Goal: Task Accomplishment & Management: Complete application form

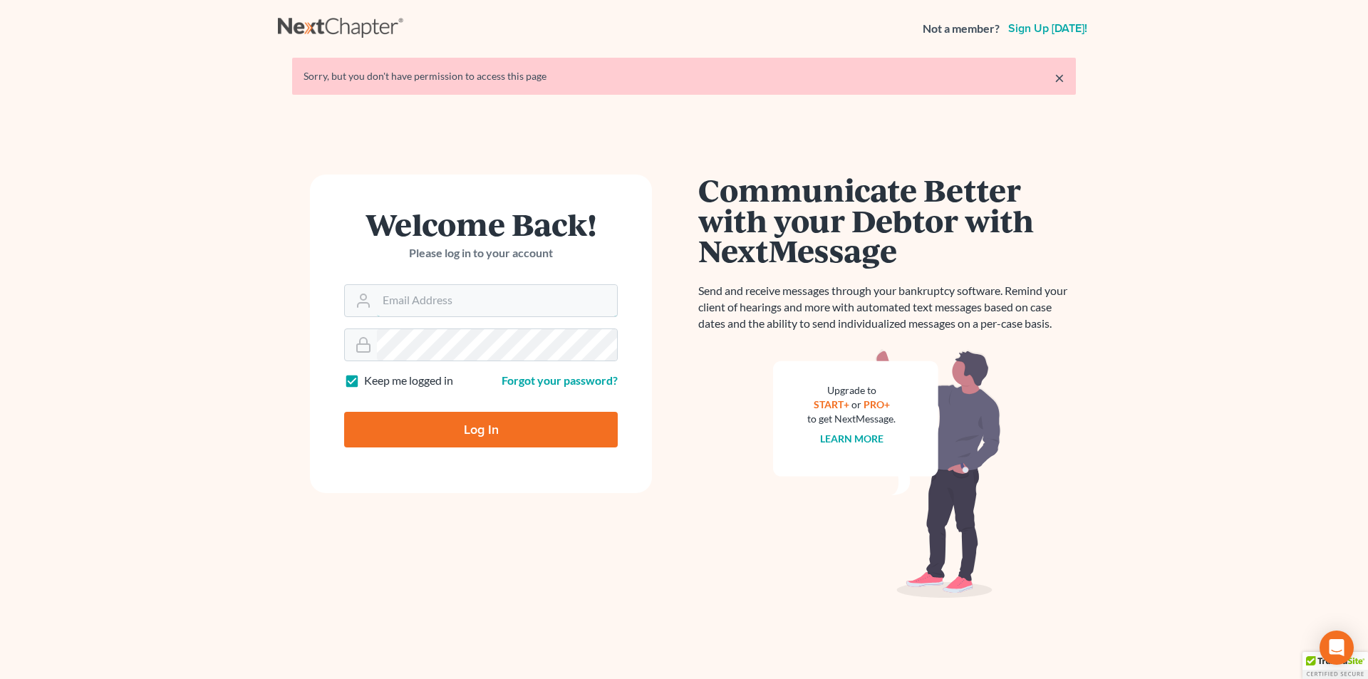
type input "[EMAIL_ADDRESS][DOMAIN_NAME]"
click at [461, 428] on input "Log In" at bounding box center [481, 430] width 274 height 36
type input "Thinking..."
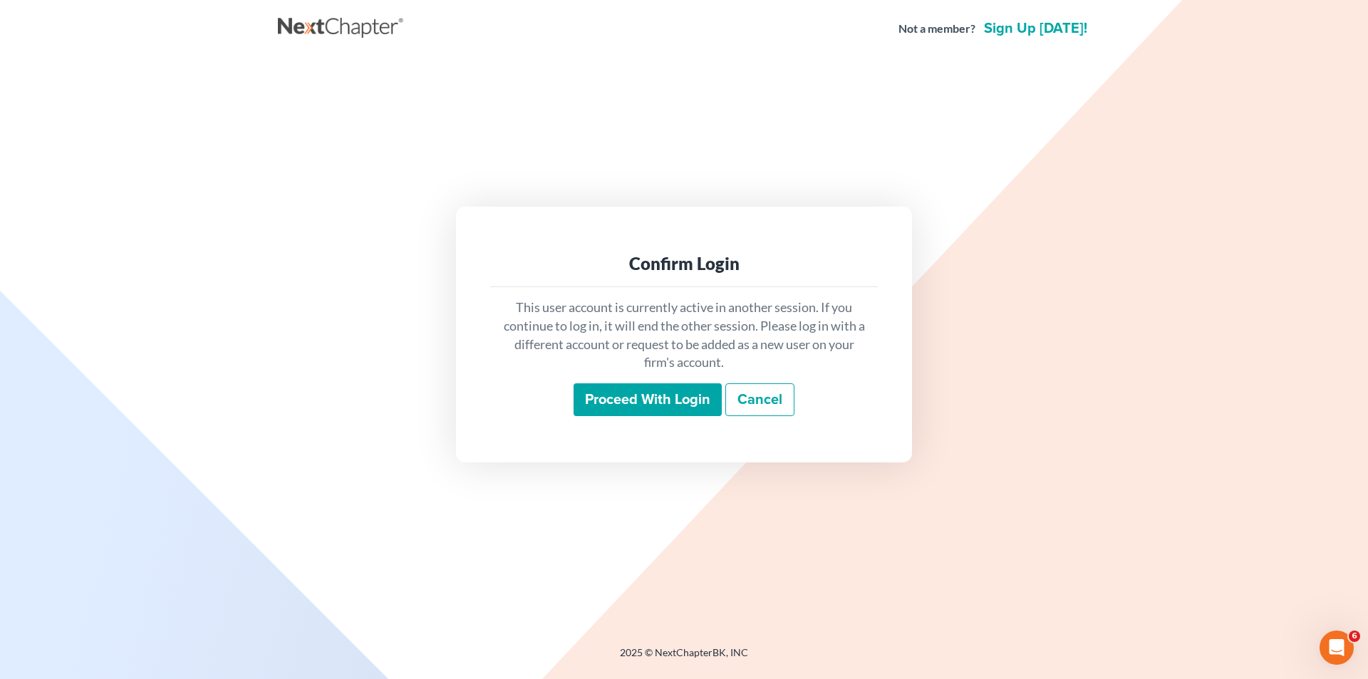
click at [682, 400] on input "Proceed with login" at bounding box center [647, 399] width 148 height 33
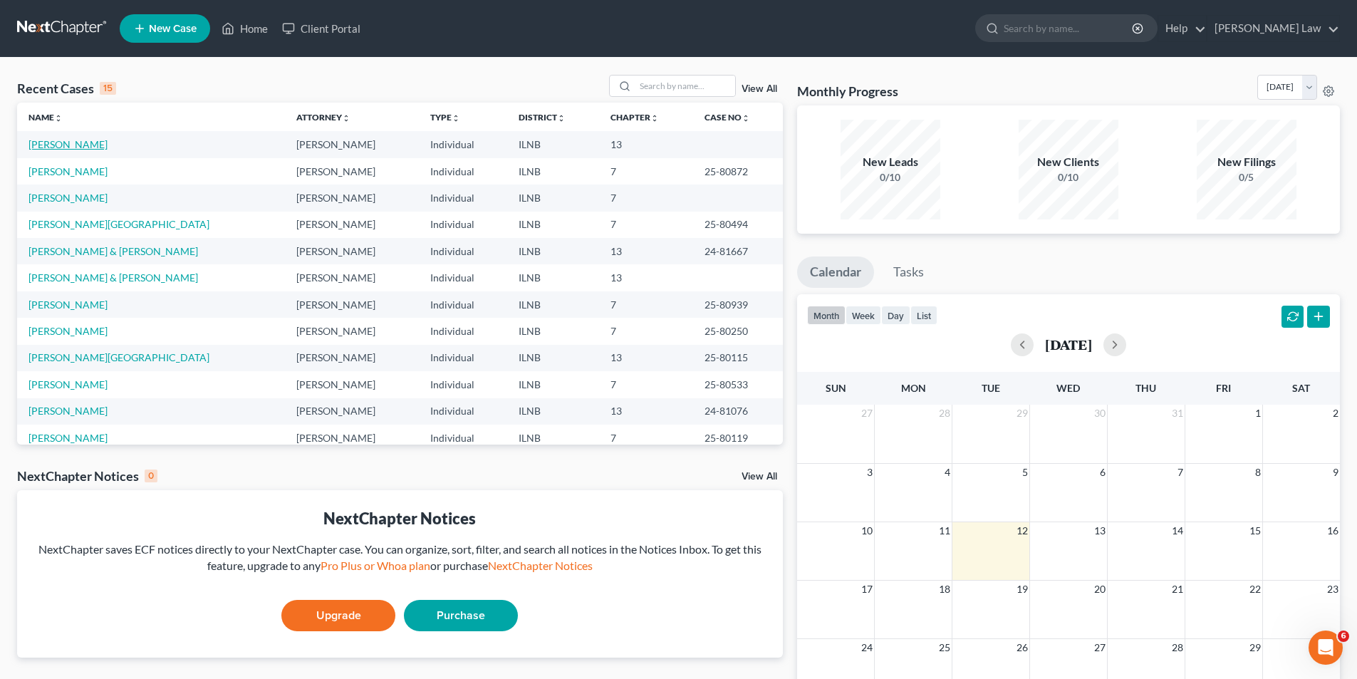
click at [53, 139] on link "[PERSON_NAME]" at bounding box center [67, 144] width 79 height 12
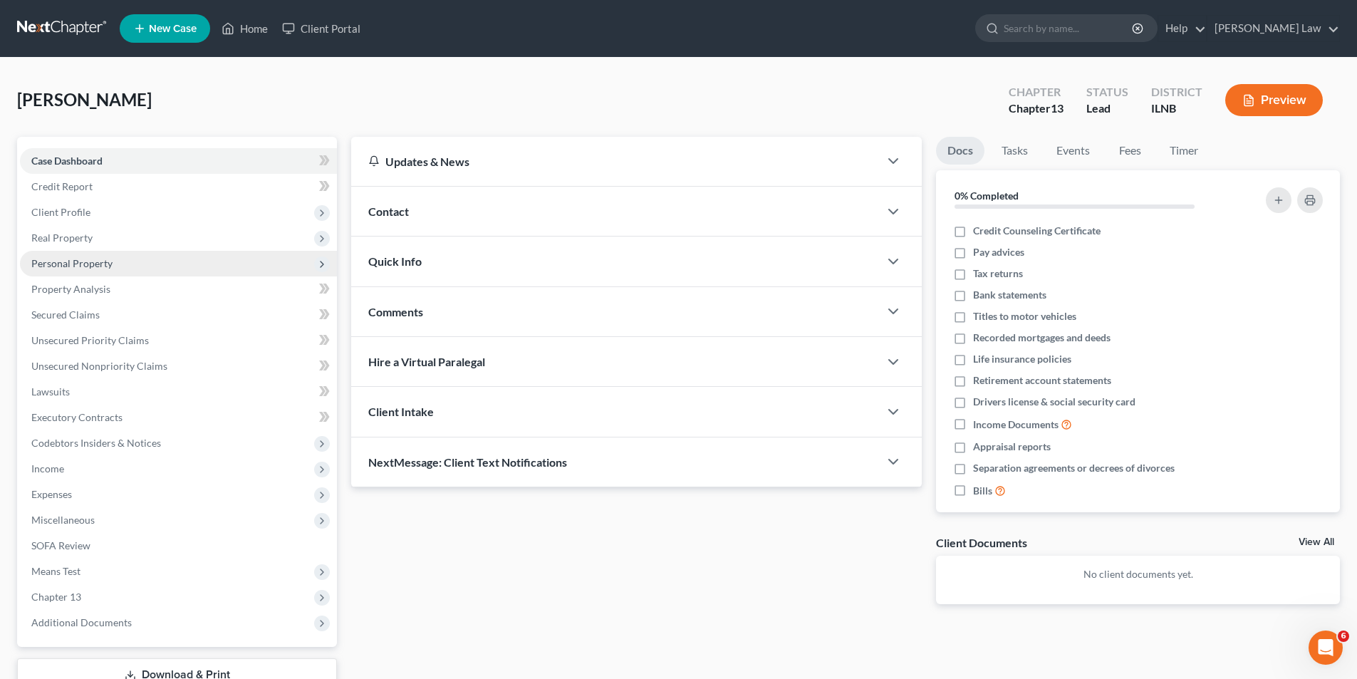
click at [63, 261] on span "Personal Property" at bounding box center [71, 263] width 81 height 12
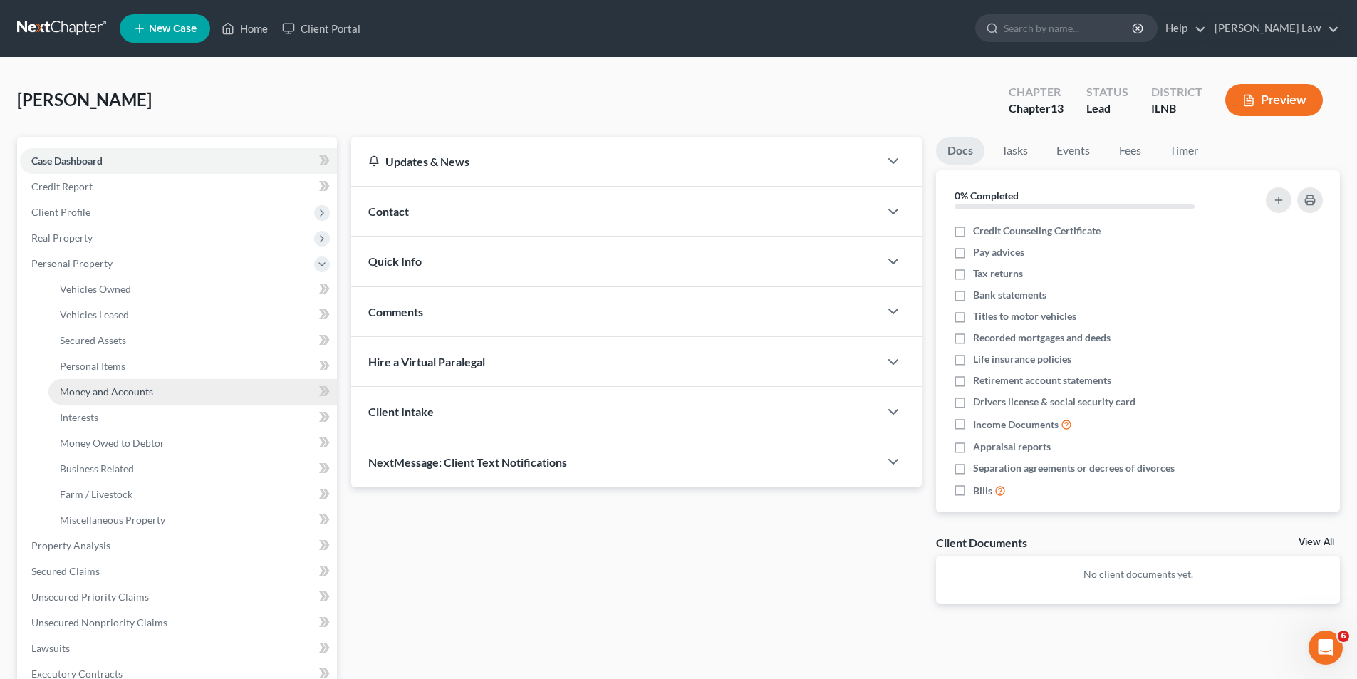
click at [103, 394] on span "Money and Accounts" at bounding box center [106, 391] width 93 height 12
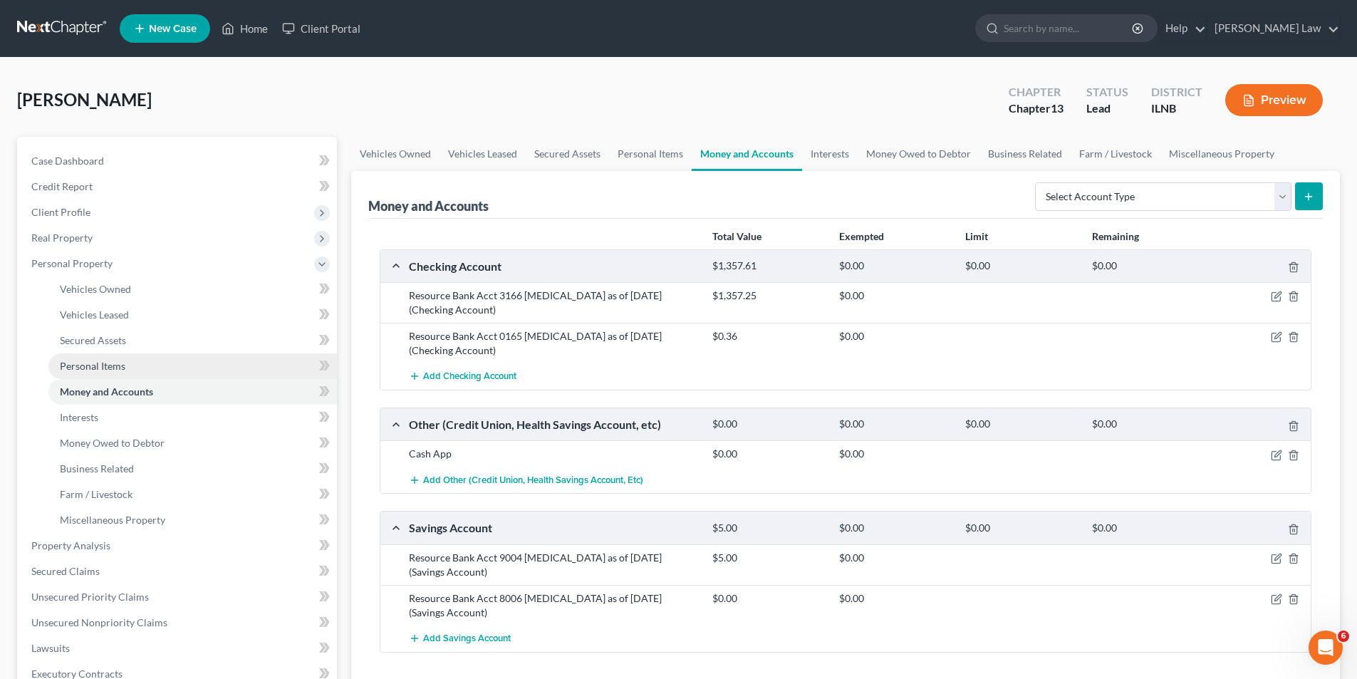
click at [83, 365] on span "Personal Items" at bounding box center [93, 366] width 66 height 12
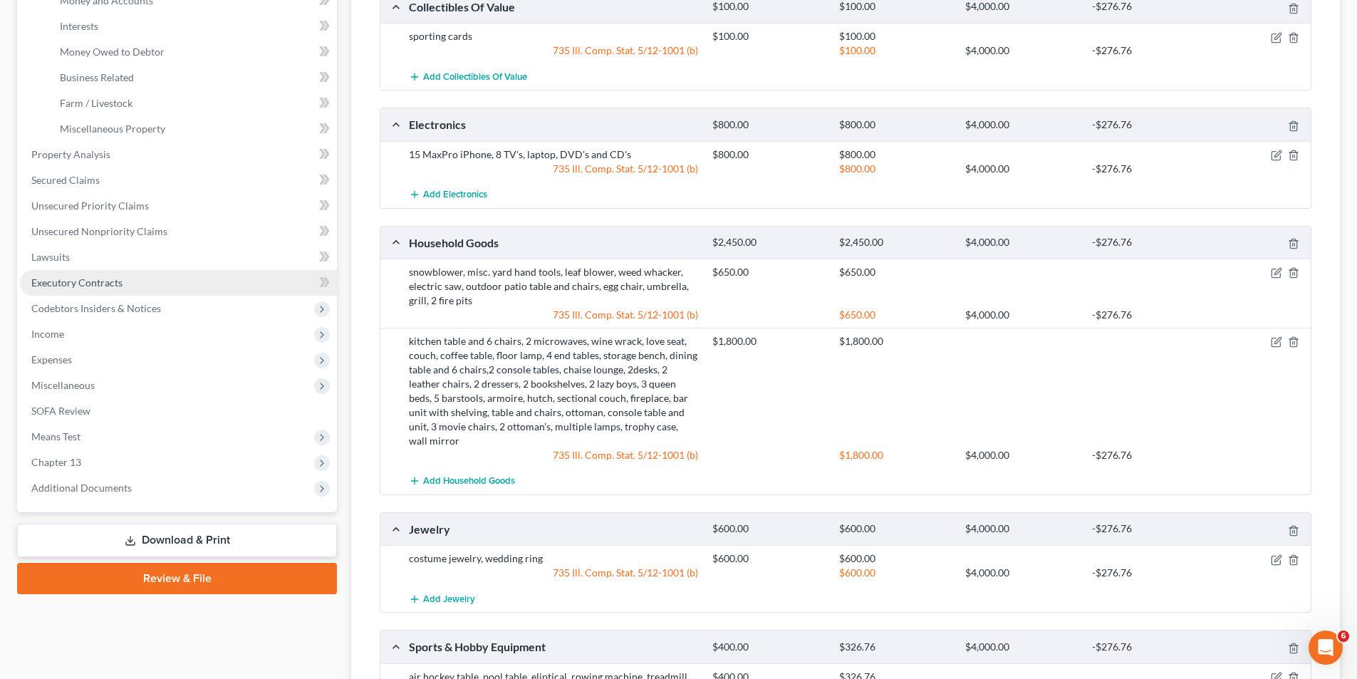
scroll to position [378, 0]
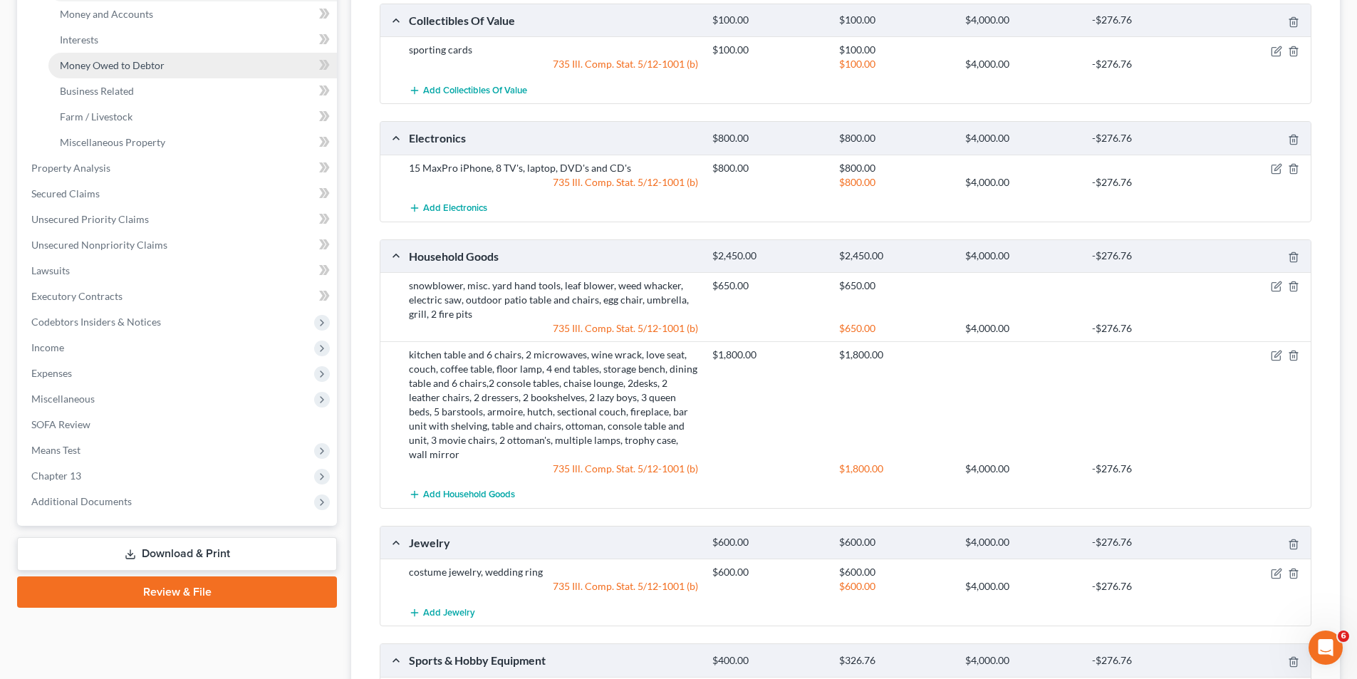
click at [101, 67] on span "Money Owed to Debtor" at bounding box center [112, 65] width 105 height 12
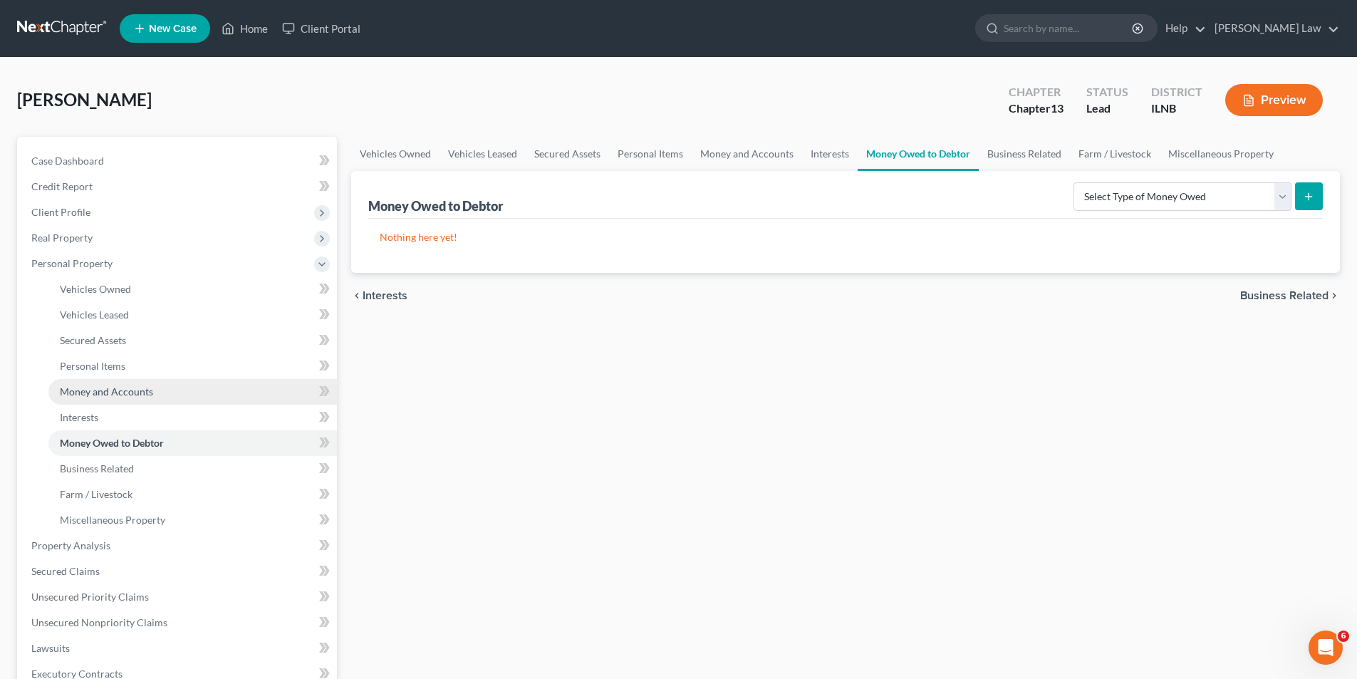
click at [79, 393] on span "Money and Accounts" at bounding box center [106, 391] width 93 height 12
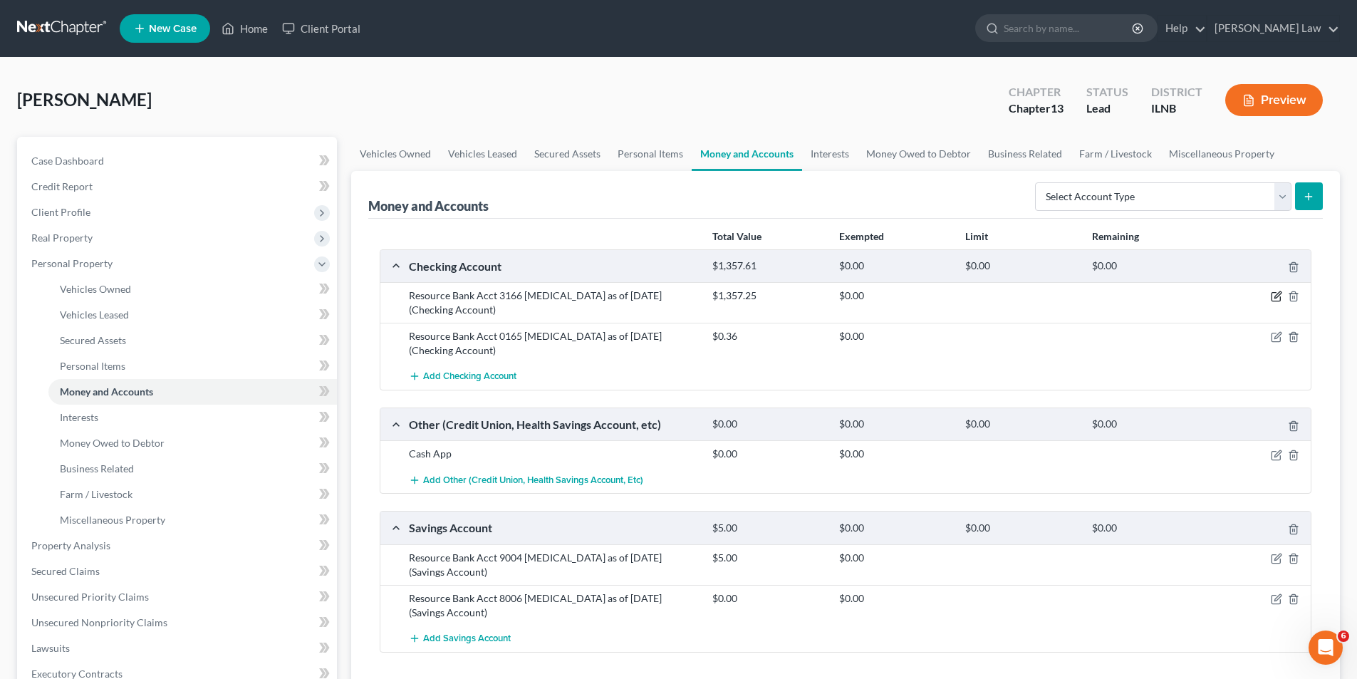
click at [1279, 294] on icon "button" at bounding box center [1276, 296] width 11 height 11
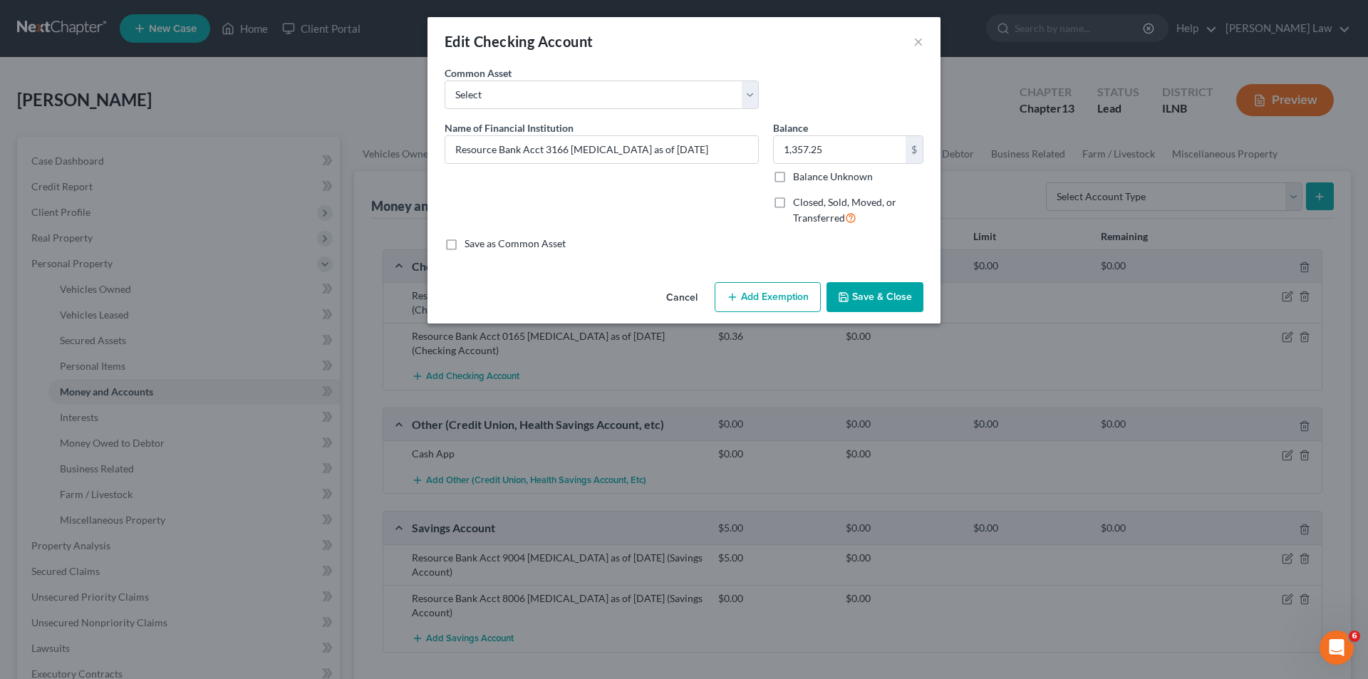
click at [754, 298] on button "Add Exemption" at bounding box center [768, 297] width 106 height 30
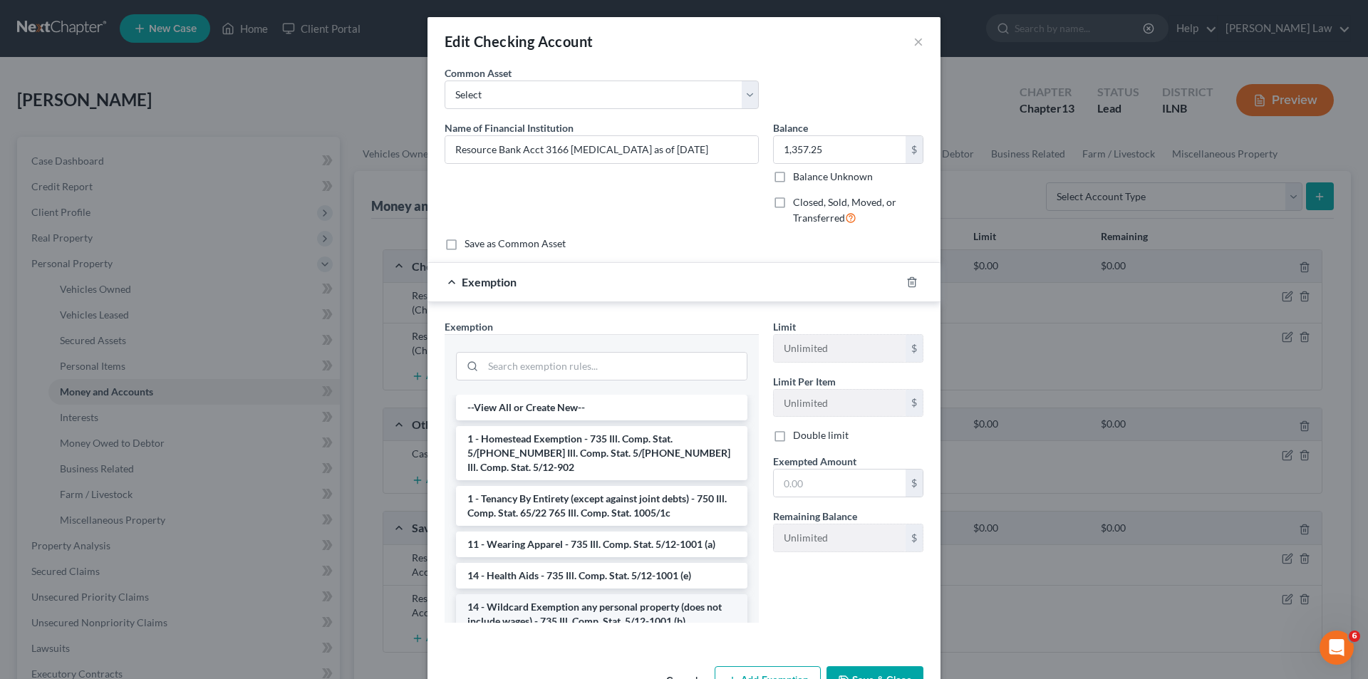
click at [528, 599] on li "14 - Wildcard Exemption any personal property (does not include wages) - 735 Il…" at bounding box center [601, 614] width 291 height 40
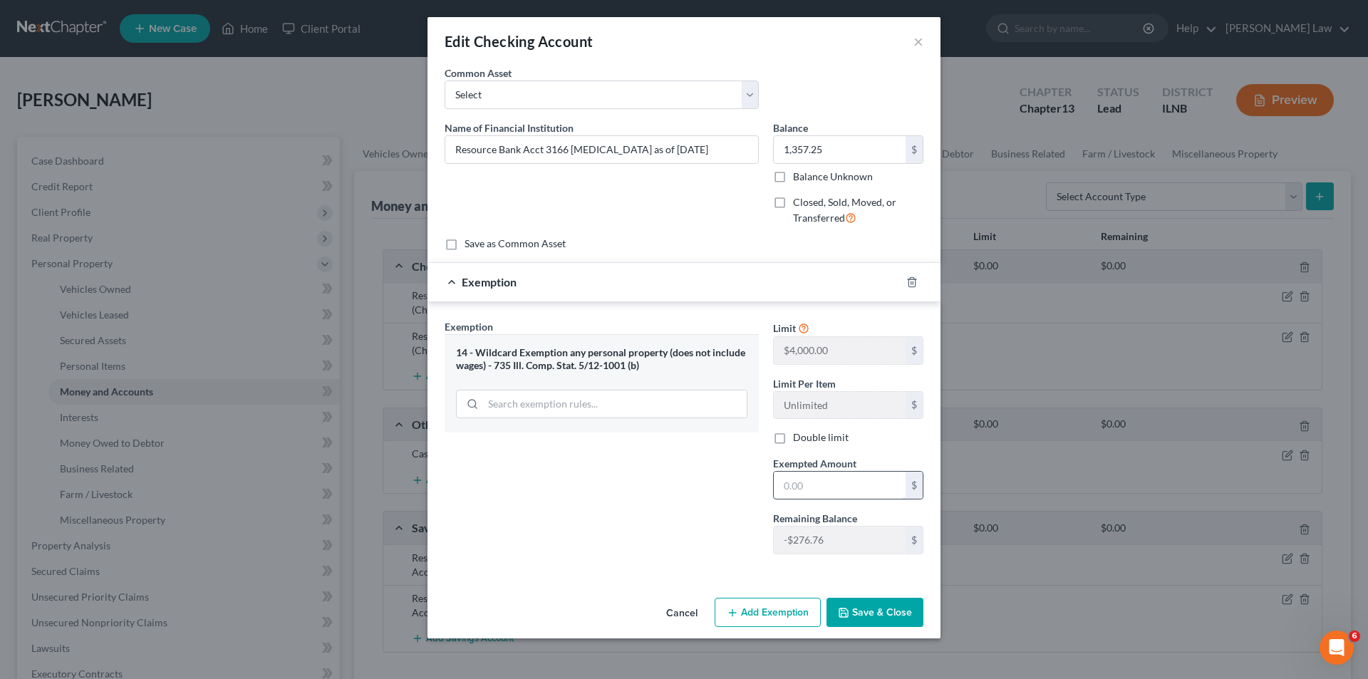
click at [784, 489] on input "text" at bounding box center [840, 485] width 132 height 27
type input "1,357.25"
click at [890, 614] on button "Save & Close" at bounding box center [874, 613] width 97 height 30
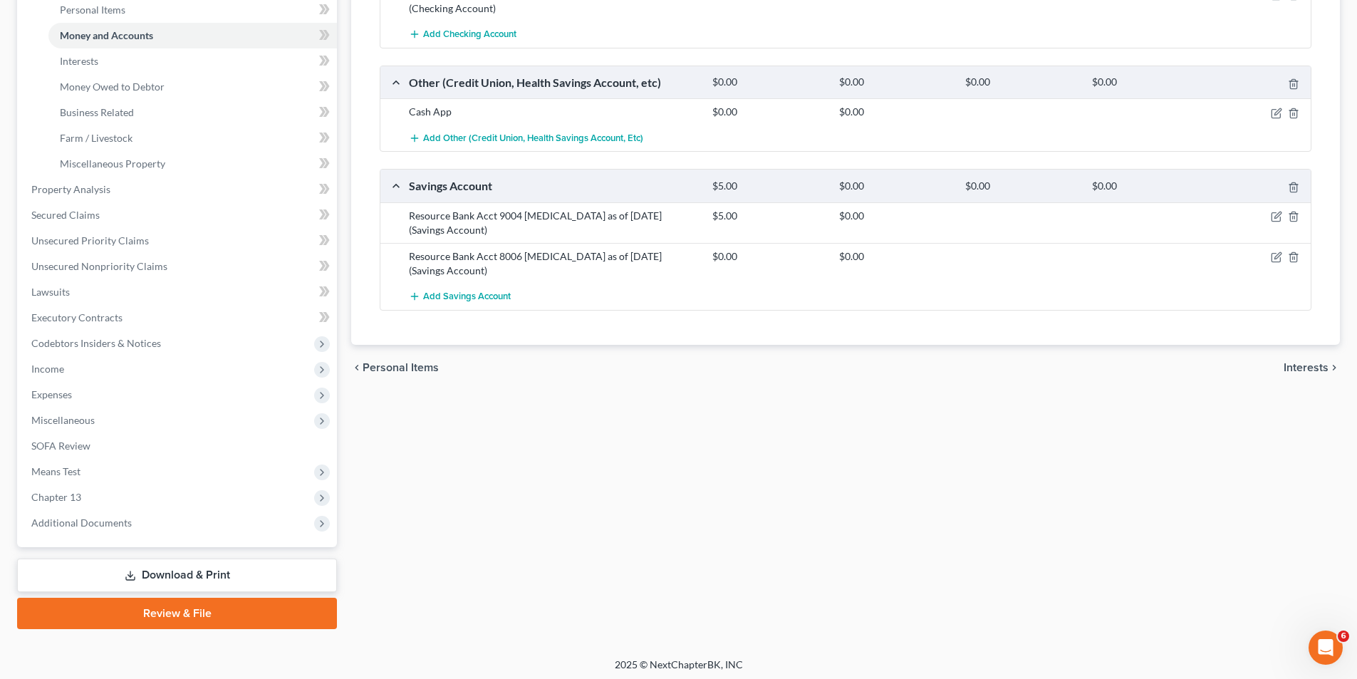
scroll to position [71, 0]
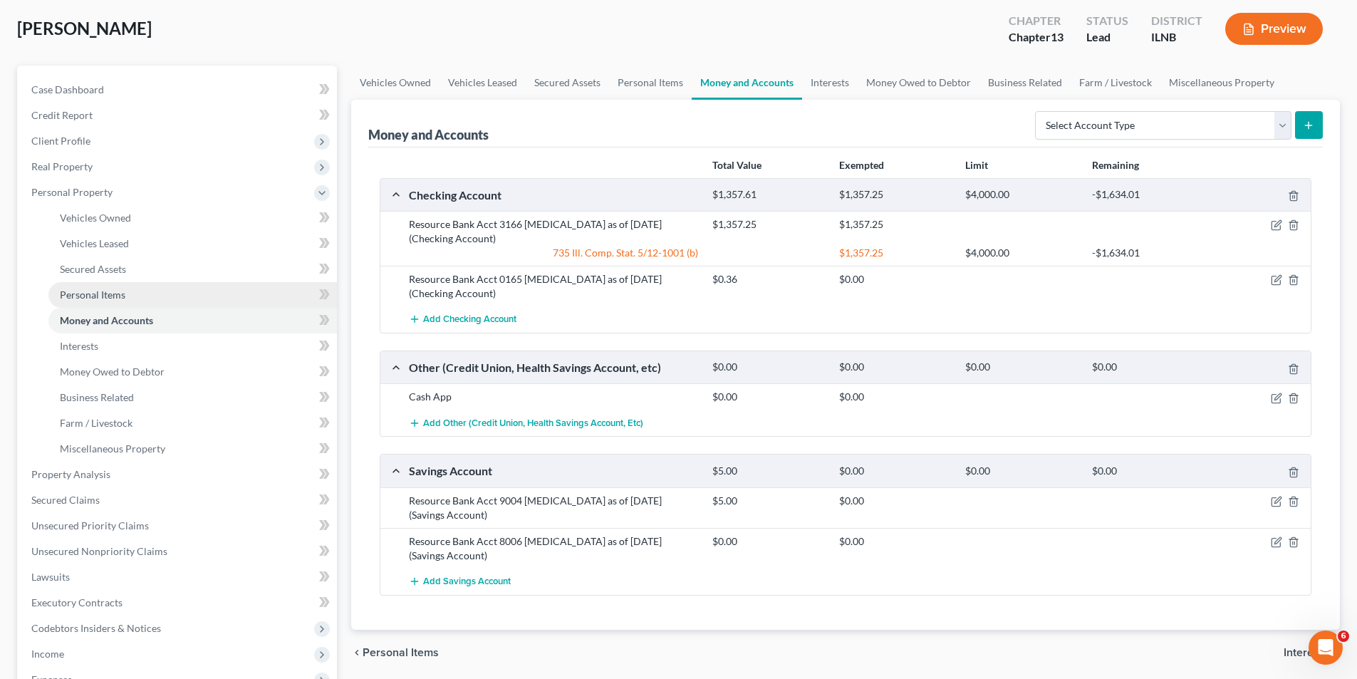
click at [94, 300] on span "Personal Items" at bounding box center [93, 295] width 66 height 12
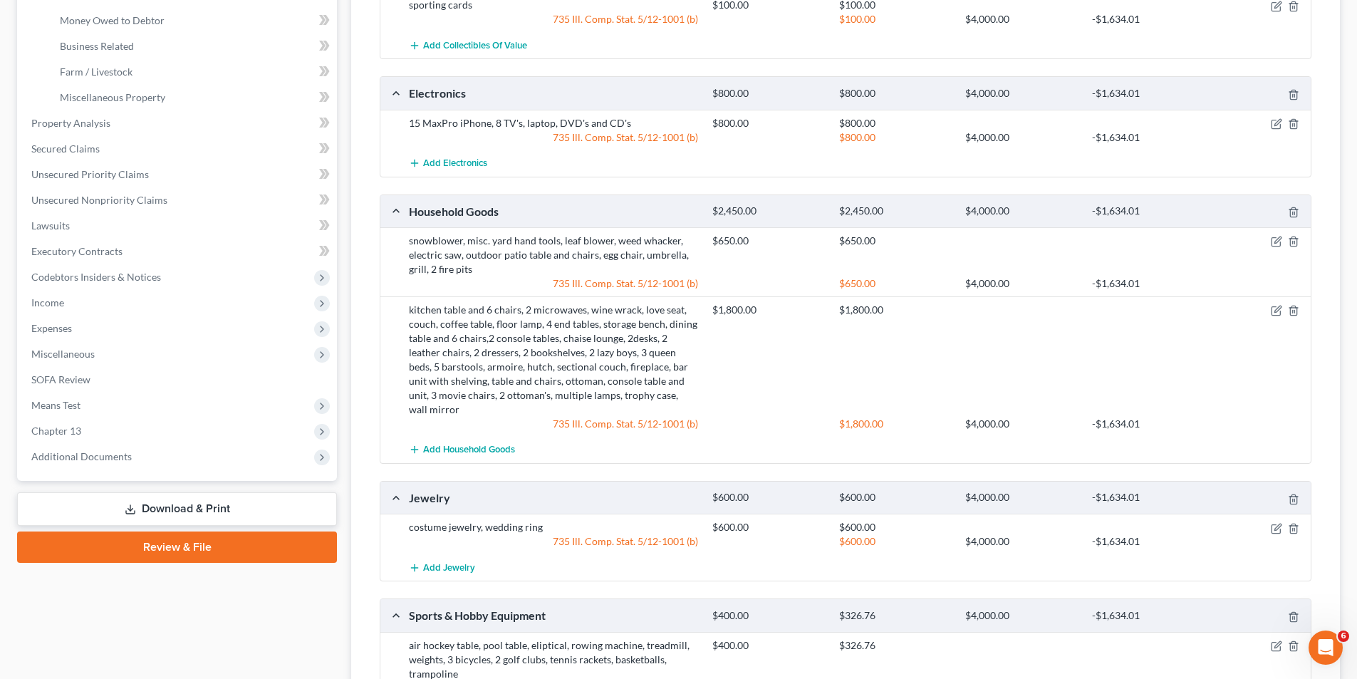
scroll to position [427, 0]
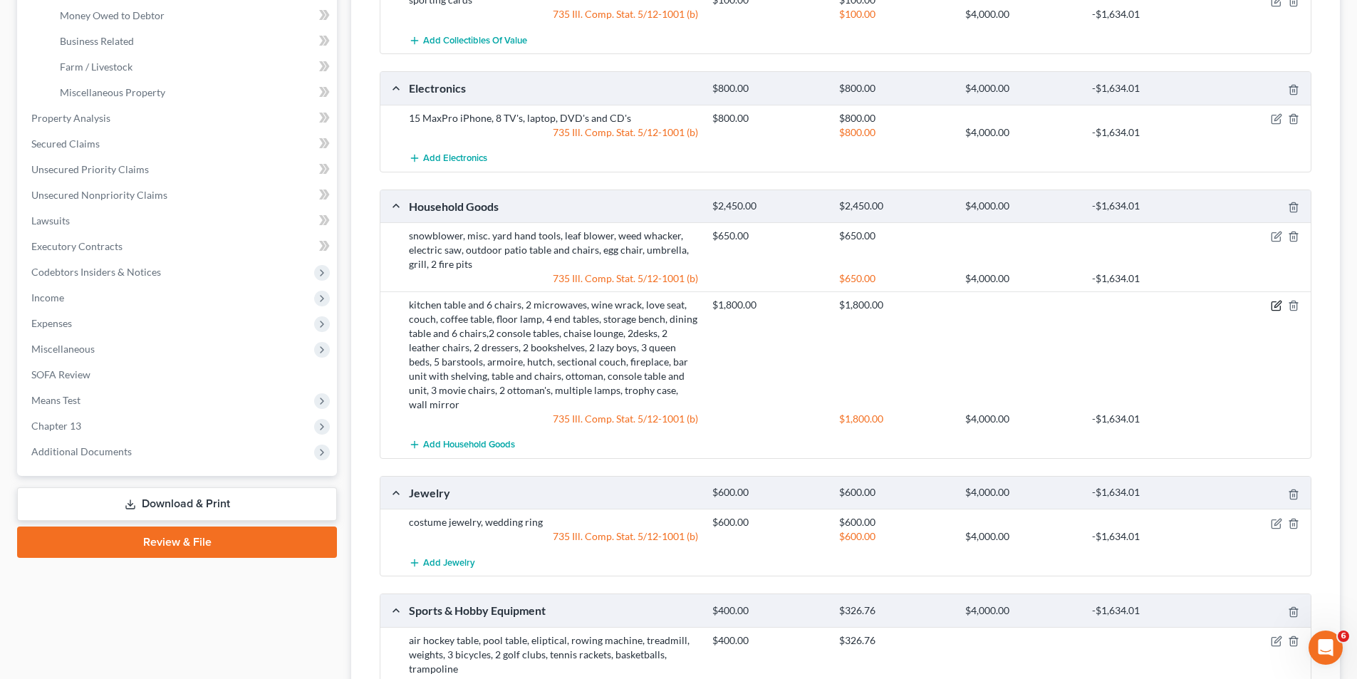
click at [1274, 307] on icon "button" at bounding box center [1277, 304] width 6 height 6
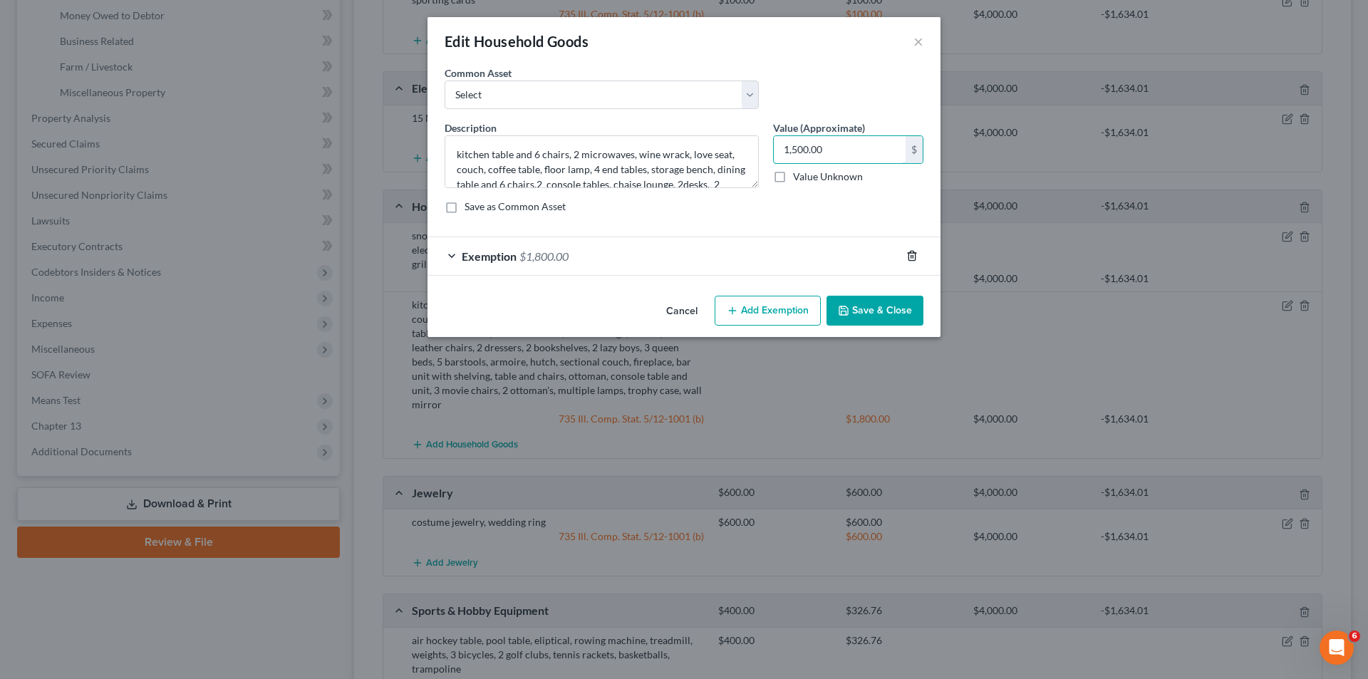
type input "1,500.00"
click at [913, 254] on icon "button" at bounding box center [911, 255] width 11 height 11
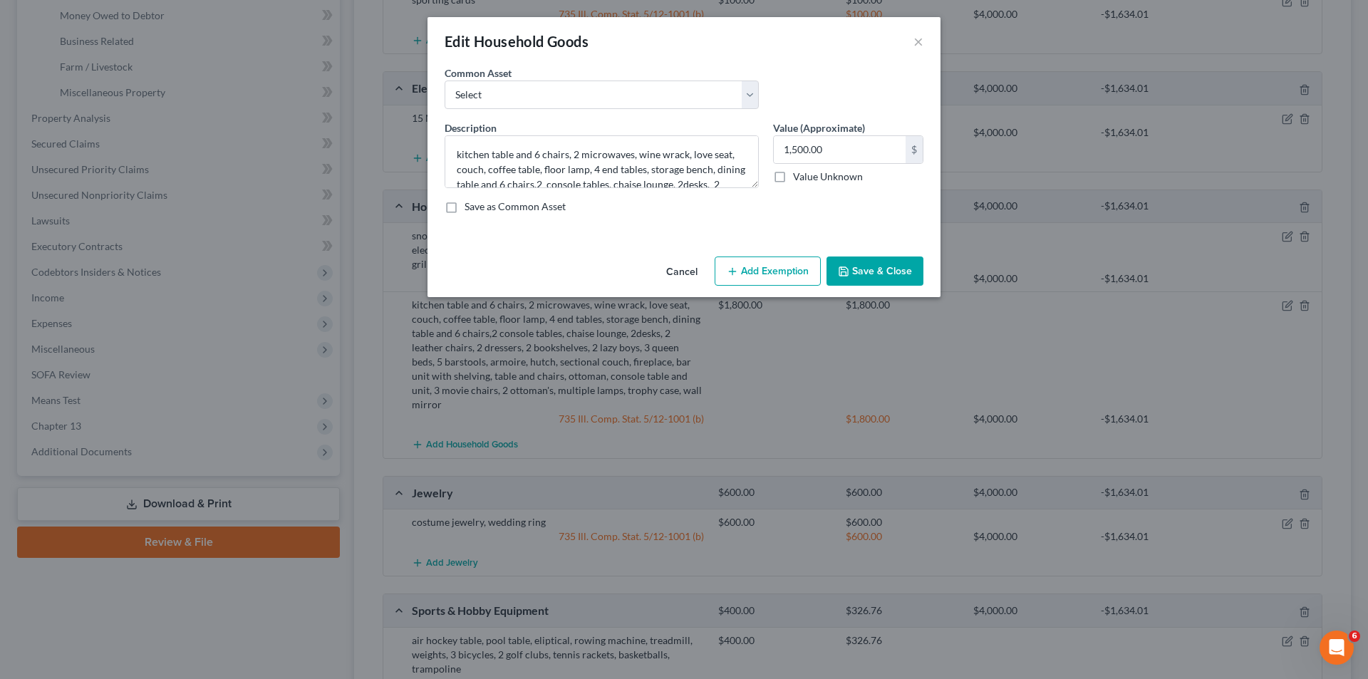
click at [881, 274] on button "Save & Close" at bounding box center [874, 271] width 97 height 30
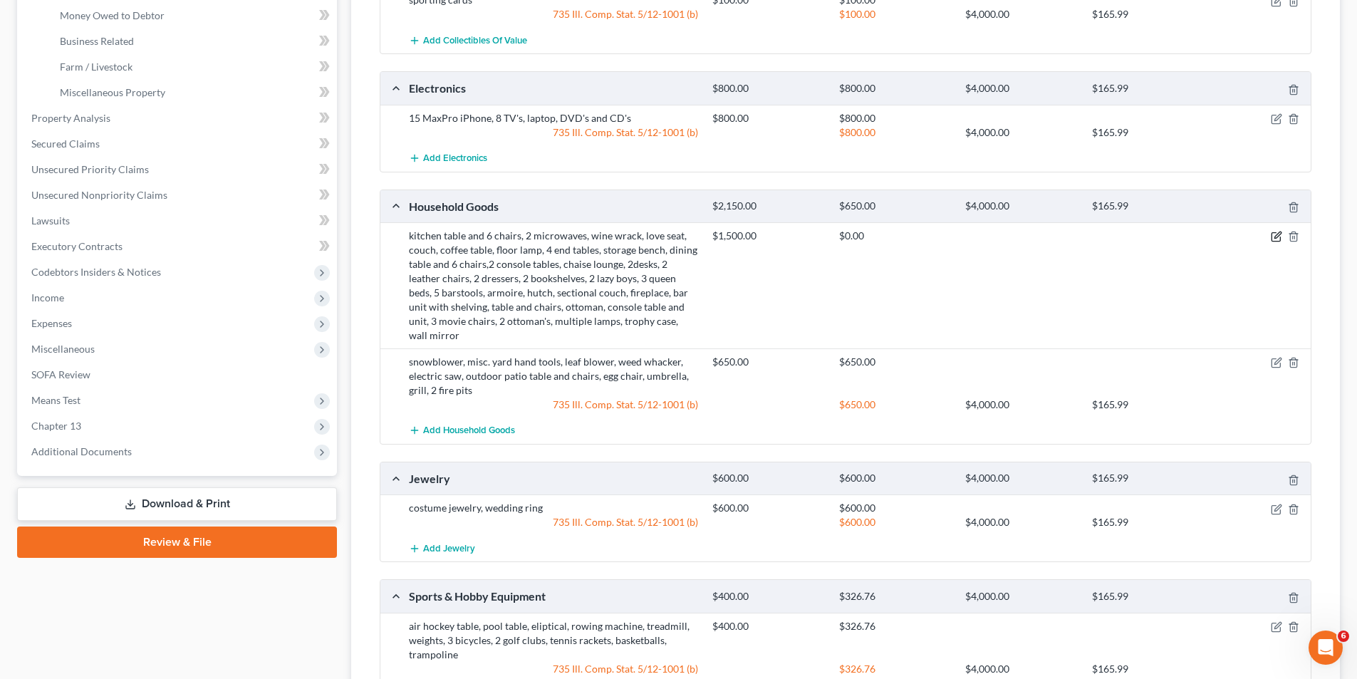
click at [1275, 237] on icon "button" at bounding box center [1277, 235] width 6 height 6
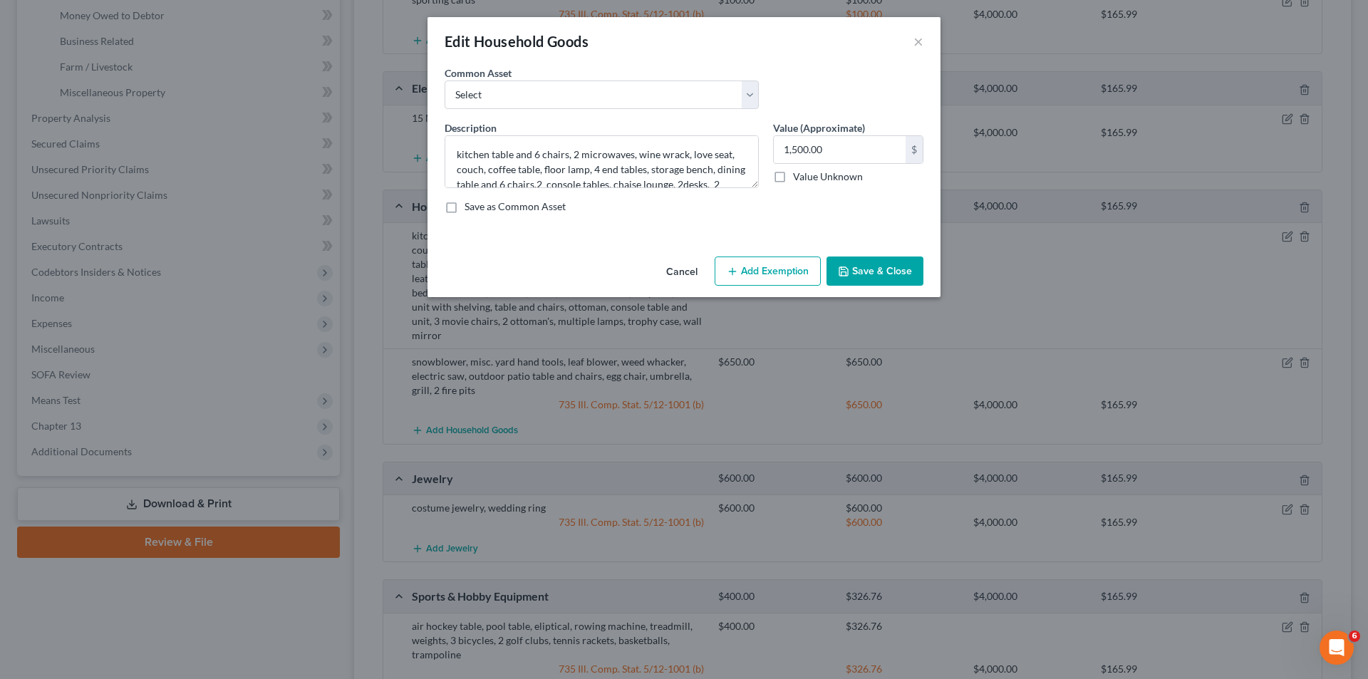
click at [788, 274] on button "Add Exemption" at bounding box center [768, 271] width 106 height 30
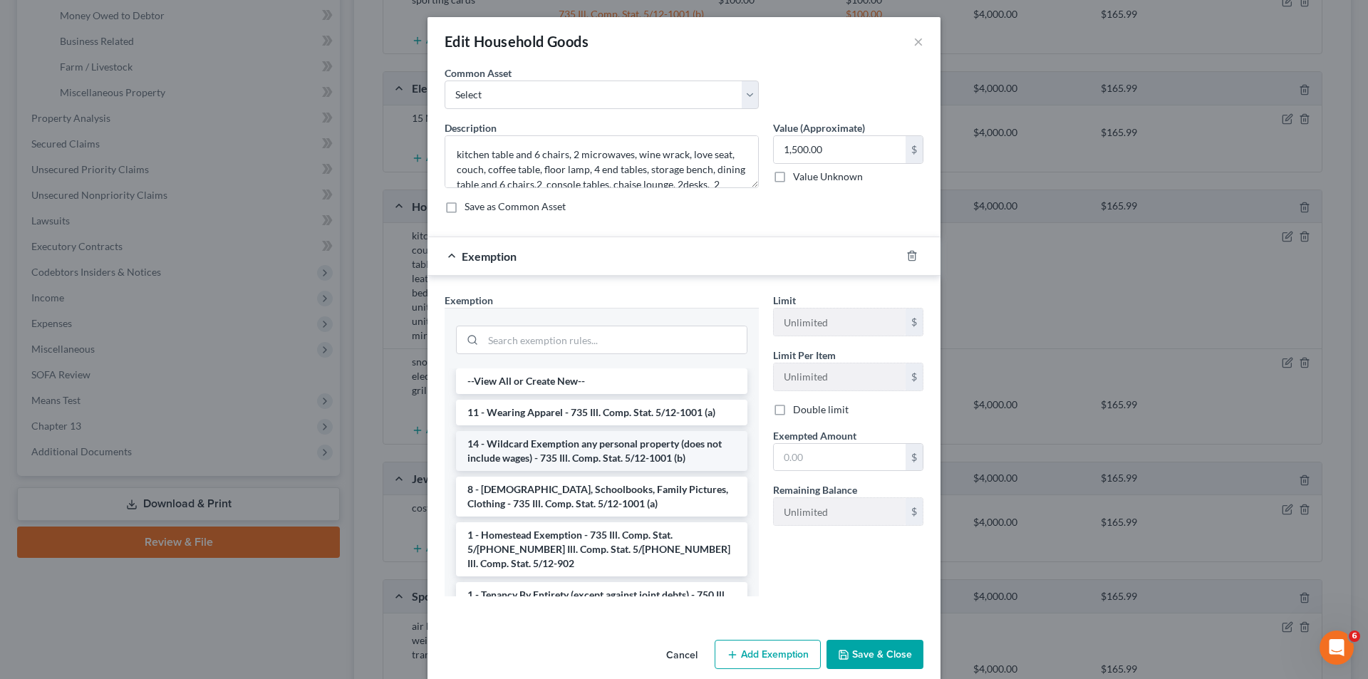
click at [548, 454] on li "14 - Wildcard Exemption any personal property (does not include wages) - 735 Il…" at bounding box center [601, 451] width 291 height 40
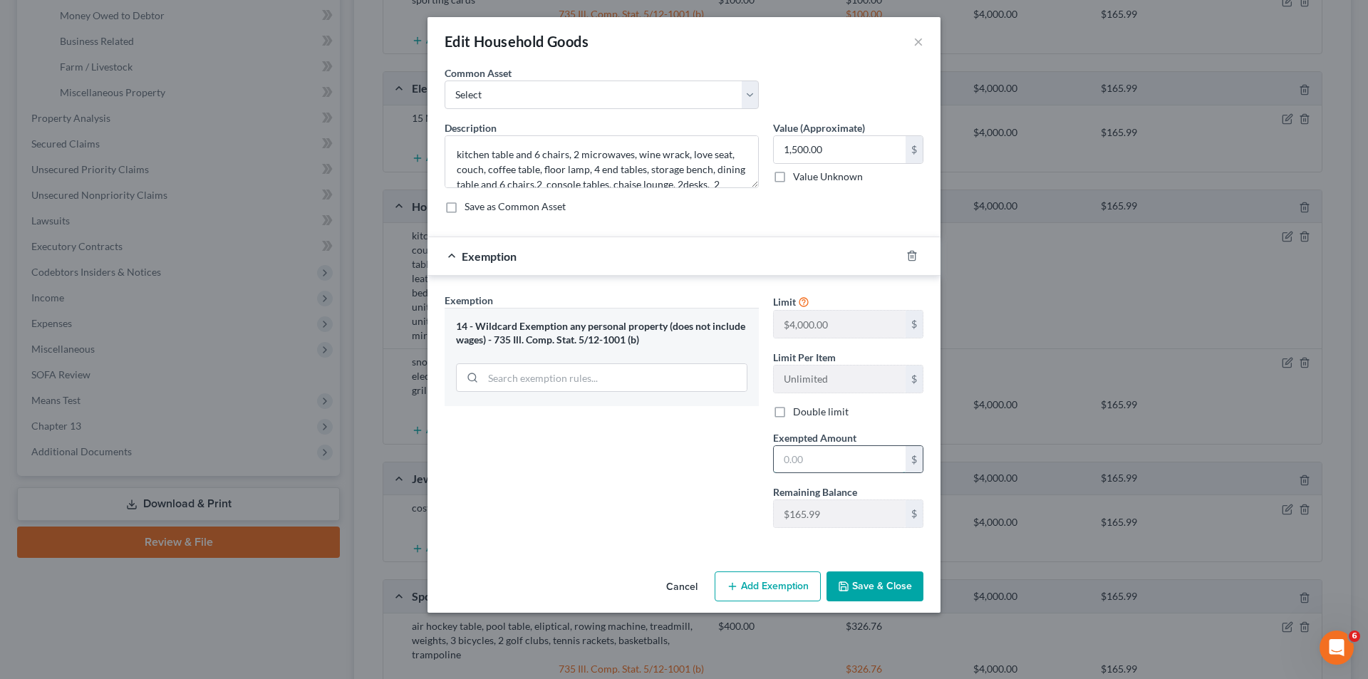
click at [807, 462] on input "text" at bounding box center [840, 459] width 132 height 27
type input "1,500.00"
click at [865, 591] on button "Save & Close" at bounding box center [874, 586] width 97 height 30
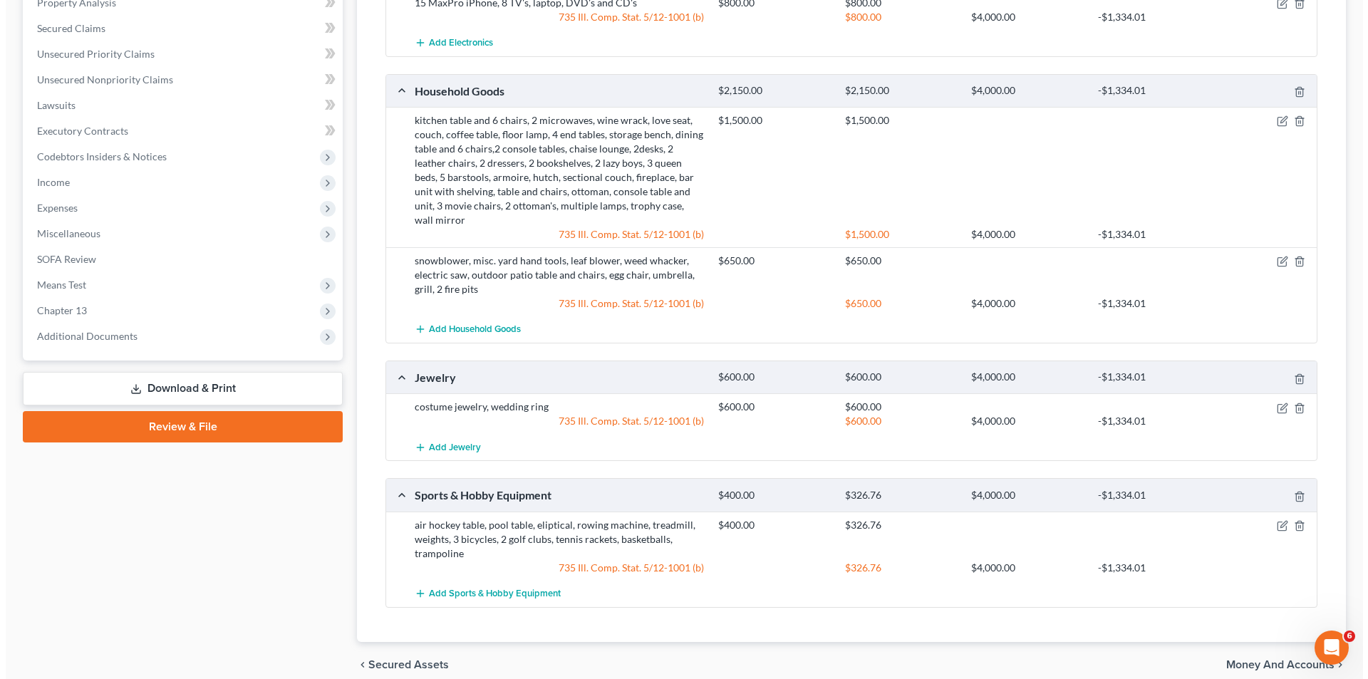
scroll to position [591, 0]
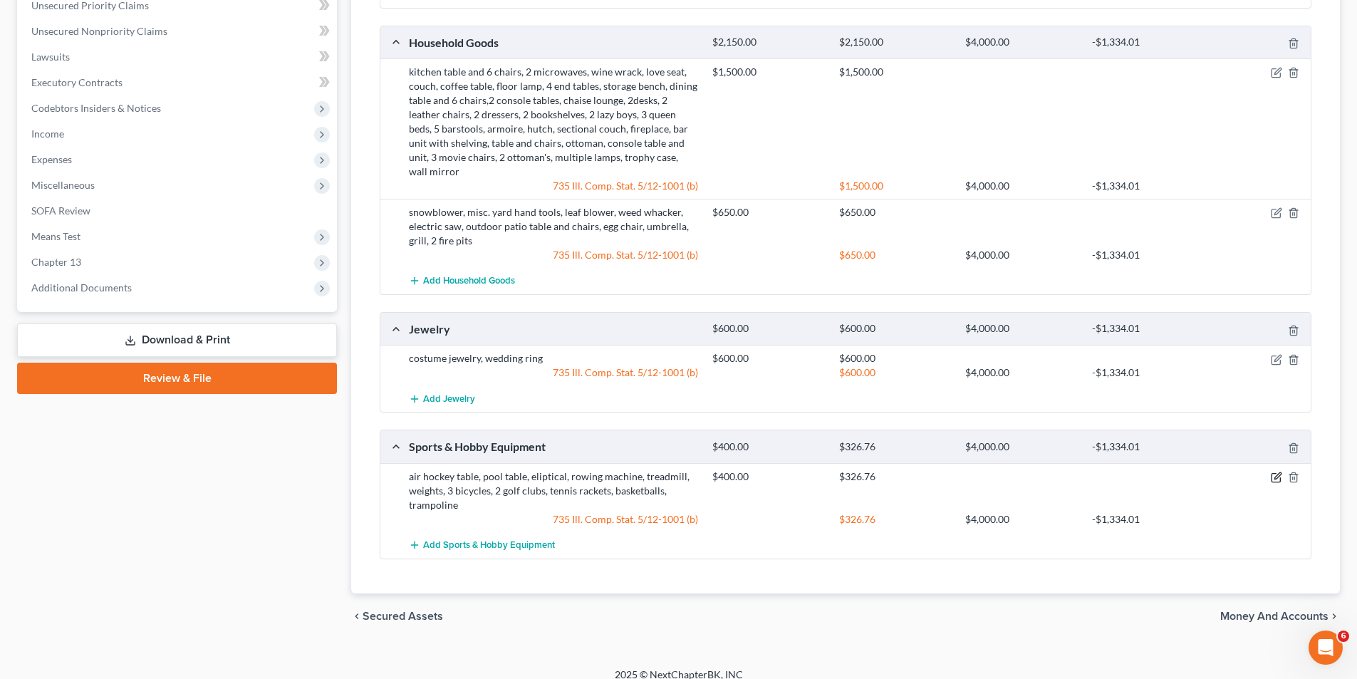
click at [1277, 472] on icon "button" at bounding box center [1276, 477] width 11 height 11
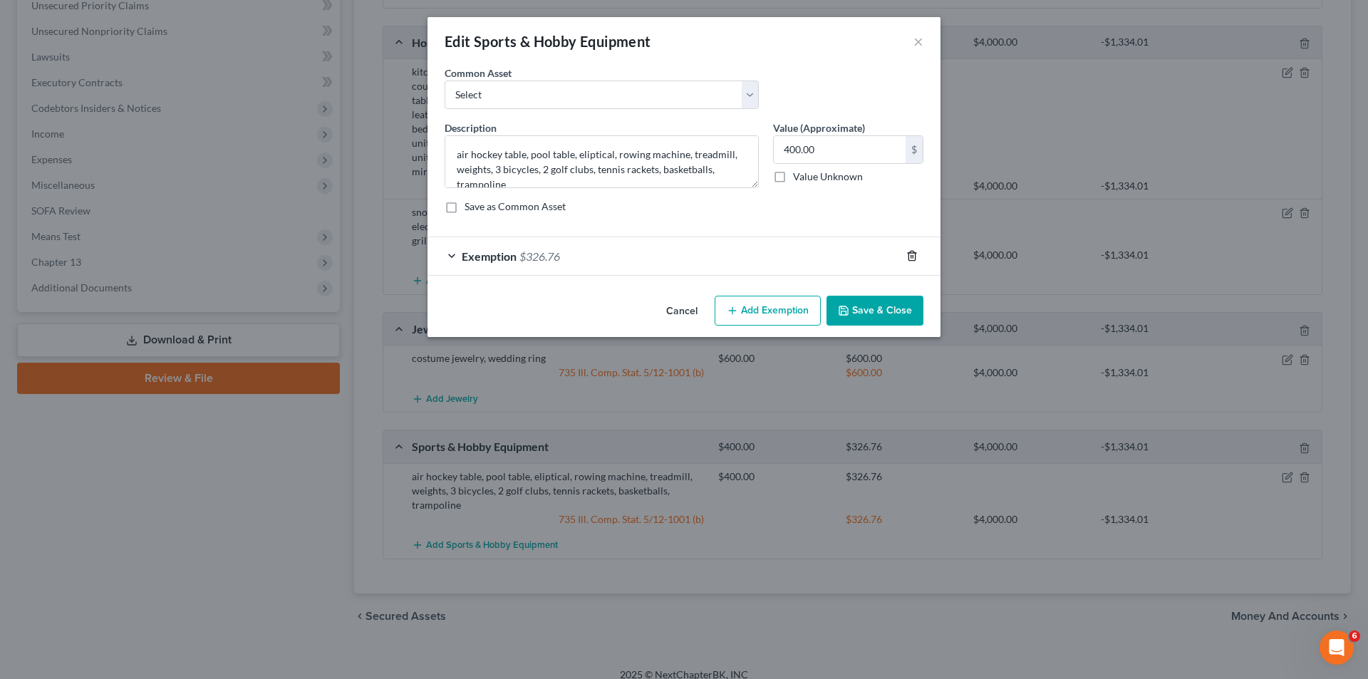
click at [909, 255] on icon "button" at bounding box center [911, 255] width 6 height 9
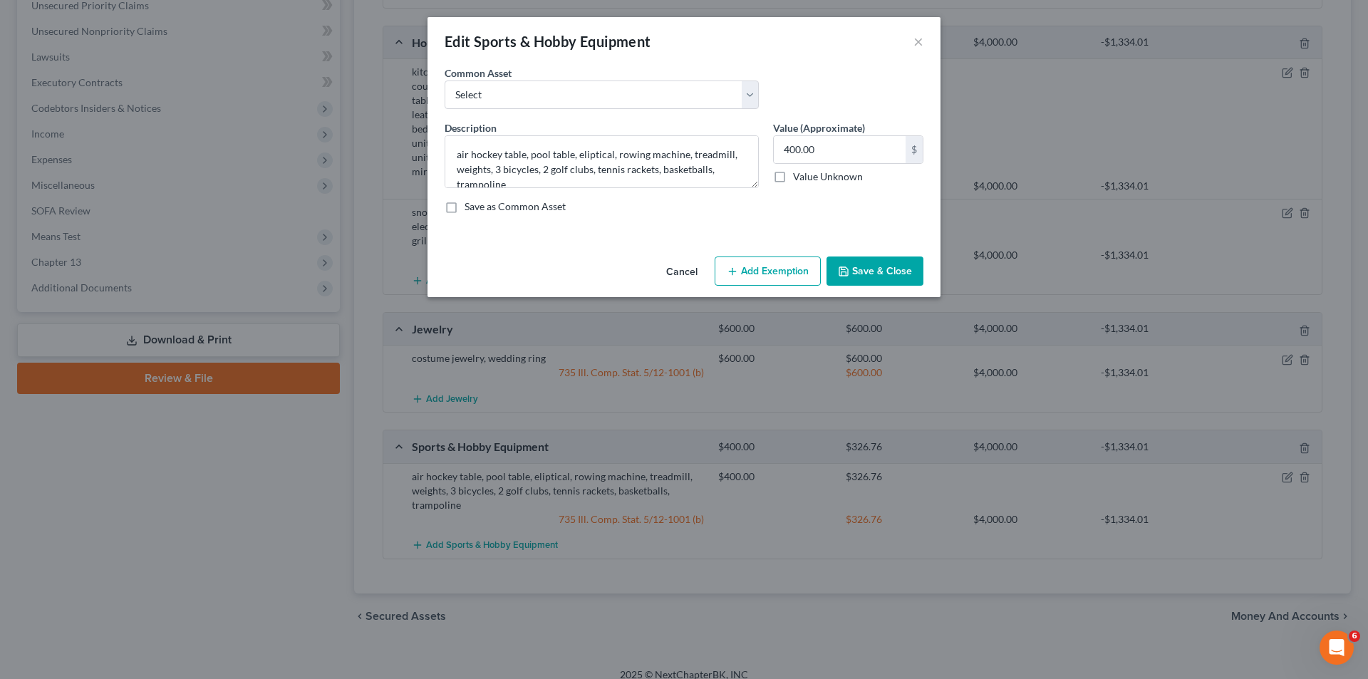
click at [880, 273] on button "Save & Close" at bounding box center [874, 271] width 97 height 30
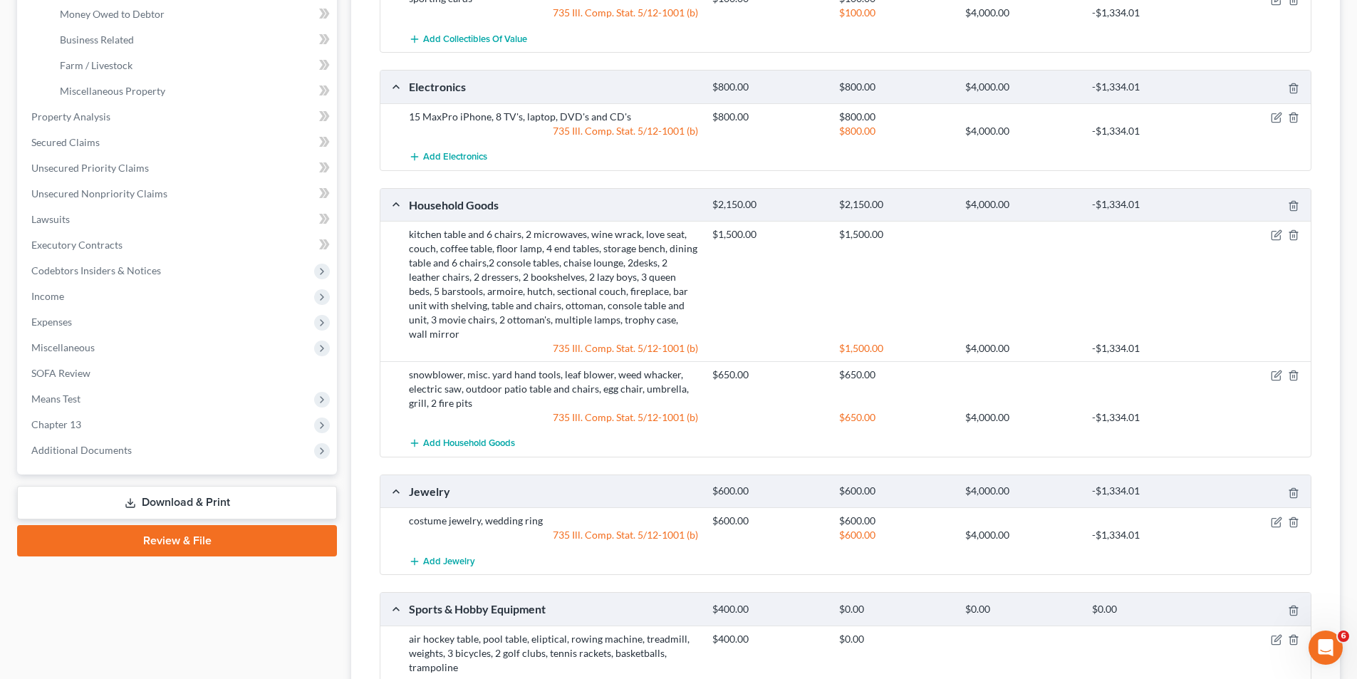
scroll to position [435, 0]
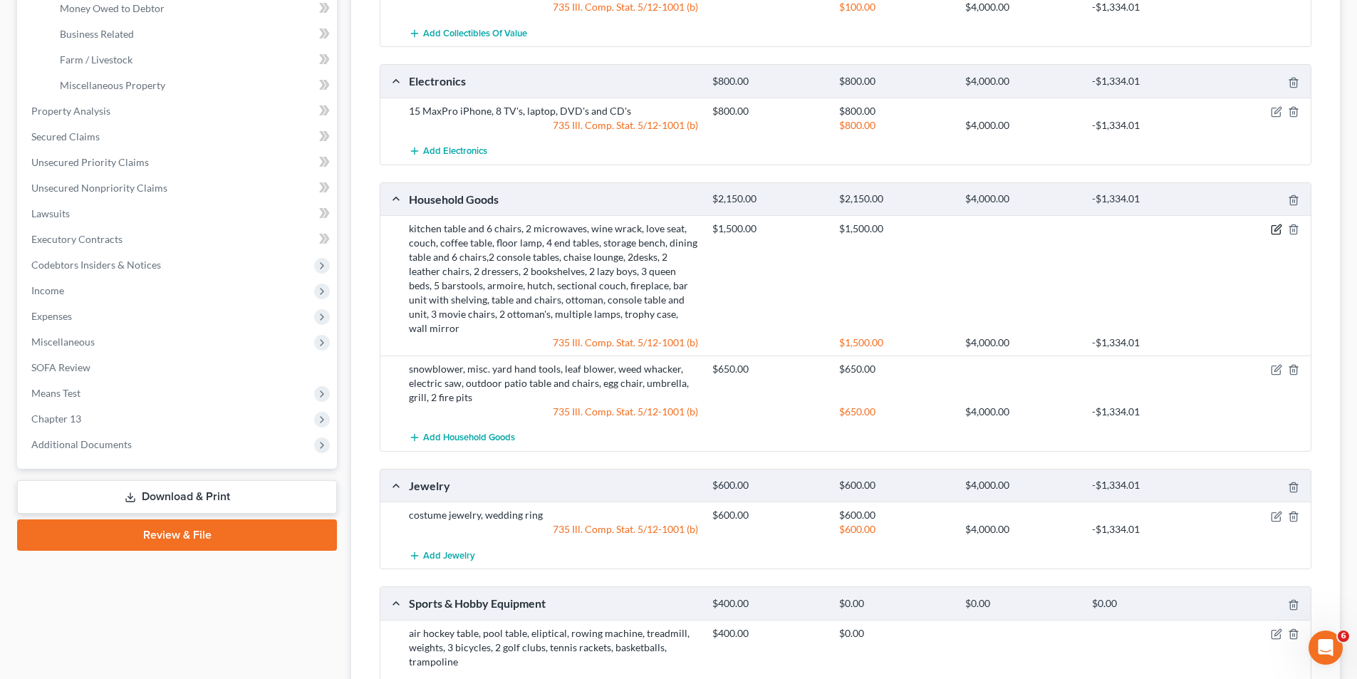
click at [1275, 228] on icon "button" at bounding box center [1276, 229] width 11 height 11
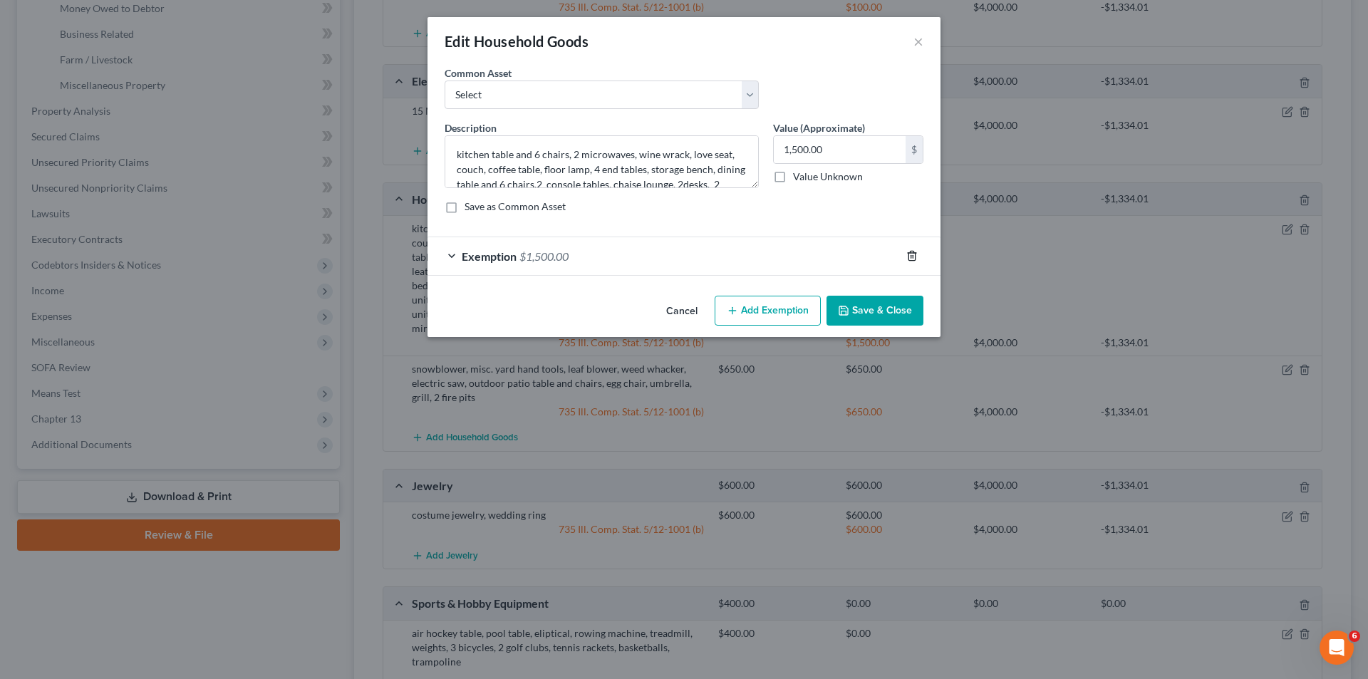
click at [915, 256] on icon "button" at bounding box center [911, 255] width 6 height 9
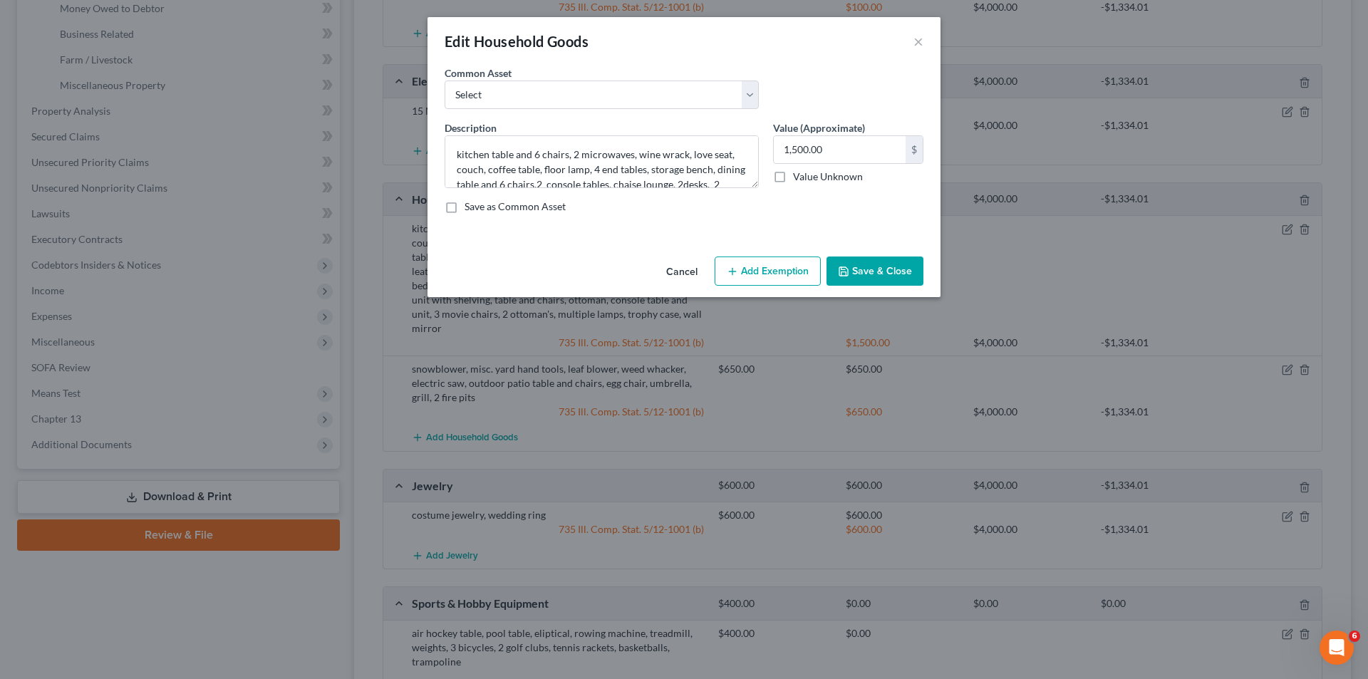
click at [859, 262] on button "Save & Close" at bounding box center [874, 271] width 97 height 30
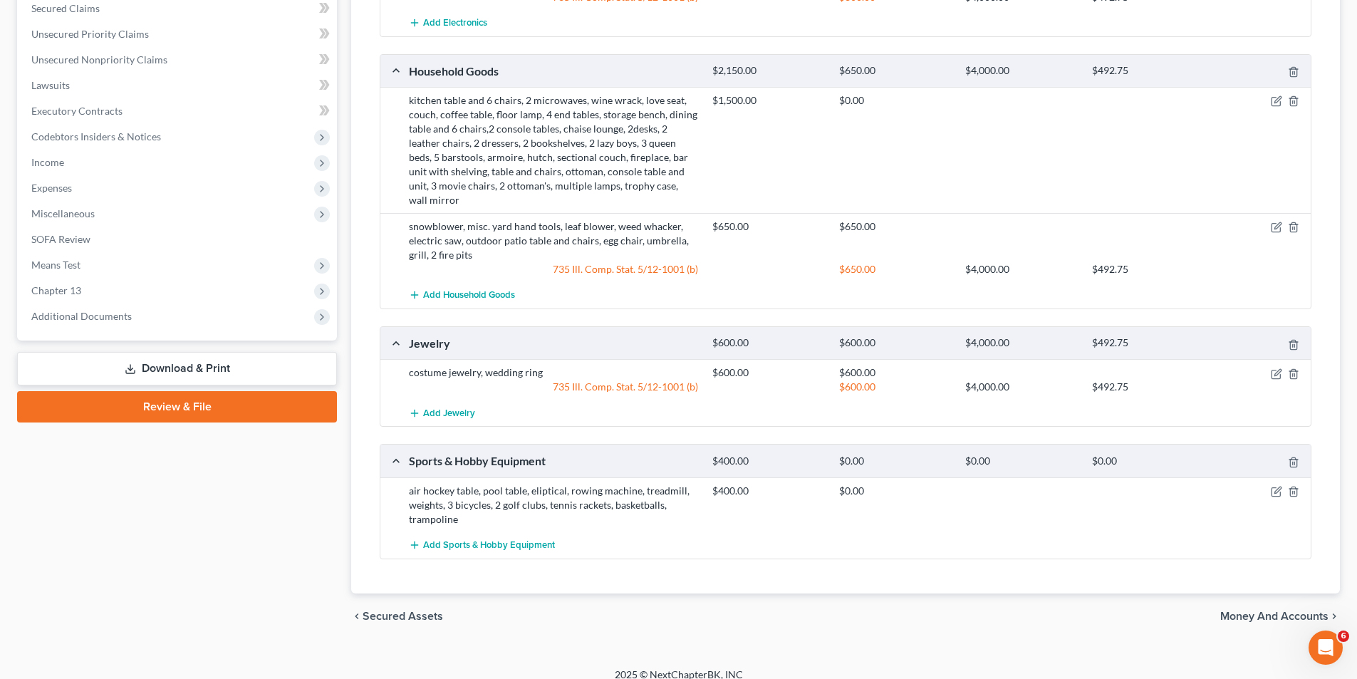
scroll to position [420, 0]
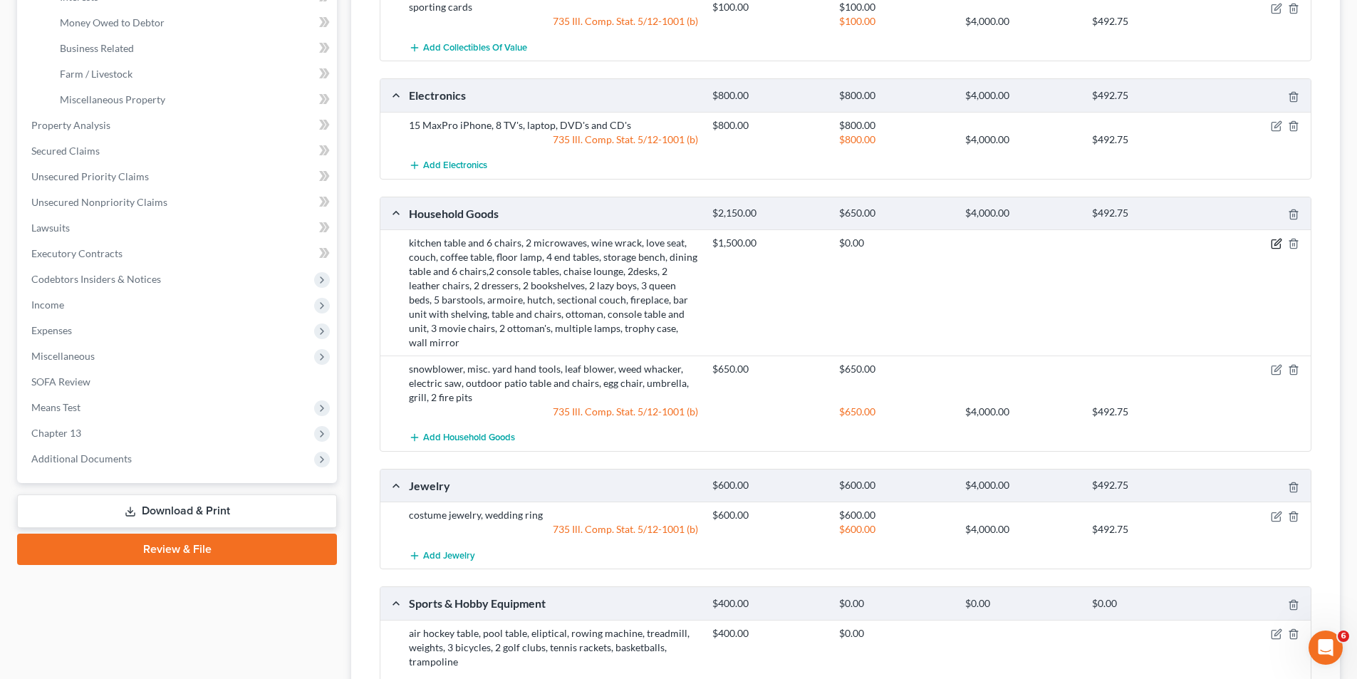
click at [1276, 243] on icon "button" at bounding box center [1277, 242] width 6 height 6
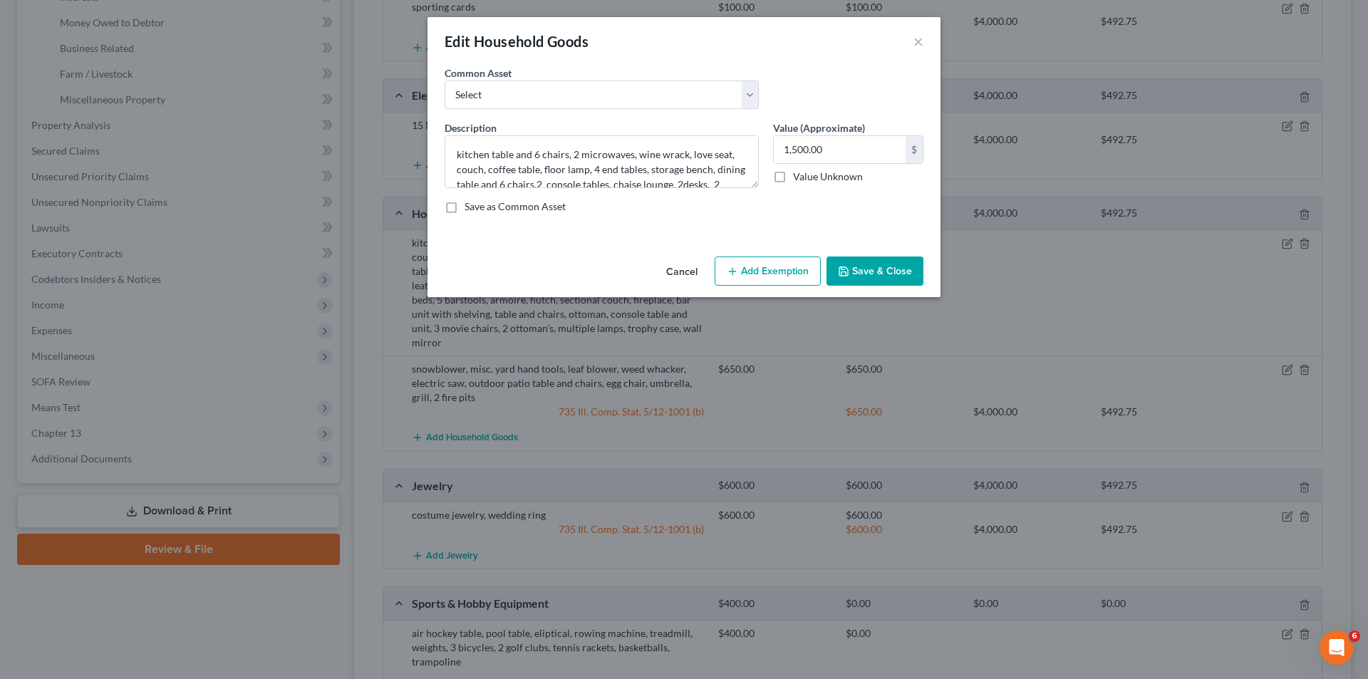
click at [791, 270] on button "Add Exemption" at bounding box center [768, 271] width 106 height 30
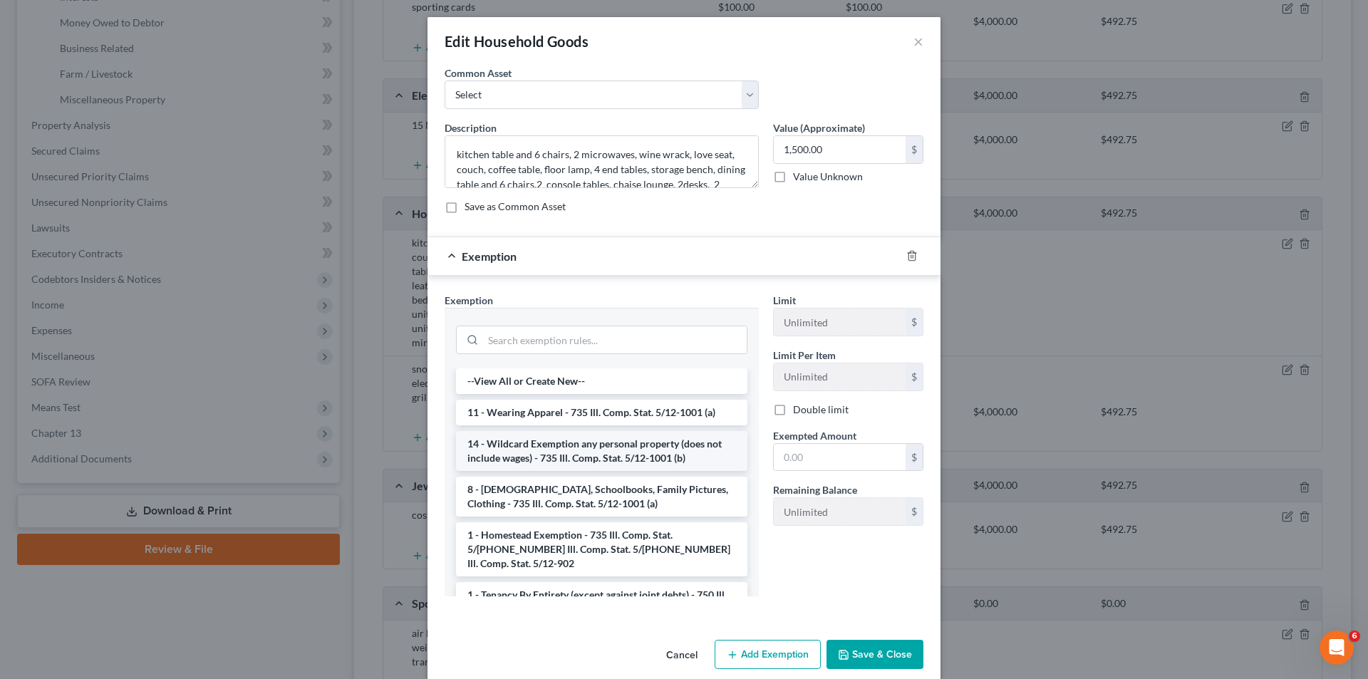
click at [506, 452] on li "14 - Wildcard Exemption any personal property (does not include wages) - 735 Il…" at bounding box center [601, 451] width 291 height 40
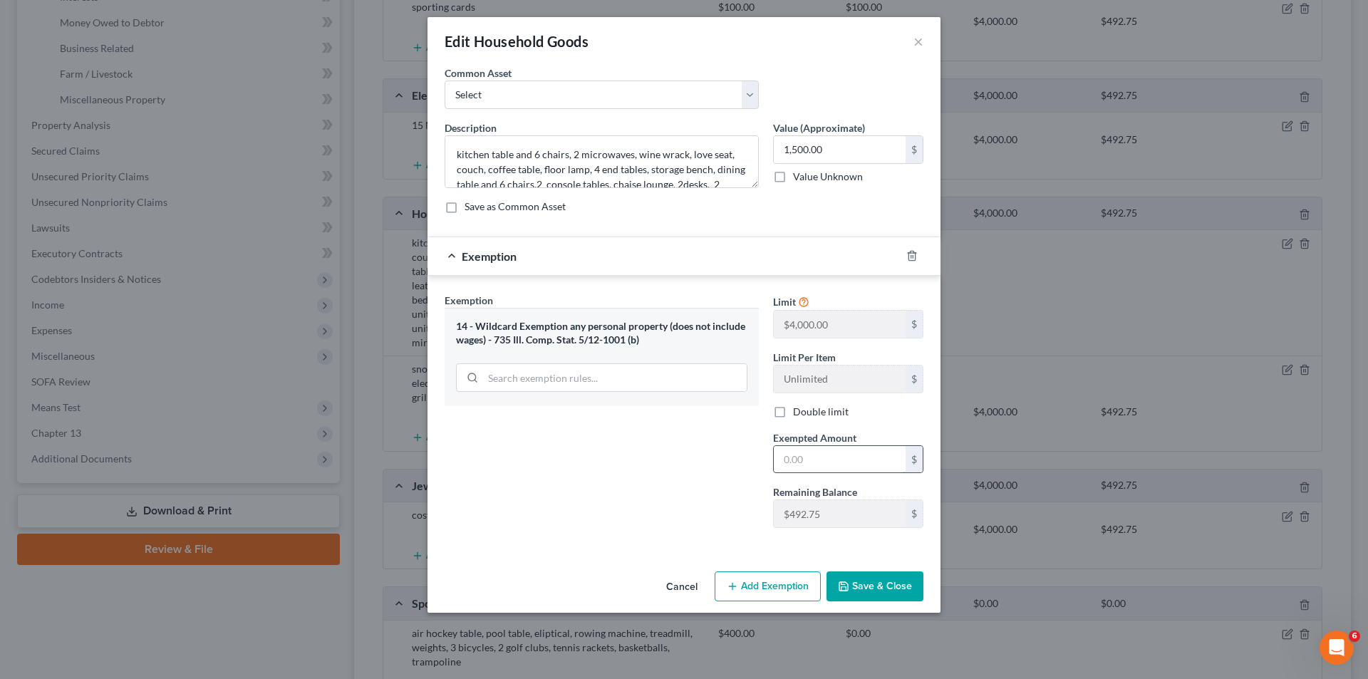
click at [801, 454] on input "text" at bounding box center [840, 459] width 132 height 27
type input "492.75"
click at [890, 576] on button "Save & Close" at bounding box center [874, 586] width 97 height 30
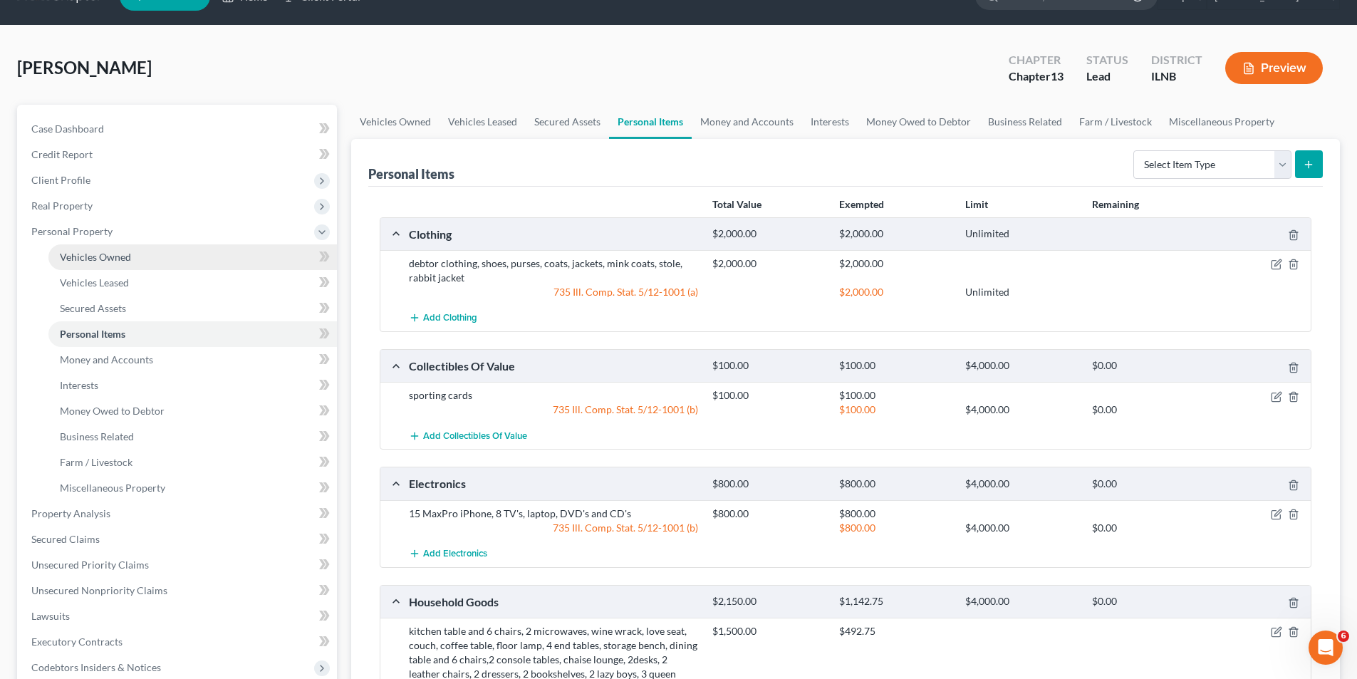
scroll to position [0, 0]
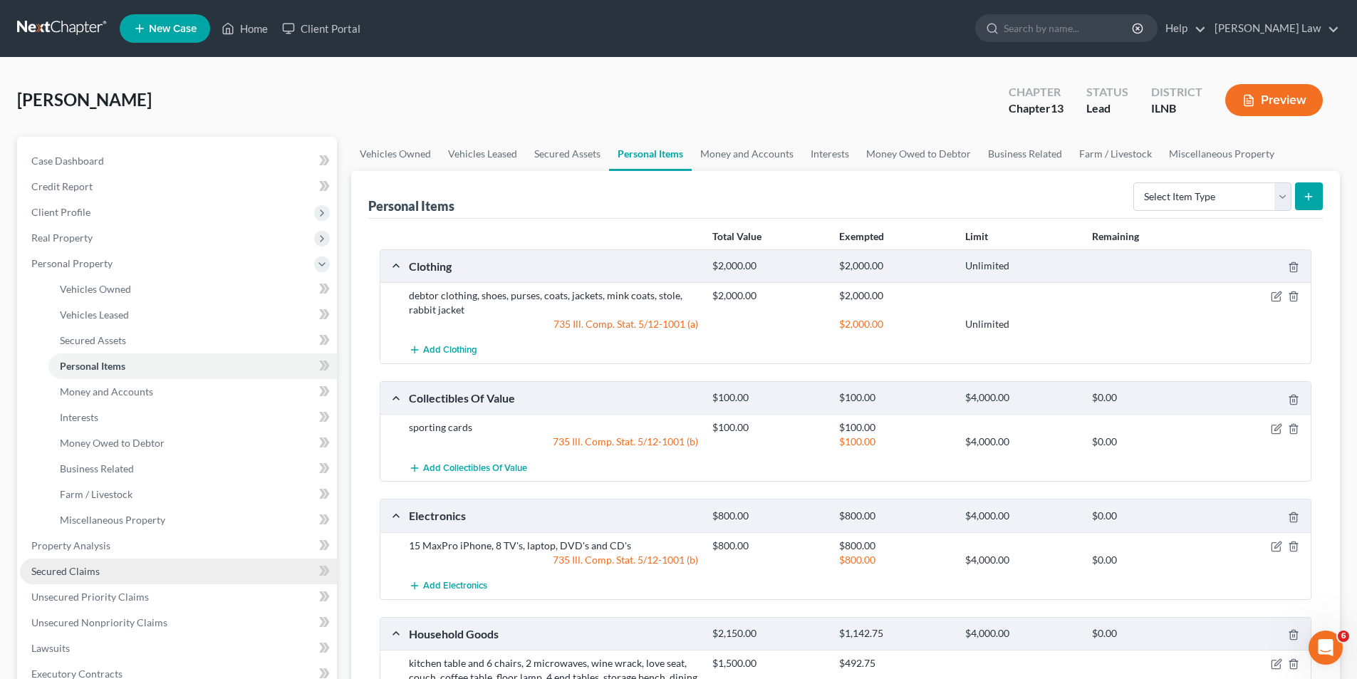
click at [59, 575] on span "Secured Claims" at bounding box center [65, 571] width 68 height 12
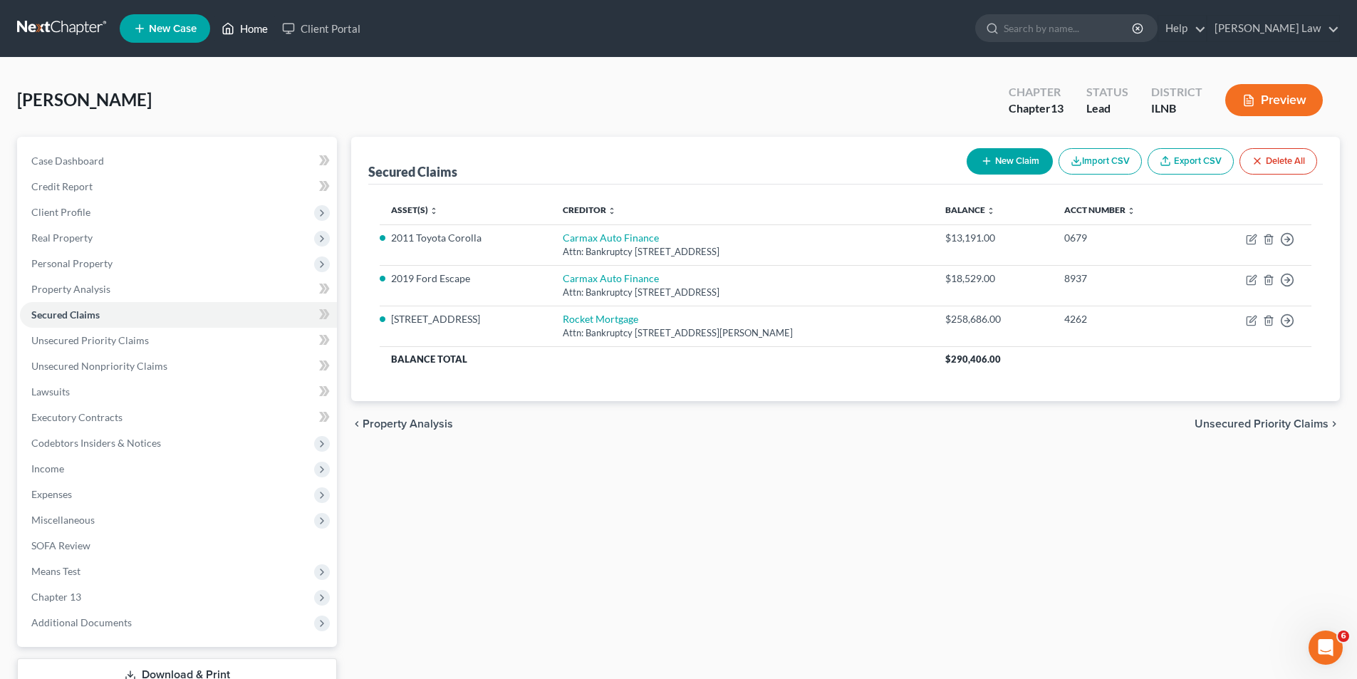
click at [237, 26] on link "Home" at bounding box center [244, 29] width 61 height 26
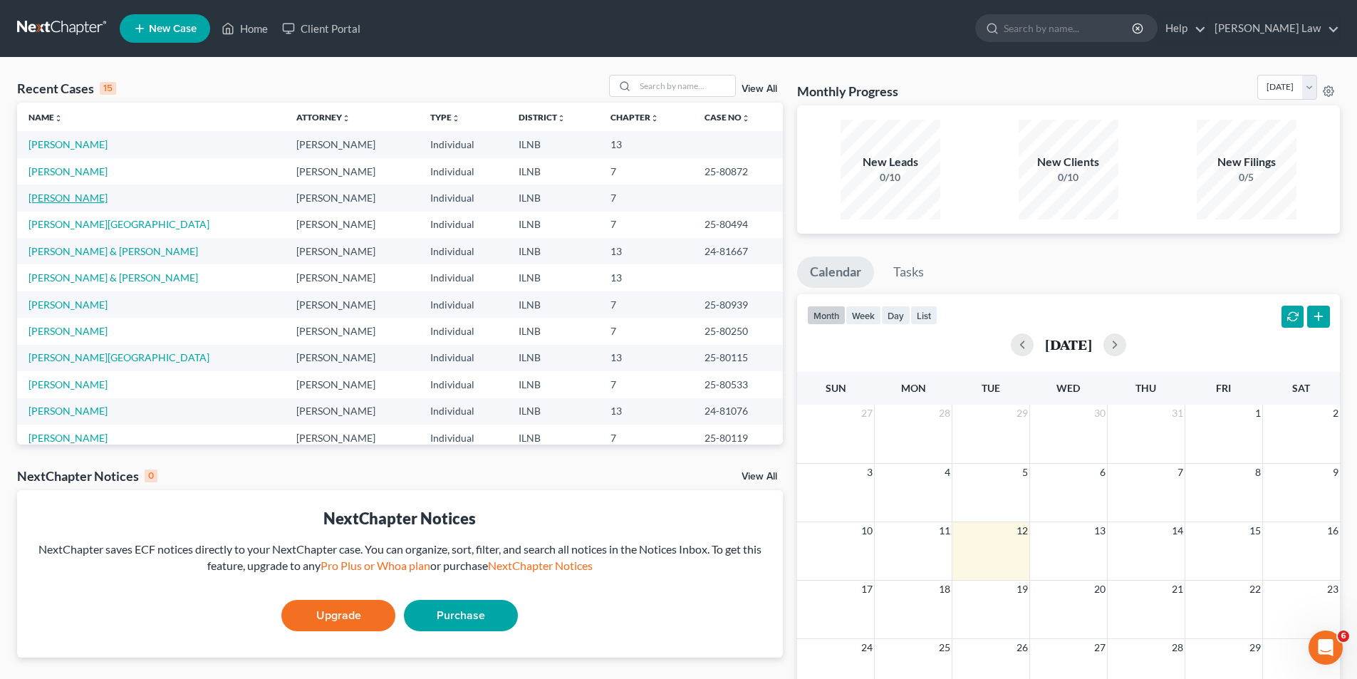
click at [69, 195] on link "McGue, Dawn" at bounding box center [67, 198] width 79 height 12
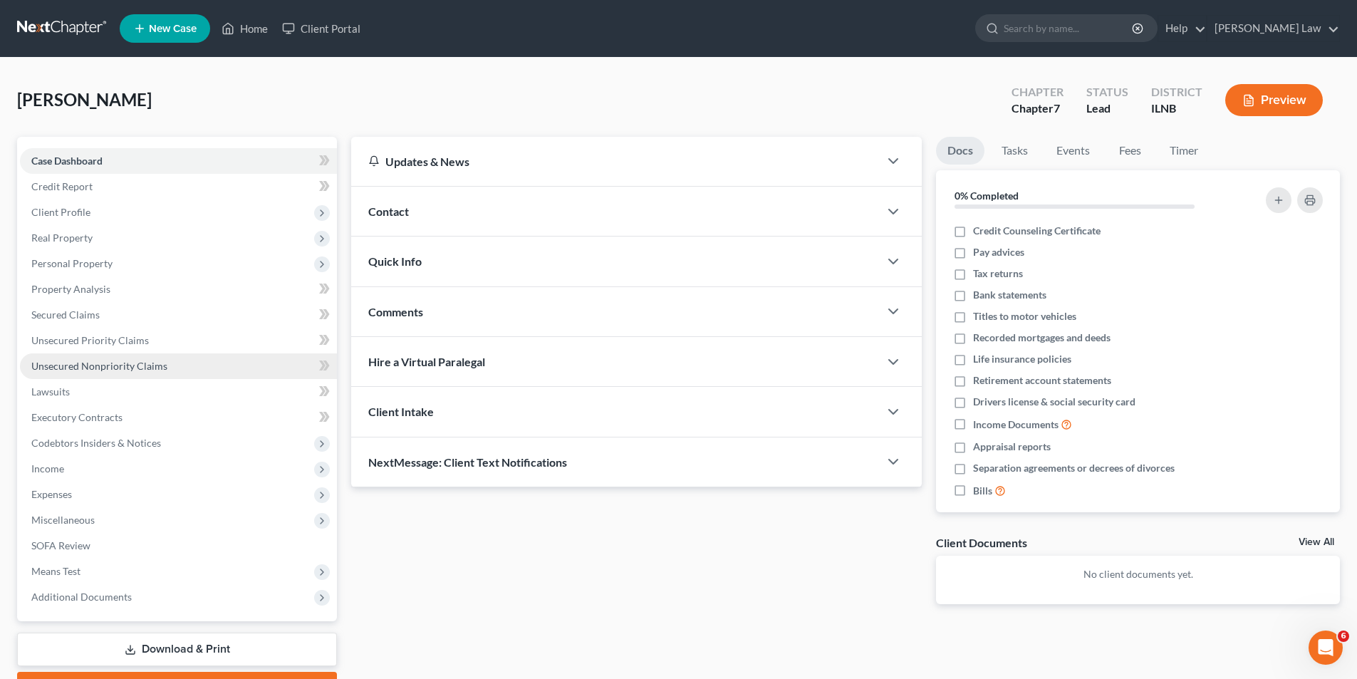
click at [120, 363] on span "Unsecured Nonpriority Claims" at bounding box center [99, 366] width 136 height 12
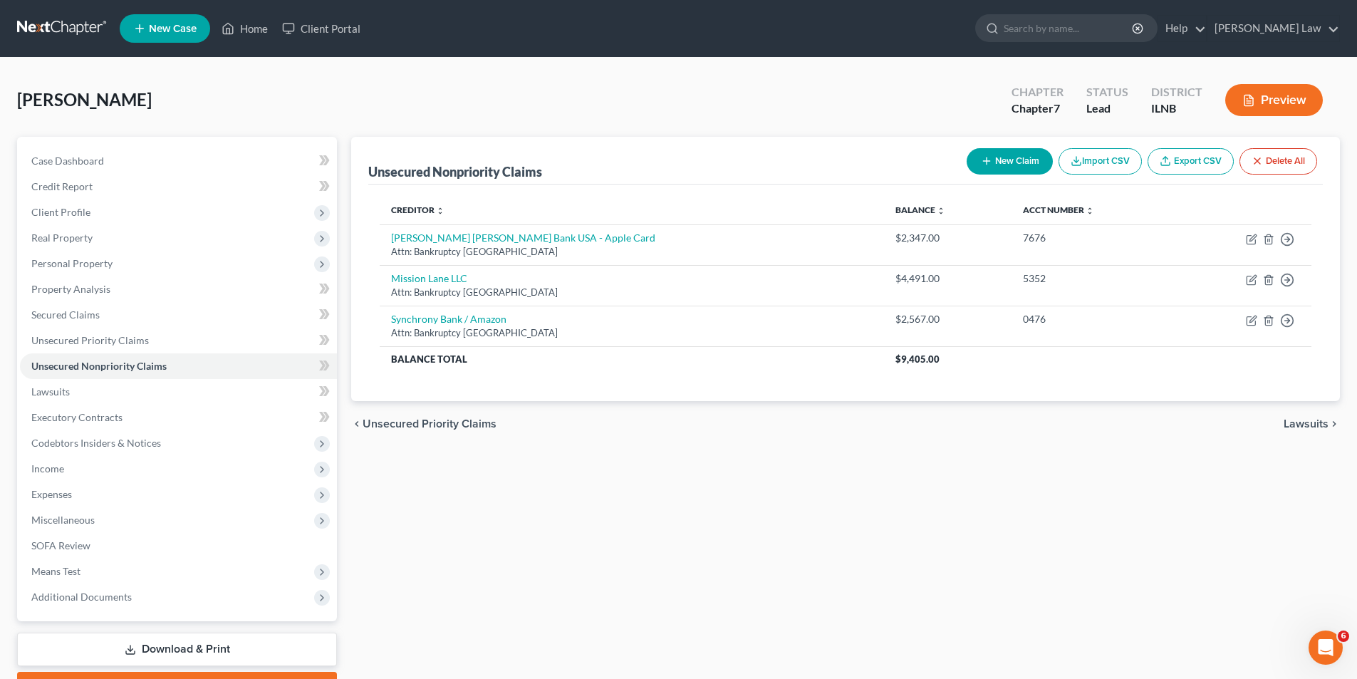
click at [1021, 163] on button "New Claim" at bounding box center [1010, 161] width 86 height 26
select select "0"
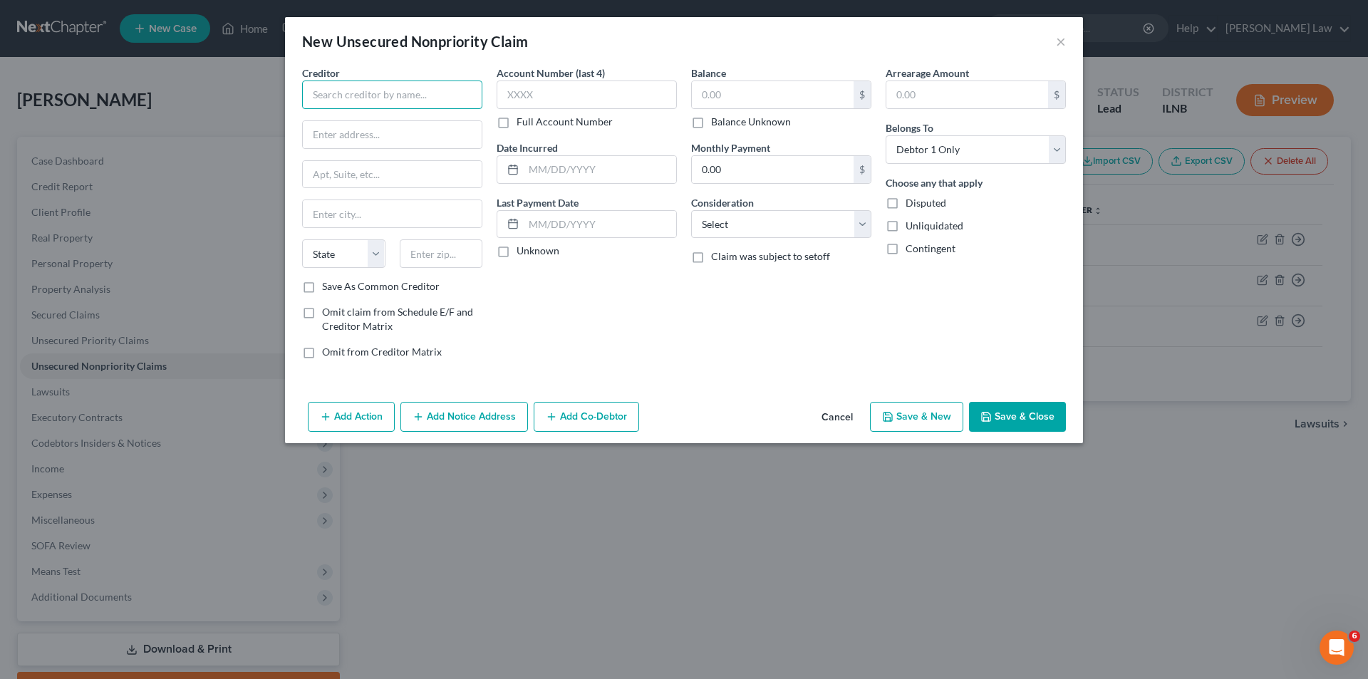
click at [390, 100] on input "text" at bounding box center [392, 94] width 180 height 28
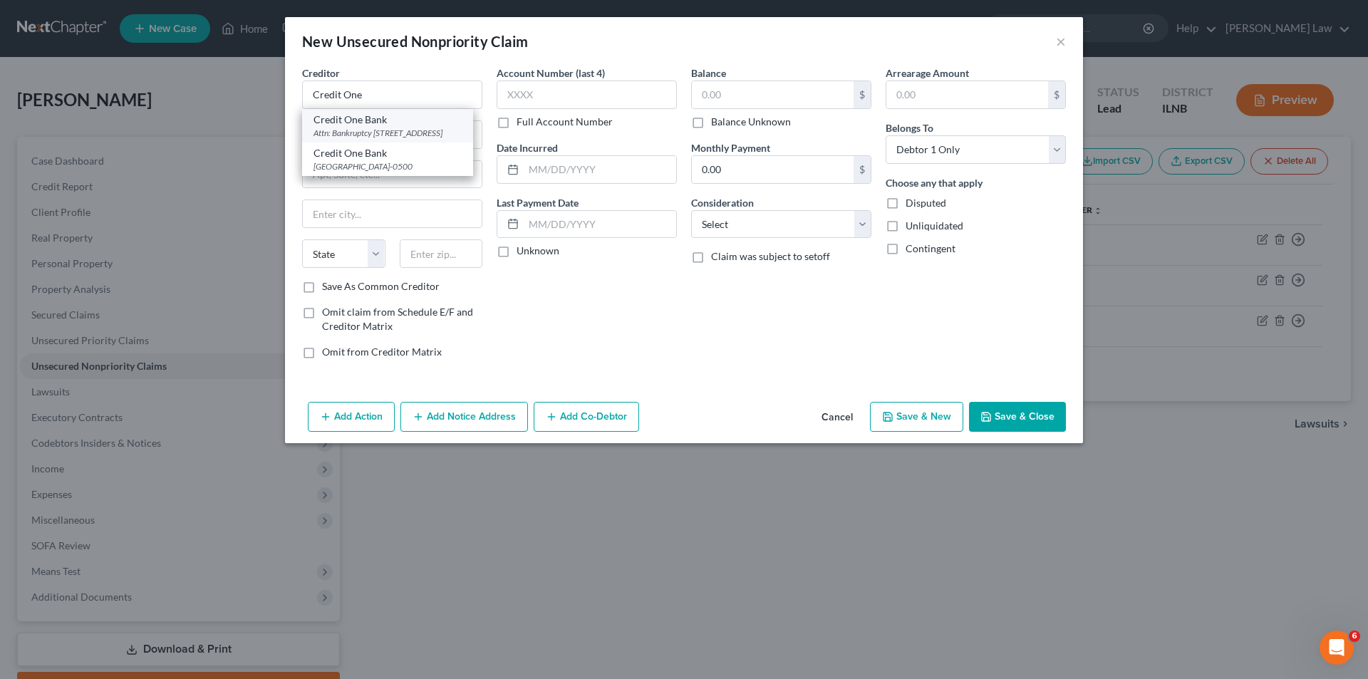
click at [415, 132] on div "Attn: Bankruptcy 6801 Cimarron Road, Las Vegas, NV 89113" at bounding box center [387, 133] width 148 height 12
type input "Credit One Bank"
type input "Attn: Bankruptcy"
type input "6801 Cimarron Road"
type input "Las Vegas"
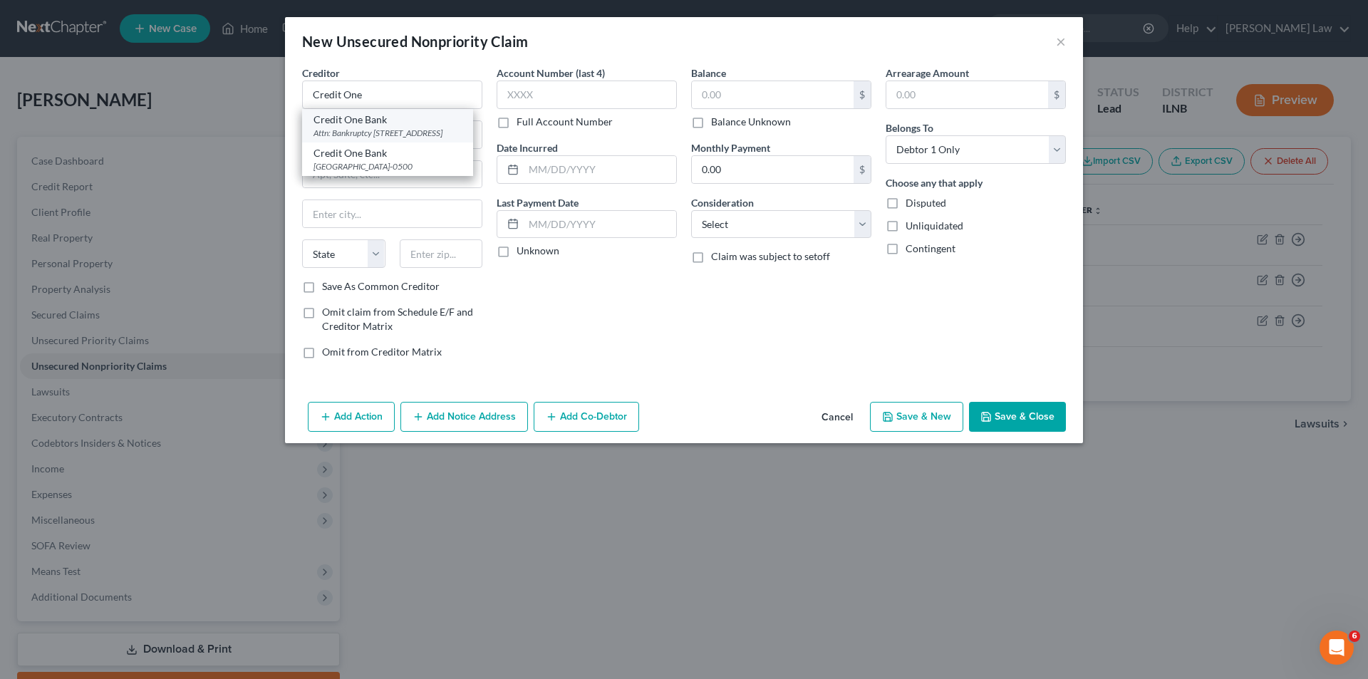
select select "31"
type input "89113"
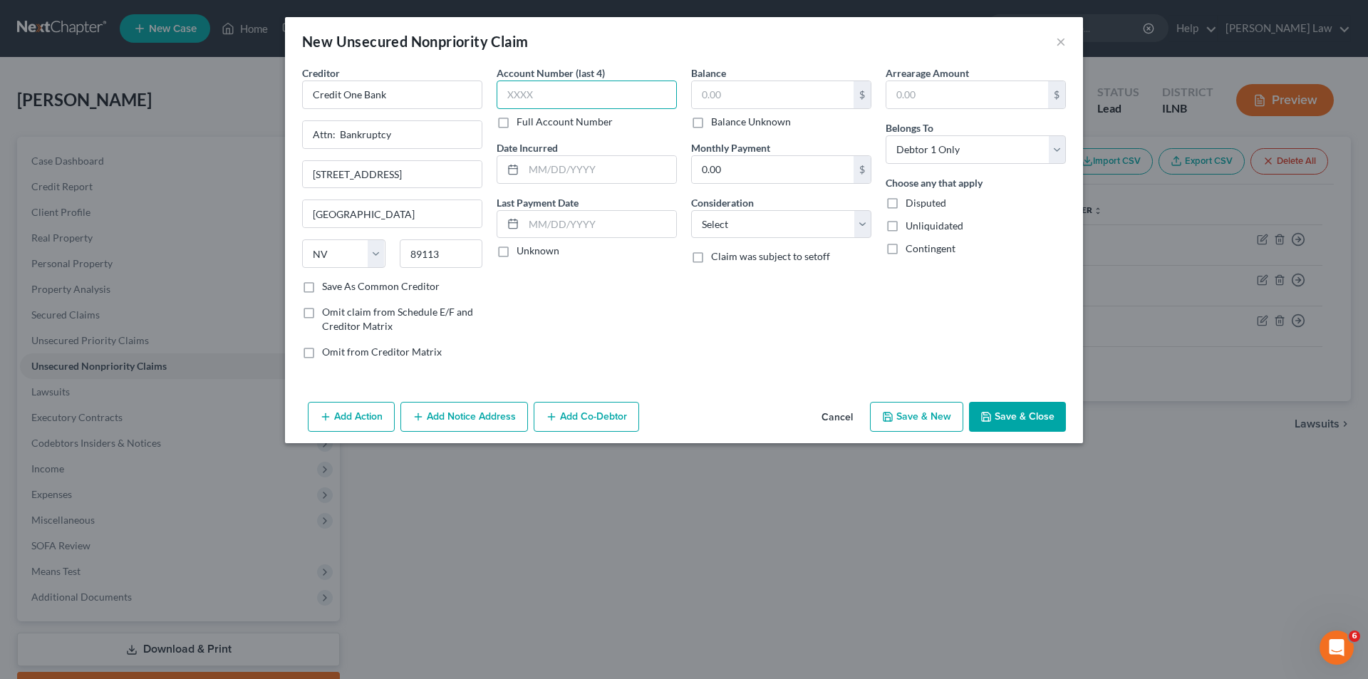
click at [518, 88] on input "text" at bounding box center [587, 94] width 180 height 28
type input "3476"
click at [701, 95] on input "text" at bounding box center [773, 94] width 162 height 27
type input "2,212"
click at [782, 221] on select "Select Cable / Satellite Services Collection Agency Credit Card Debt Debt Couns…" at bounding box center [781, 224] width 180 height 28
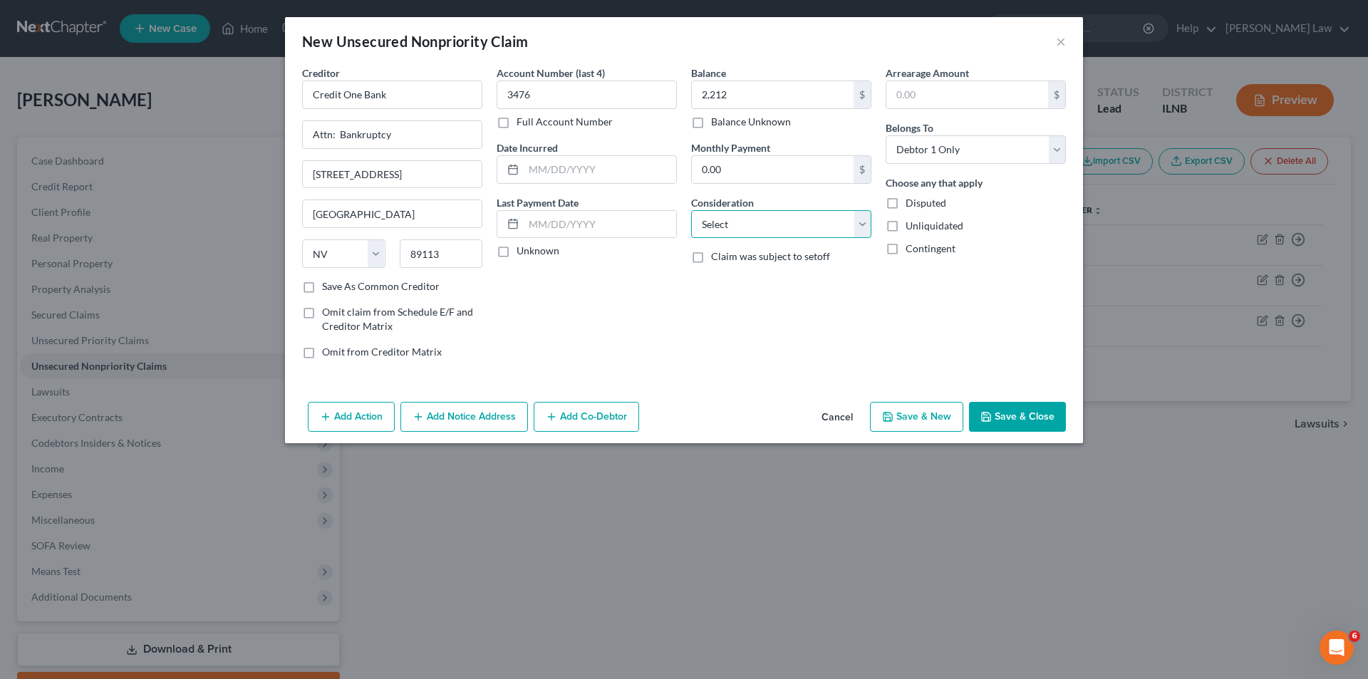
select select "2"
click at [691, 210] on select "Select Cable / Satellite Services Collection Agency Credit Card Debt Debt Couns…" at bounding box center [781, 224] width 180 height 28
click at [1015, 415] on button "Save & Close" at bounding box center [1017, 417] width 97 height 30
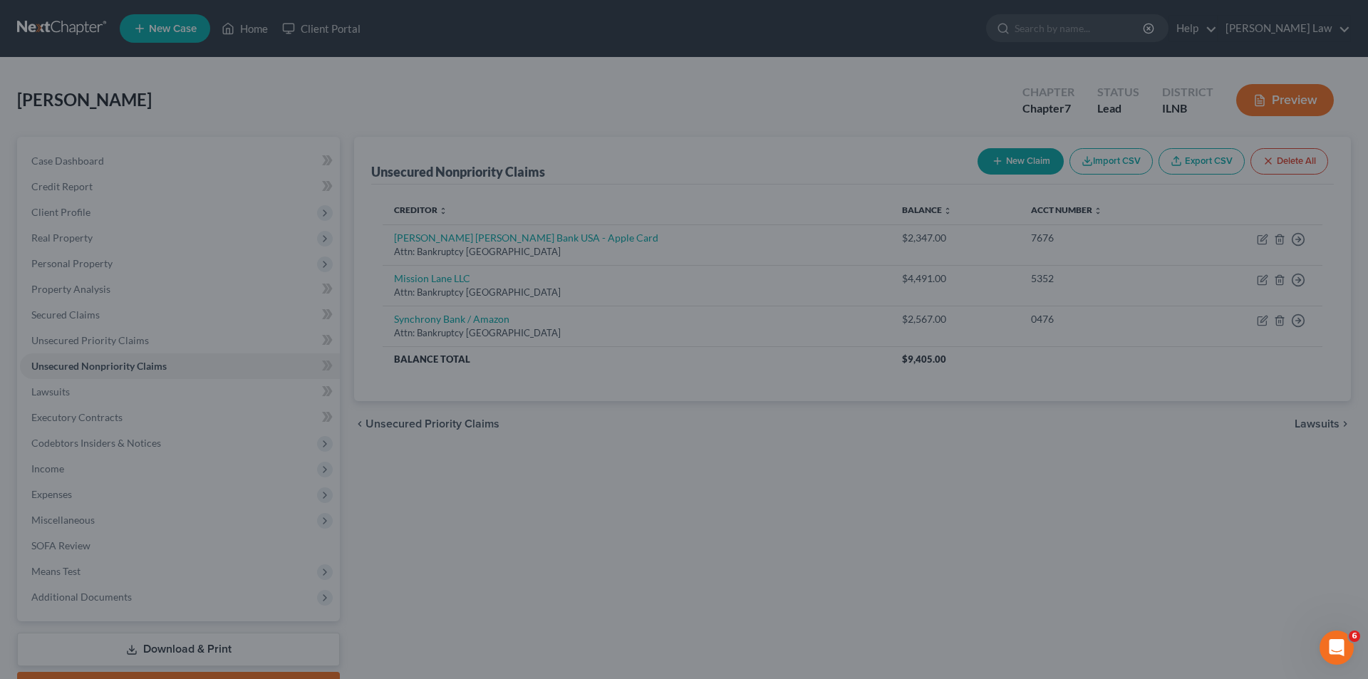
type input "2,212.00"
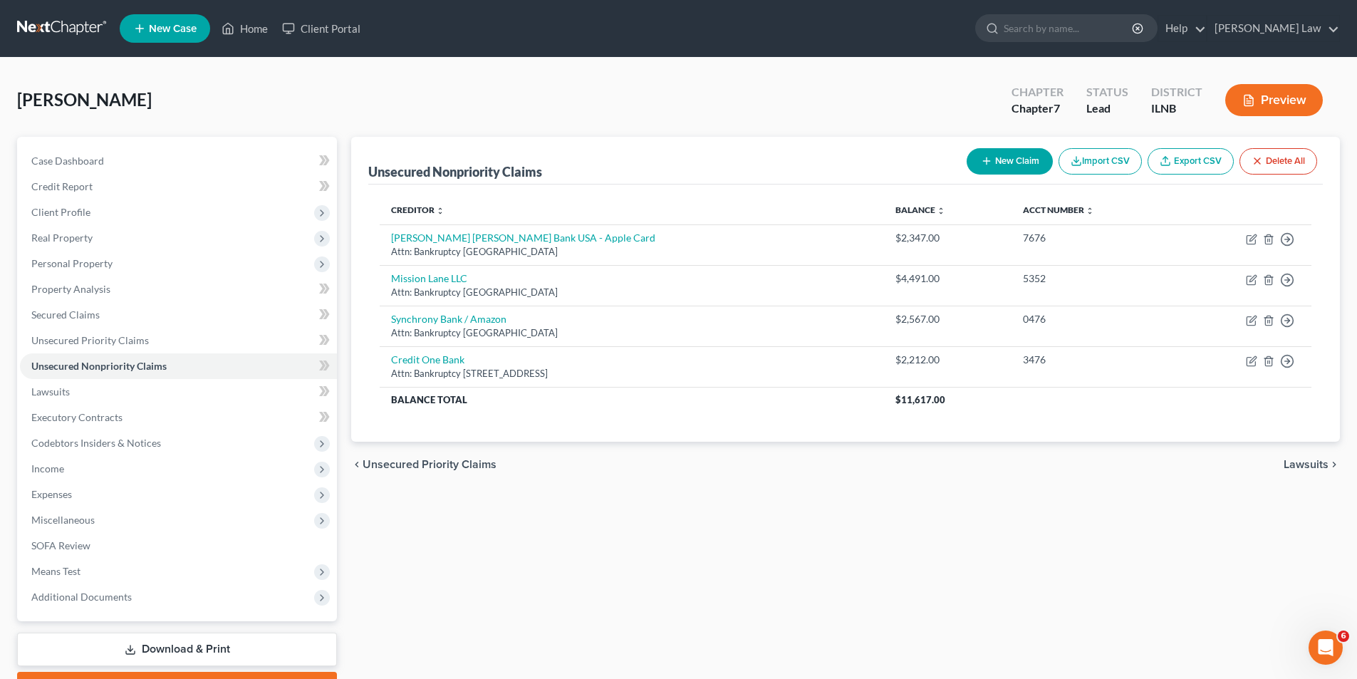
click at [1007, 160] on button "New Claim" at bounding box center [1010, 161] width 86 height 26
select select "0"
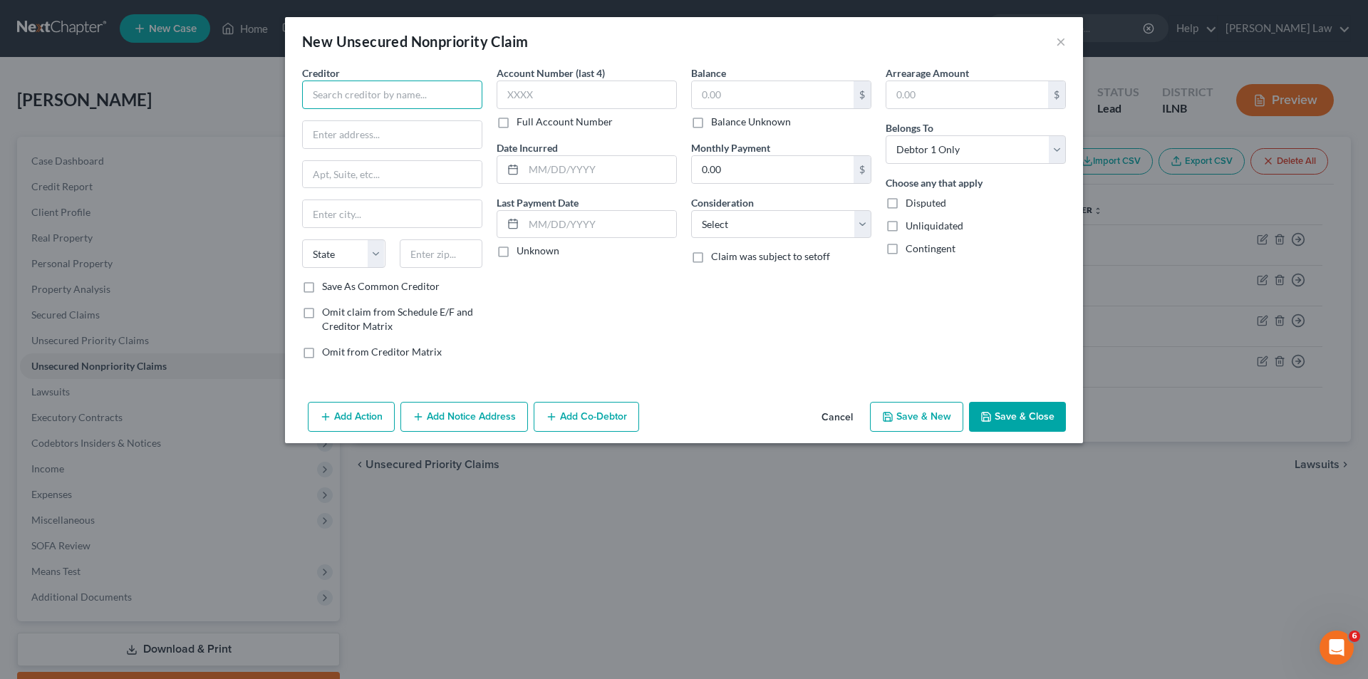
click at [385, 102] on input "text" at bounding box center [392, 94] width 180 height 28
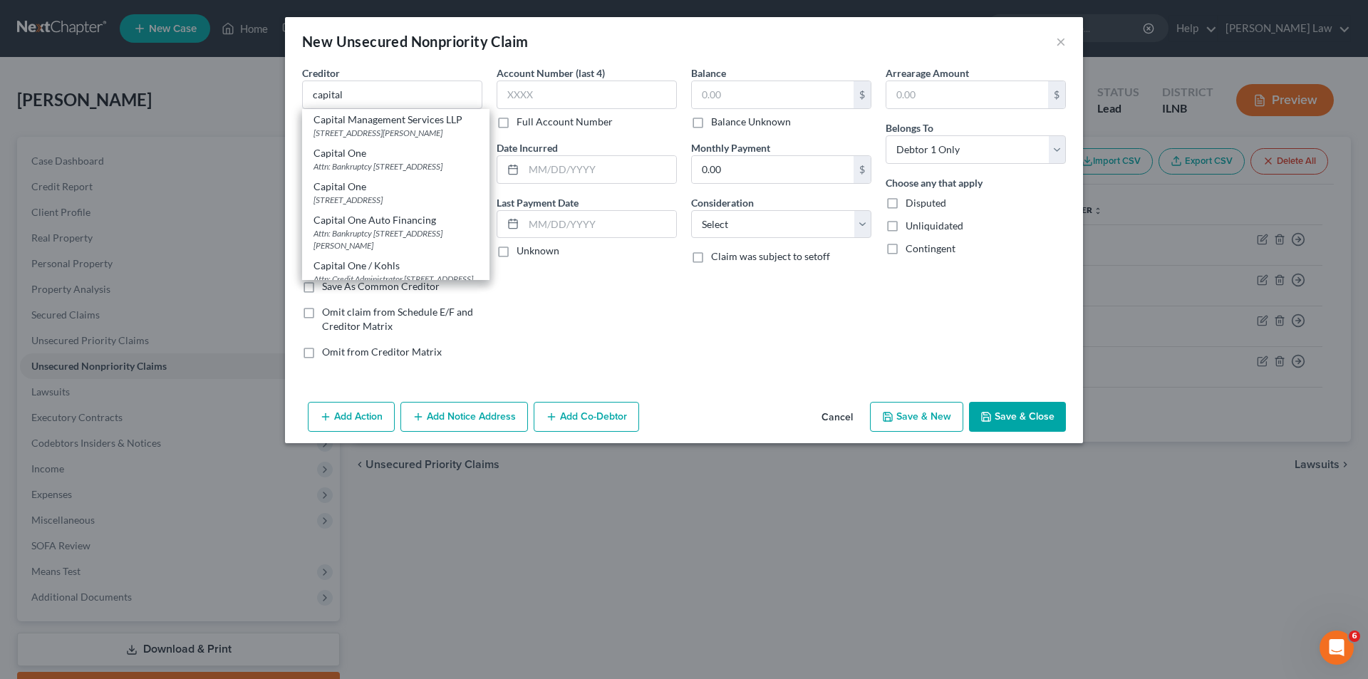
click at [375, 172] on div "Attn: Bankruptcy PO Box 30285, Salt Lake City, UT 84130" at bounding box center [395, 166] width 165 height 12
type input "Capital One"
type input "Attn: Bankruptcy"
type input "PO Box 30285"
type input "Salt Lake City"
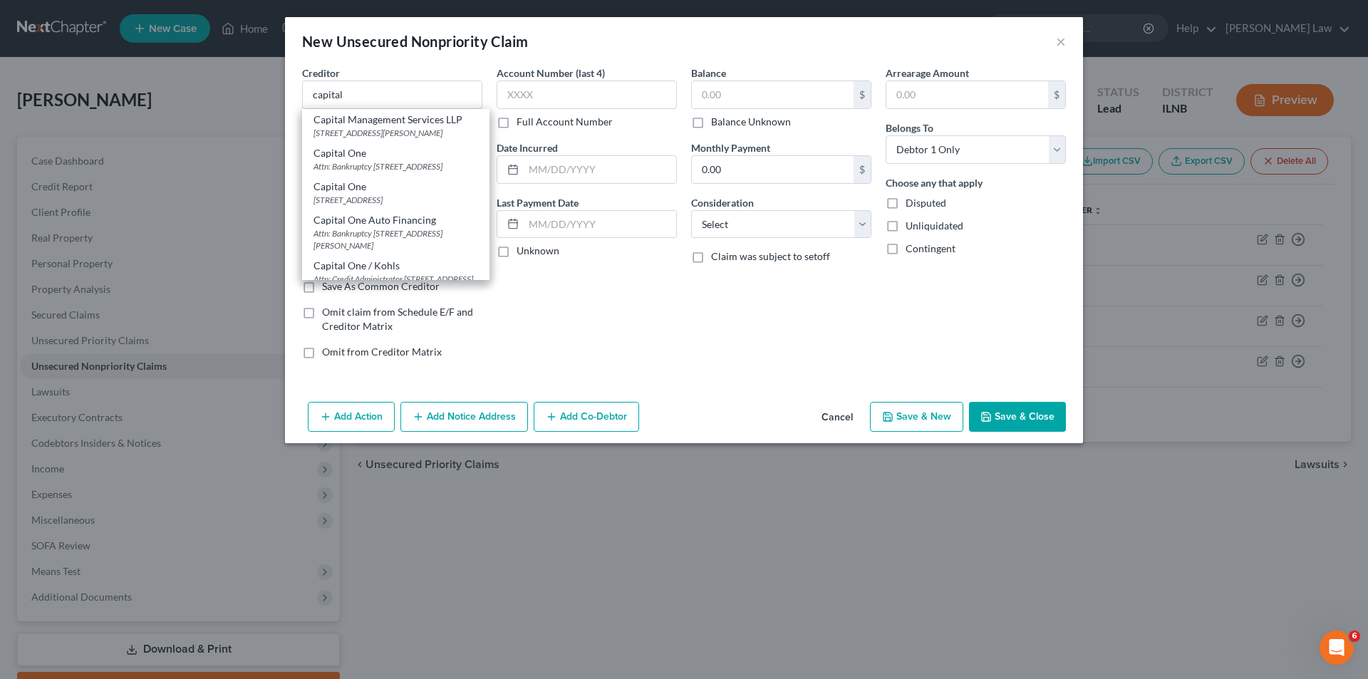
select select "46"
type input "84130"
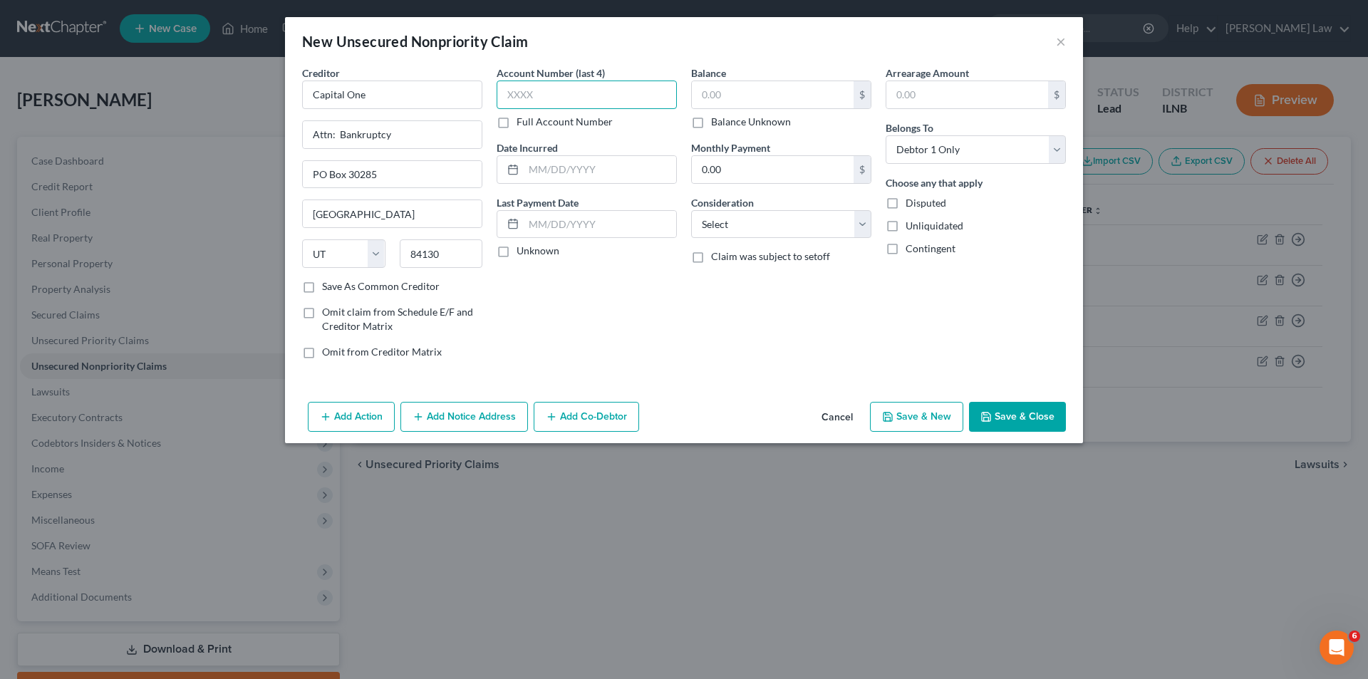
click at [525, 97] on input "text" at bounding box center [587, 94] width 180 height 28
type input "6511"
click at [722, 85] on input "text" at bounding box center [773, 94] width 162 height 27
type input "2,088"
click at [743, 229] on select "Select Cable / Satellite Services Collection Agency Credit Card Debt Debt Couns…" at bounding box center [781, 224] width 180 height 28
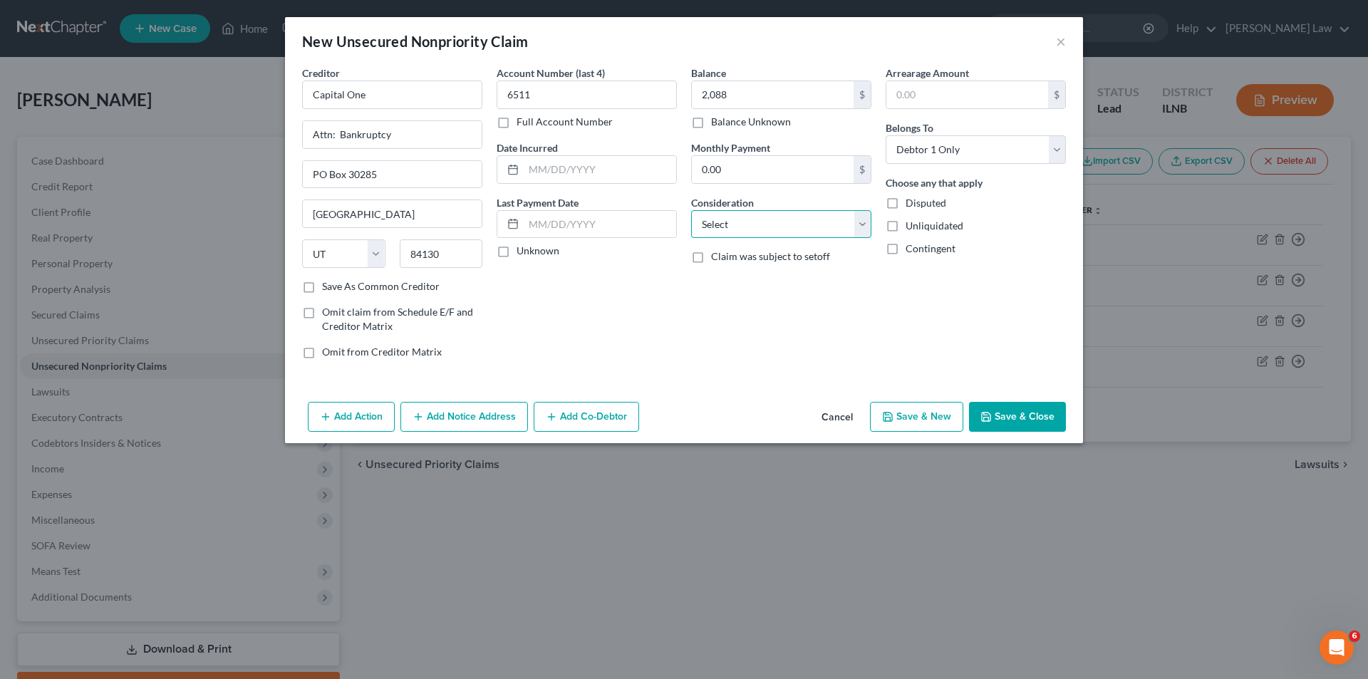
select select "2"
click at [691, 210] on select "Select Cable / Satellite Services Collection Agency Credit Card Debt Debt Couns…" at bounding box center [781, 224] width 180 height 28
click at [1023, 420] on button "Save & Close" at bounding box center [1017, 417] width 97 height 30
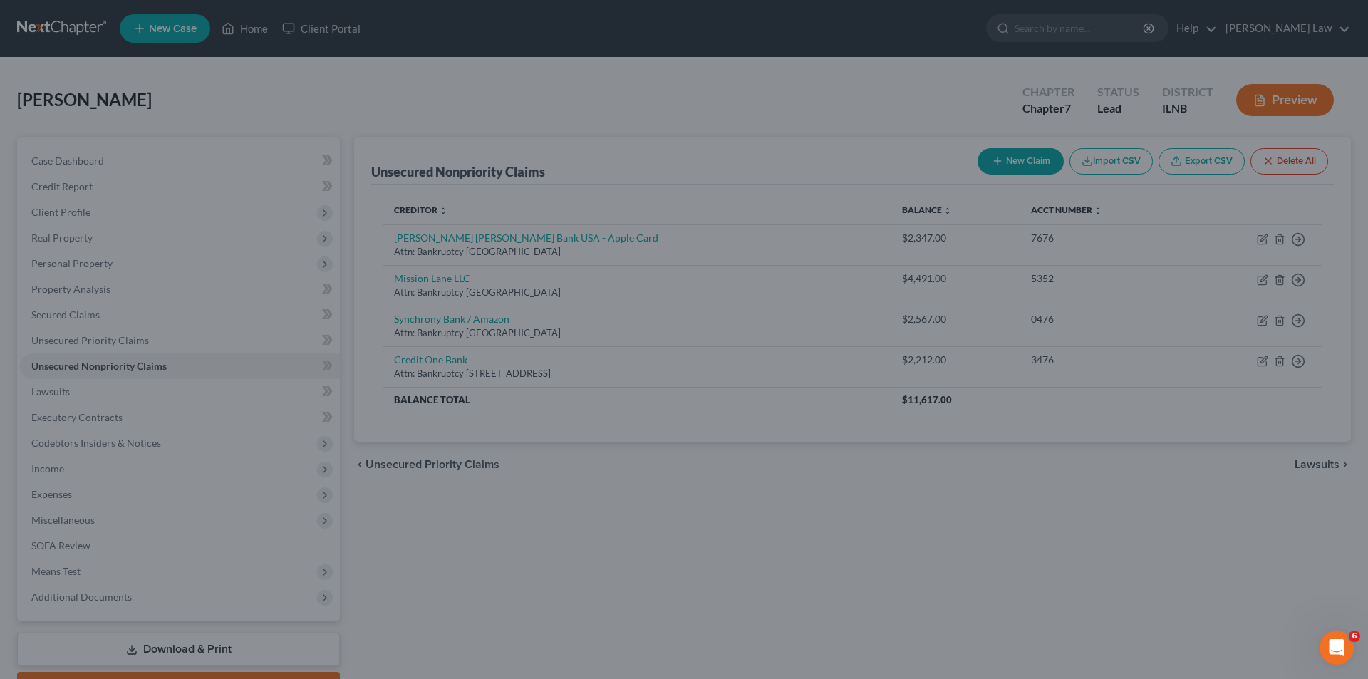
type input "2,088.00"
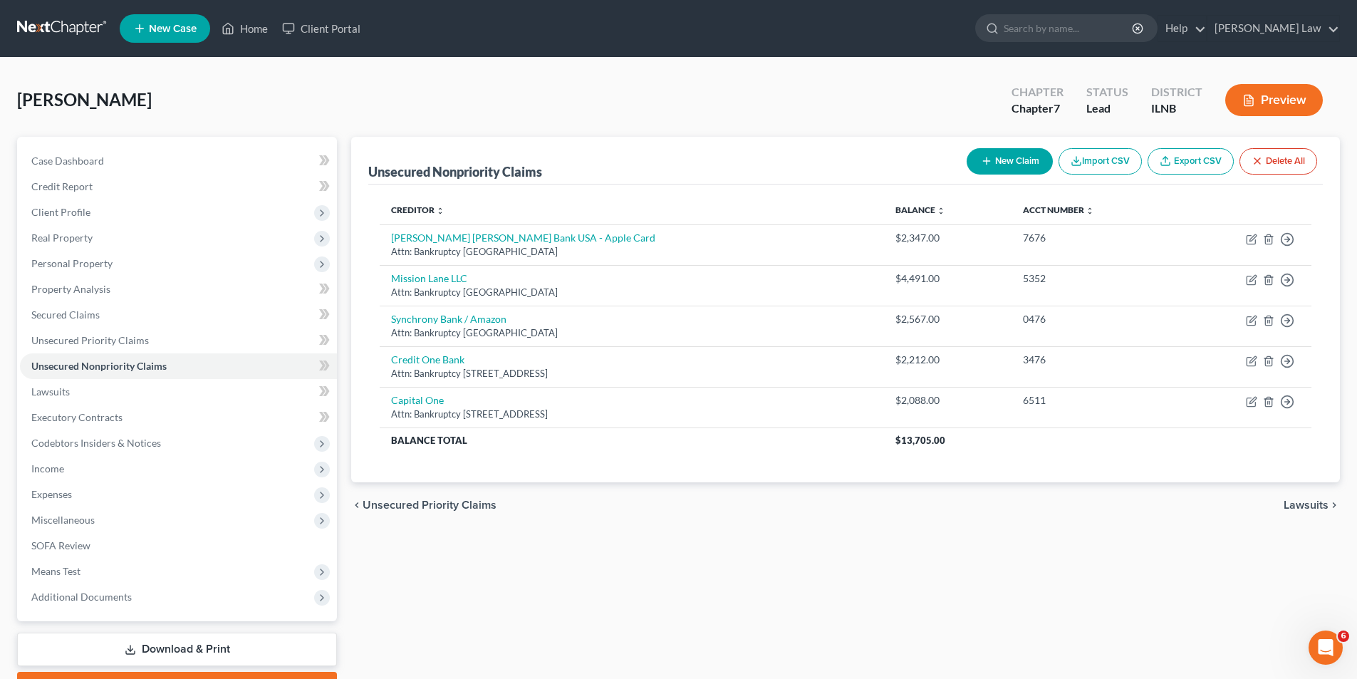
click at [1005, 159] on button "New Claim" at bounding box center [1010, 161] width 86 height 26
select select "0"
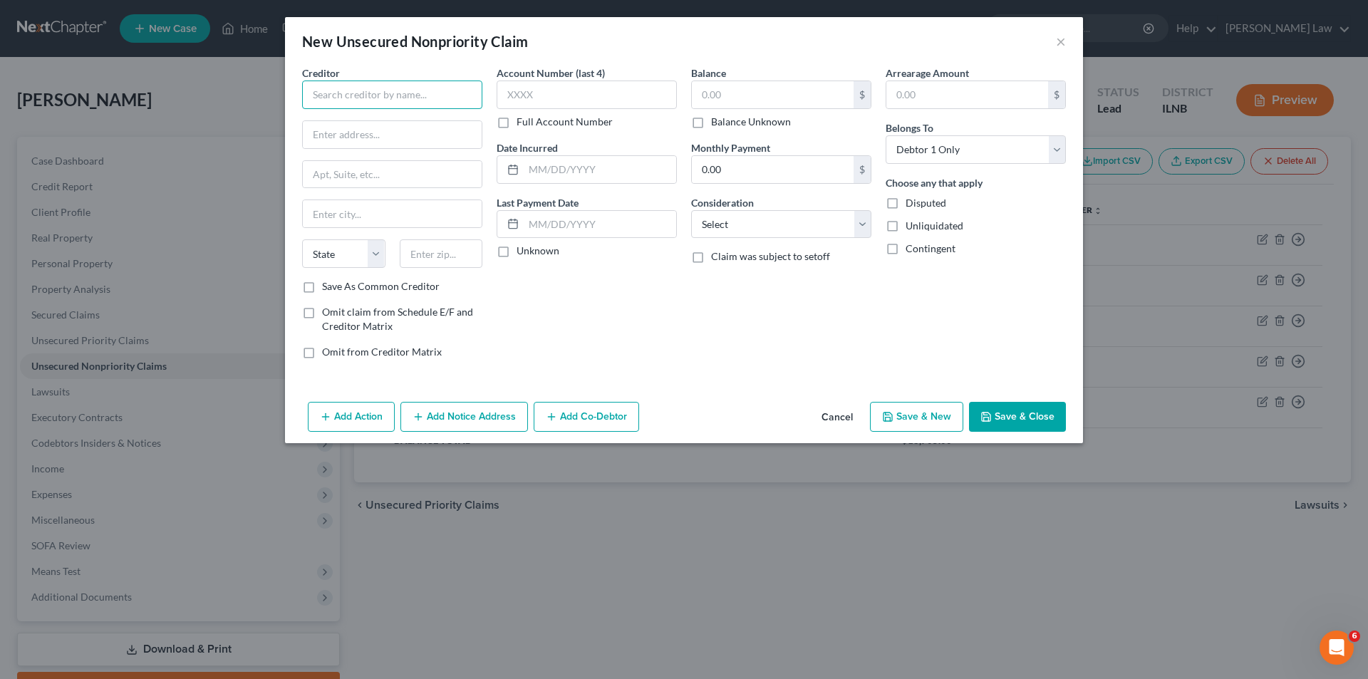
click at [318, 93] on input "text" at bounding box center [392, 94] width 180 height 28
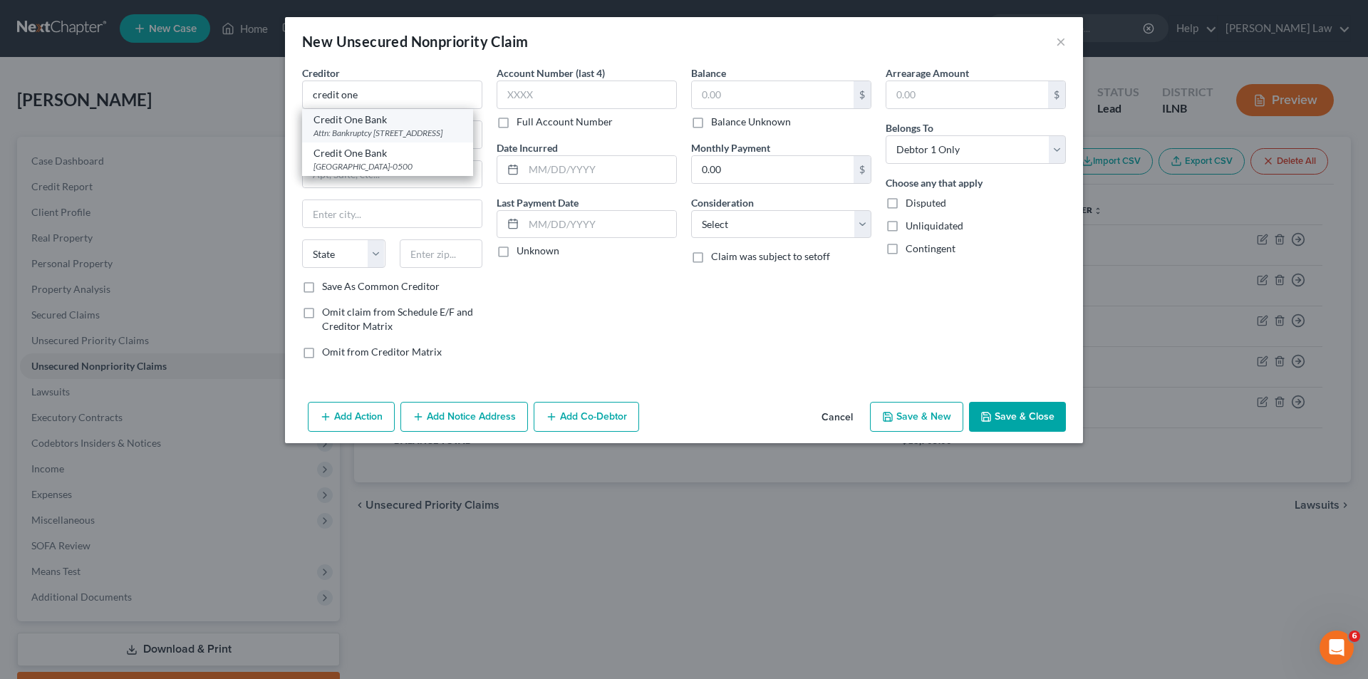
click at [407, 139] on div "Attn: Bankruptcy 6801 Cimarron Road, Las Vegas, NV 89113" at bounding box center [387, 133] width 148 height 12
type input "Credit One Bank"
type input "Attn: Bankruptcy"
type input "6801 Cimarron Road"
type input "Las Vegas"
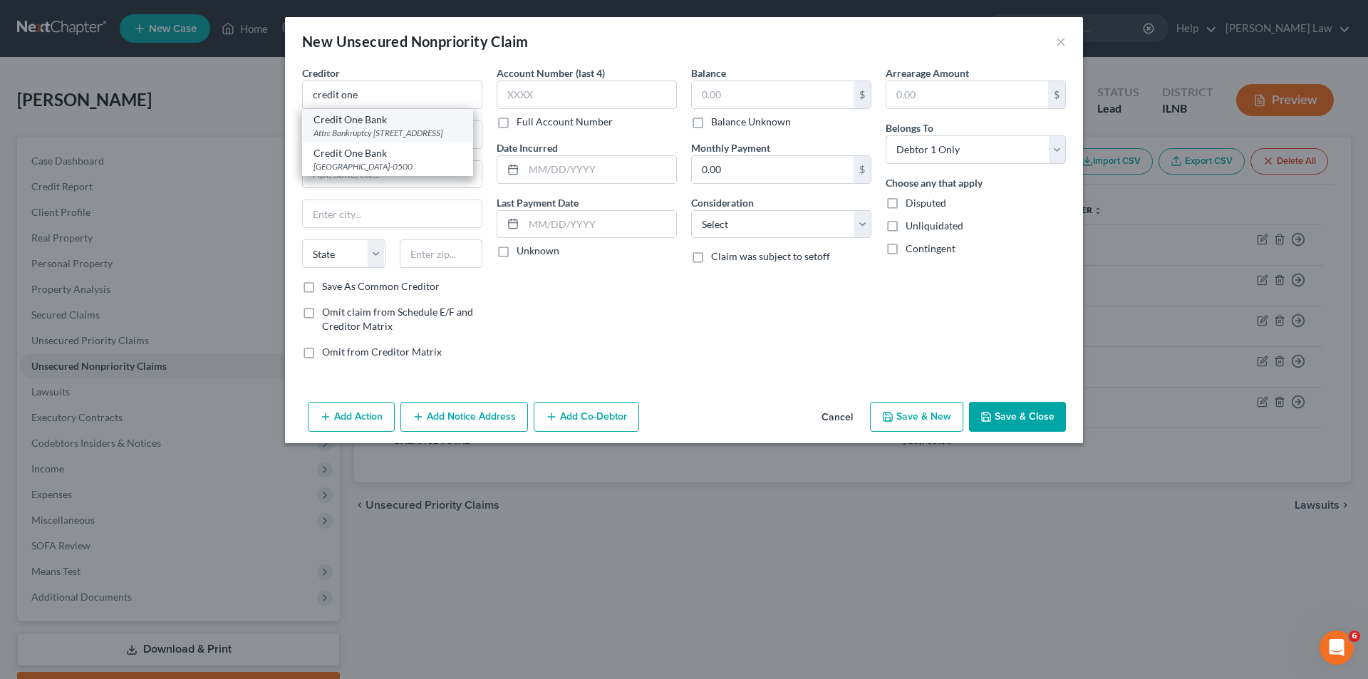
select select "31"
type input "89113"
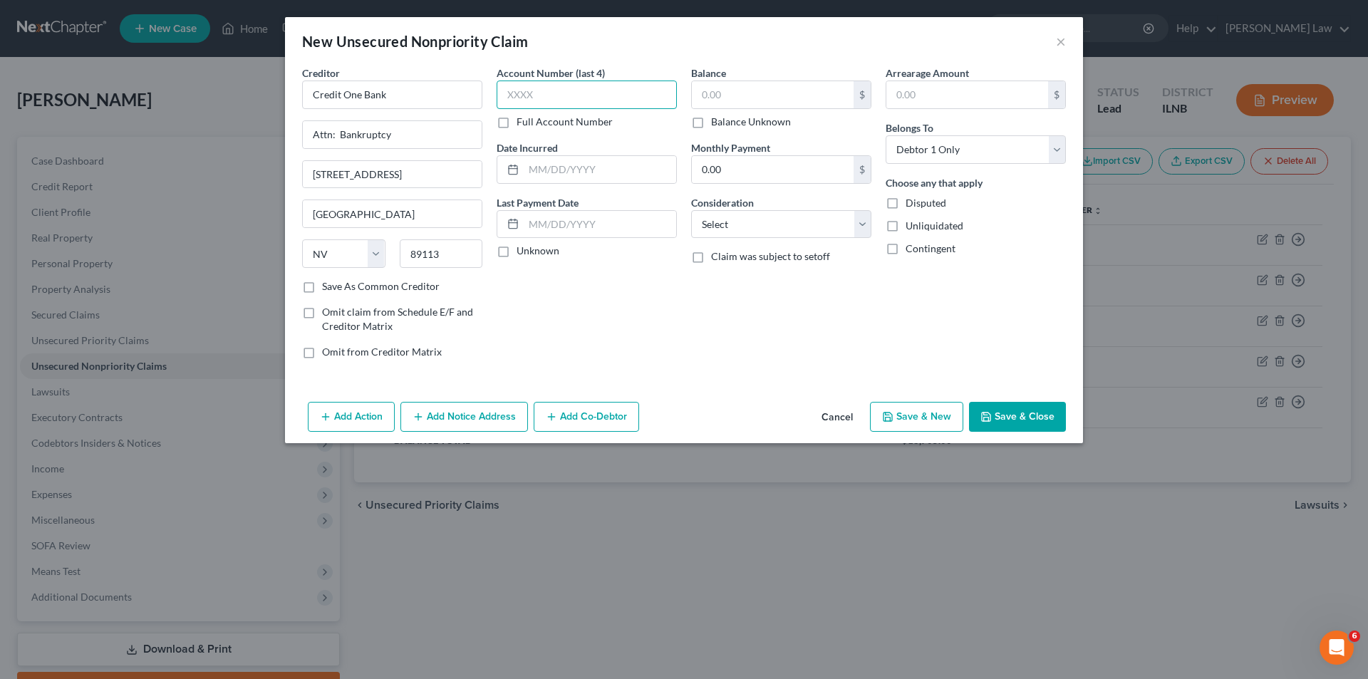
click at [526, 93] on input "text" at bounding box center [587, 94] width 180 height 28
type input "1342"
click at [707, 93] on input "text" at bounding box center [773, 94] width 162 height 27
type input "1,736"
click at [725, 227] on select "Select Cable / Satellite Services Collection Agency Credit Card Debt Debt Couns…" at bounding box center [781, 224] width 180 height 28
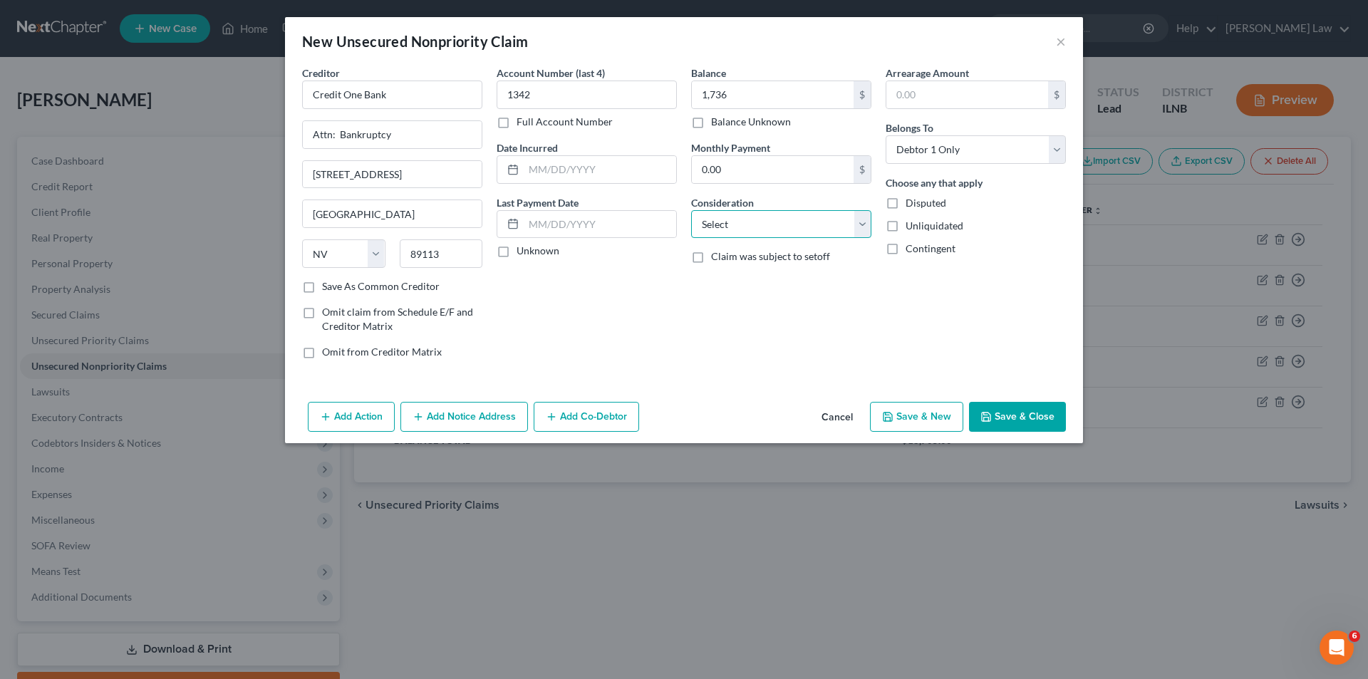
select select "2"
click at [691, 210] on select "Select Cable / Satellite Services Collection Agency Credit Card Debt Debt Couns…" at bounding box center [781, 224] width 180 height 28
click at [1029, 415] on button "Save & Close" at bounding box center [1017, 417] width 97 height 30
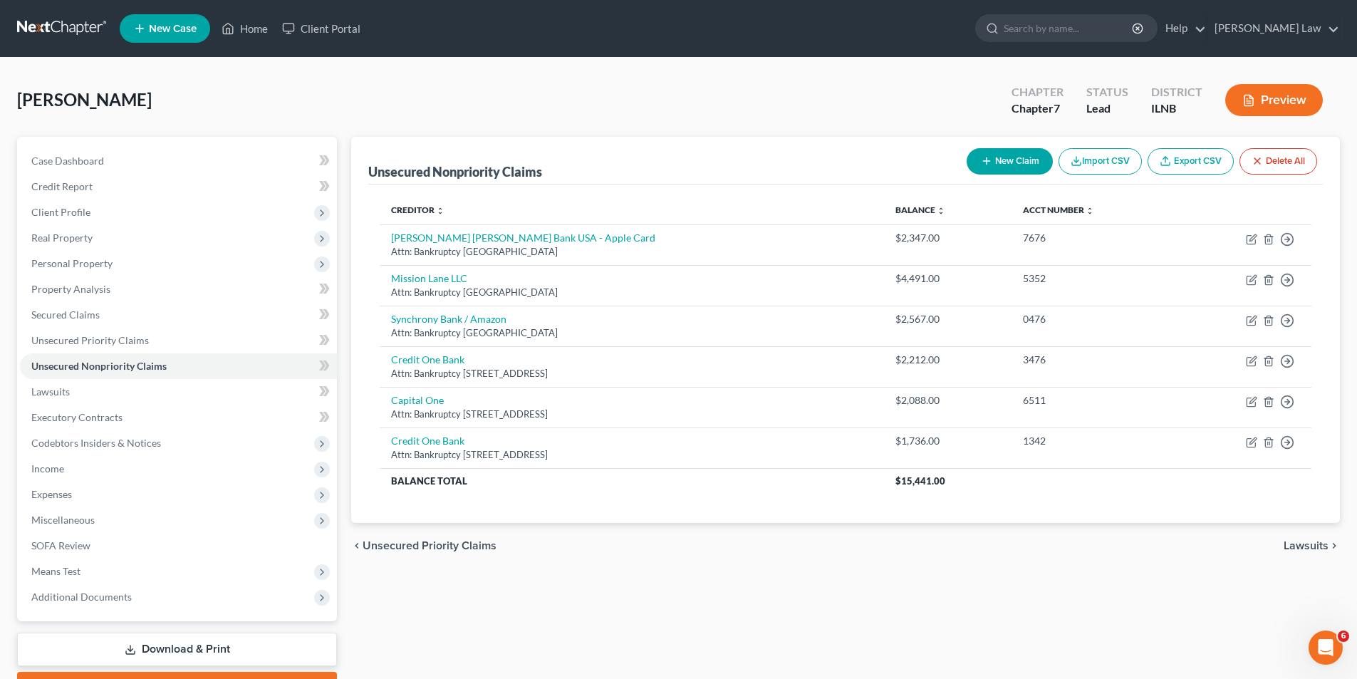
click at [1007, 157] on button "New Claim" at bounding box center [1010, 161] width 86 height 26
select select "0"
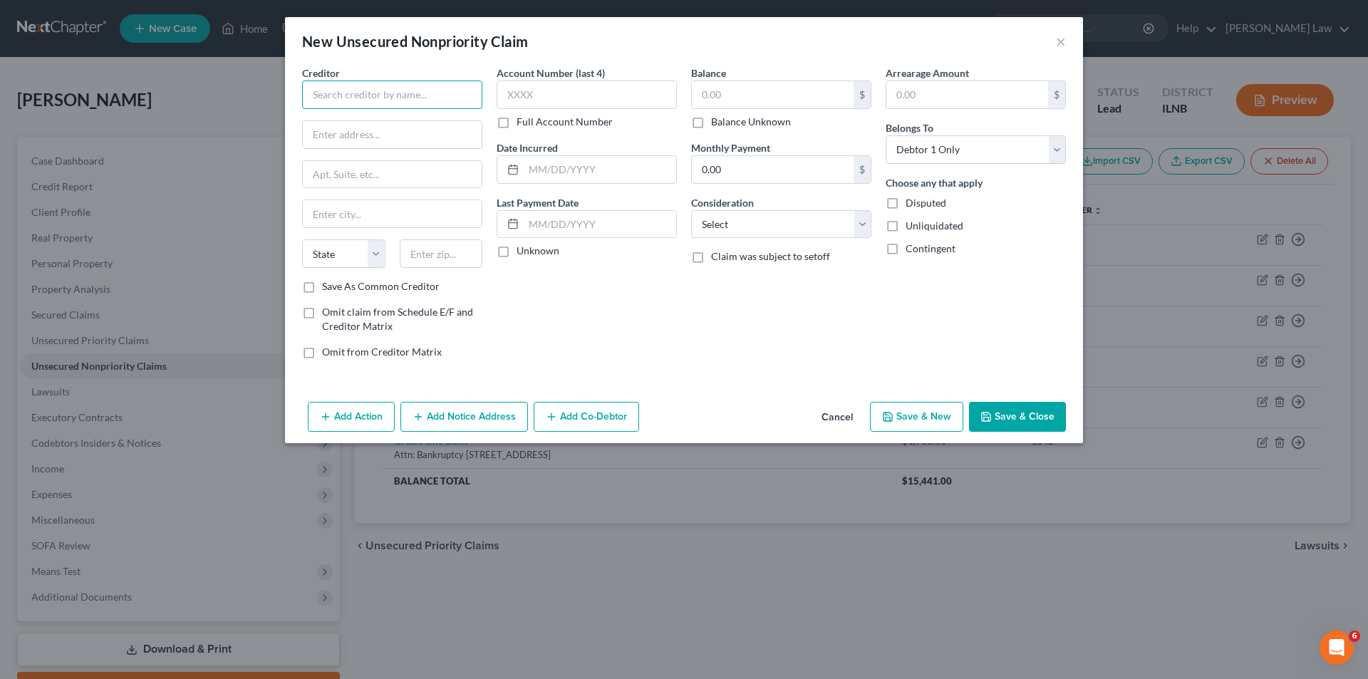
click at [350, 90] on input "text" at bounding box center [392, 94] width 180 height 28
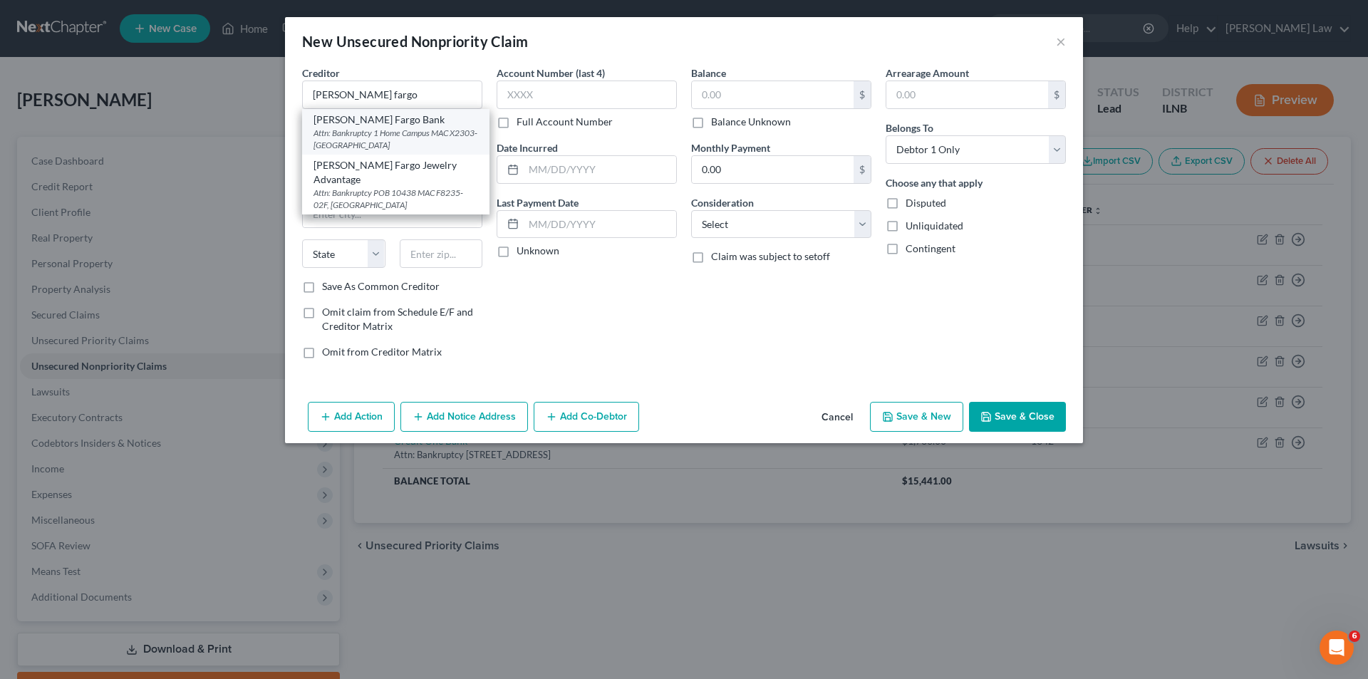
click at [360, 137] on div "Attn: Bankruptcy 1 Home Campus MAC X2303-01A 3rd Floor, Minneapolis, MN 55480" at bounding box center [395, 139] width 165 height 24
type input "Wells Fargo Bank"
type input "Attn: Bankruptcy"
type input "1 Home Campus MAC X2303-01A 3rd Floor"
type input "Minneapolis"
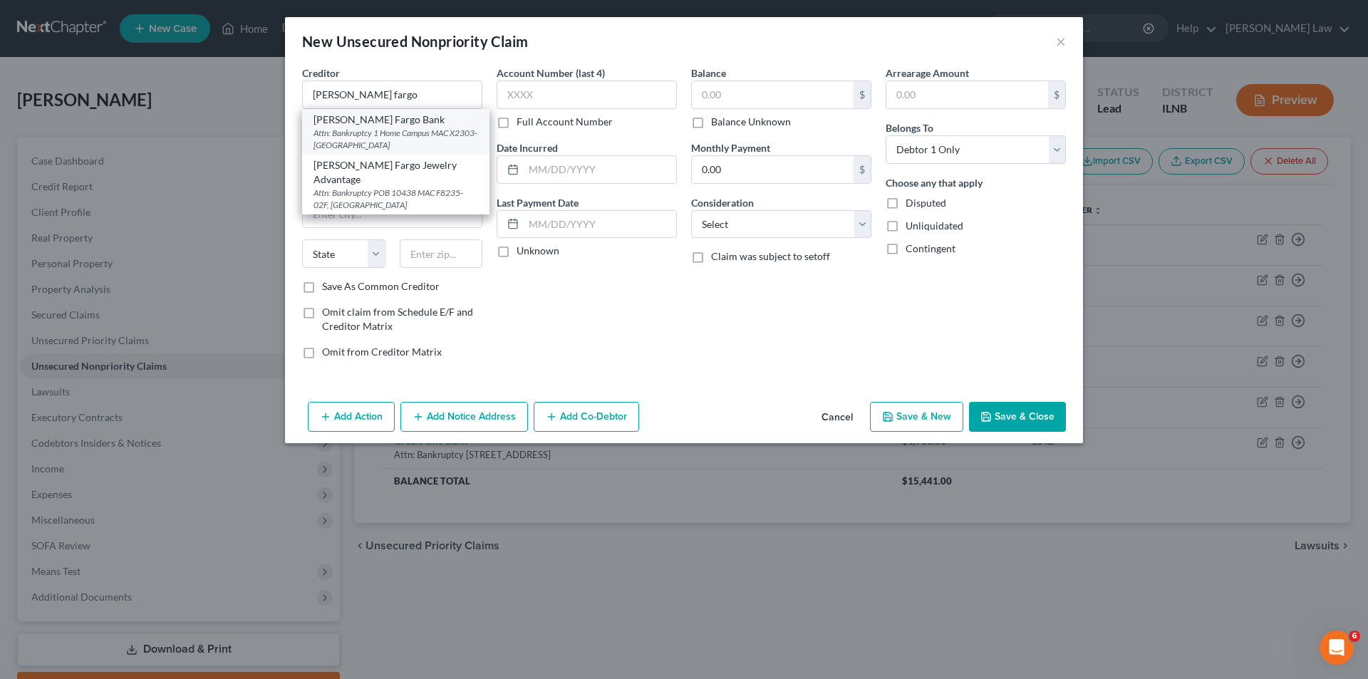
select select "24"
type input "55480"
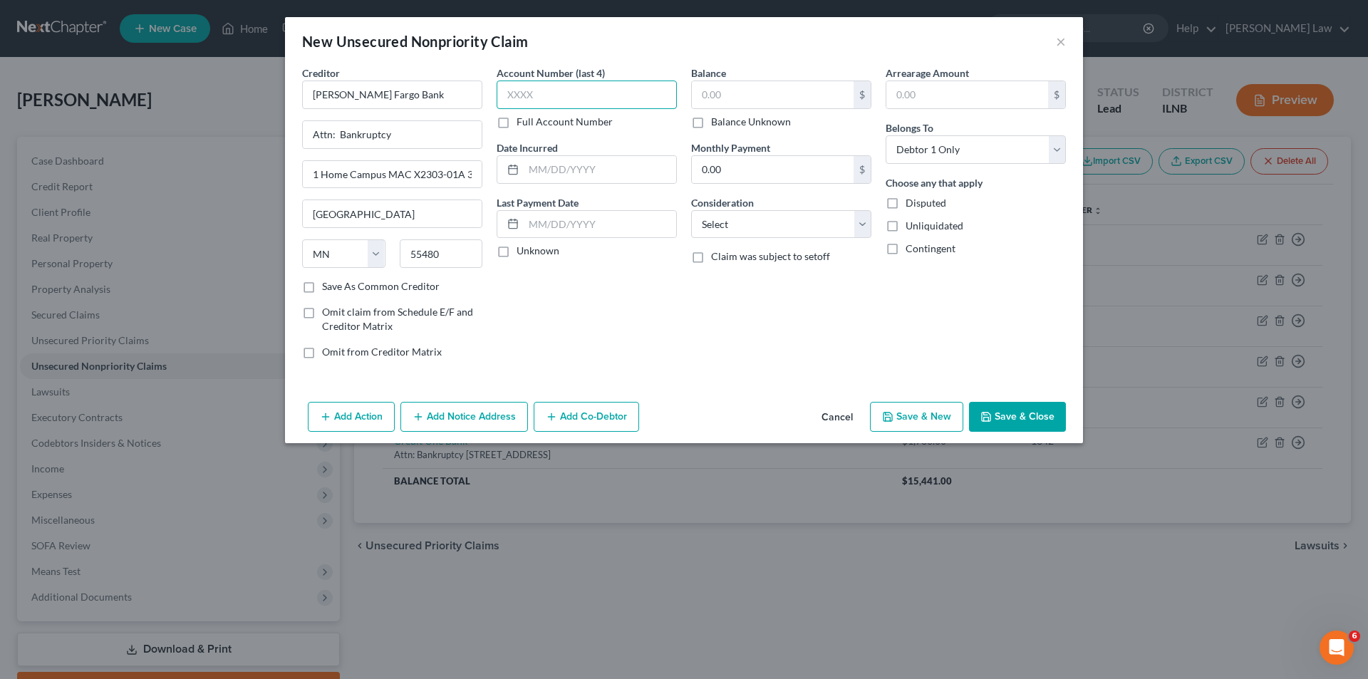
click at [517, 95] on input "text" at bounding box center [587, 94] width 180 height 28
type input "6370"
click at [725, 89] on input "text" at bounding box center [773, 94] width 162 height 27
type input "647"
click at [768, 227] on select "Select Cable / Satellite Services Collection Agency Credit Card Debt Debt Couns…" at bounding box center [781, 224] width 180 height 28
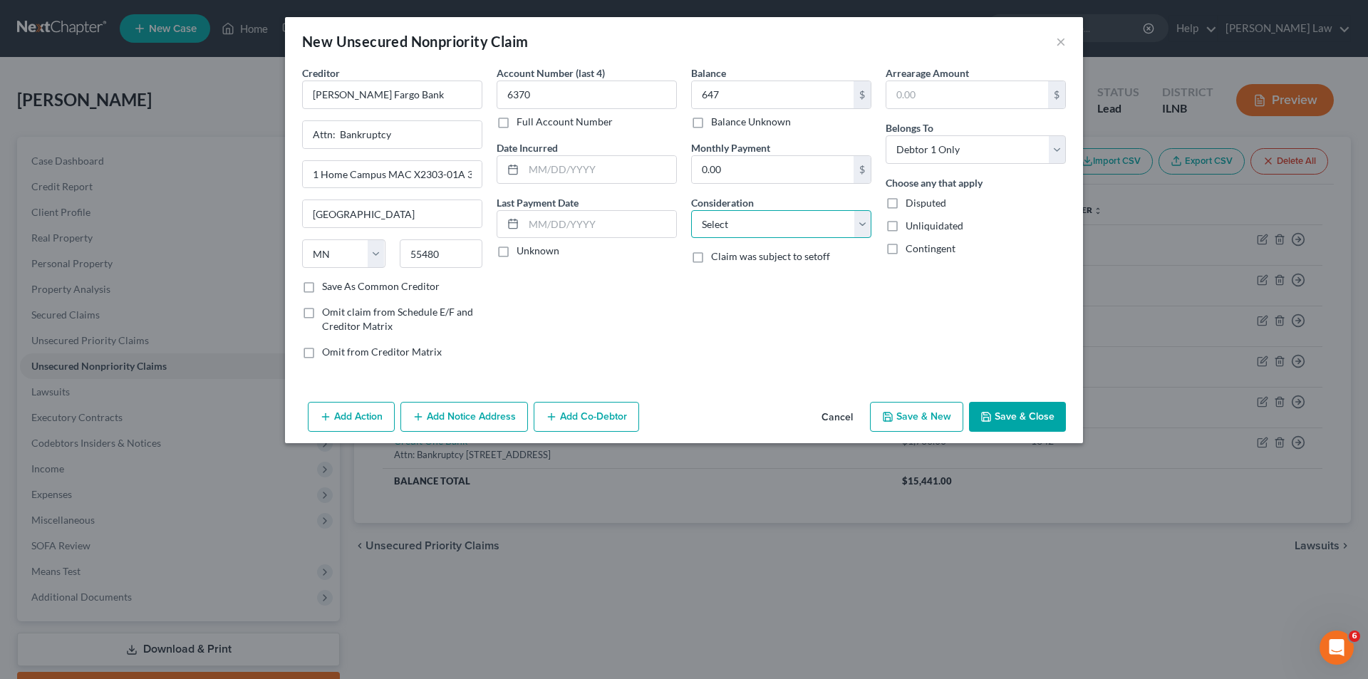
select select "2"
click at [691, 210] on select "Select Cable / Satellite Services Collection Agency Credit Card Debt Debt Couns…" at bounding box center [781, 224] width 180 height 28
click at [1029, 419] on button "Save & Close" at bounding box center [1017, 417] width 97 height 30
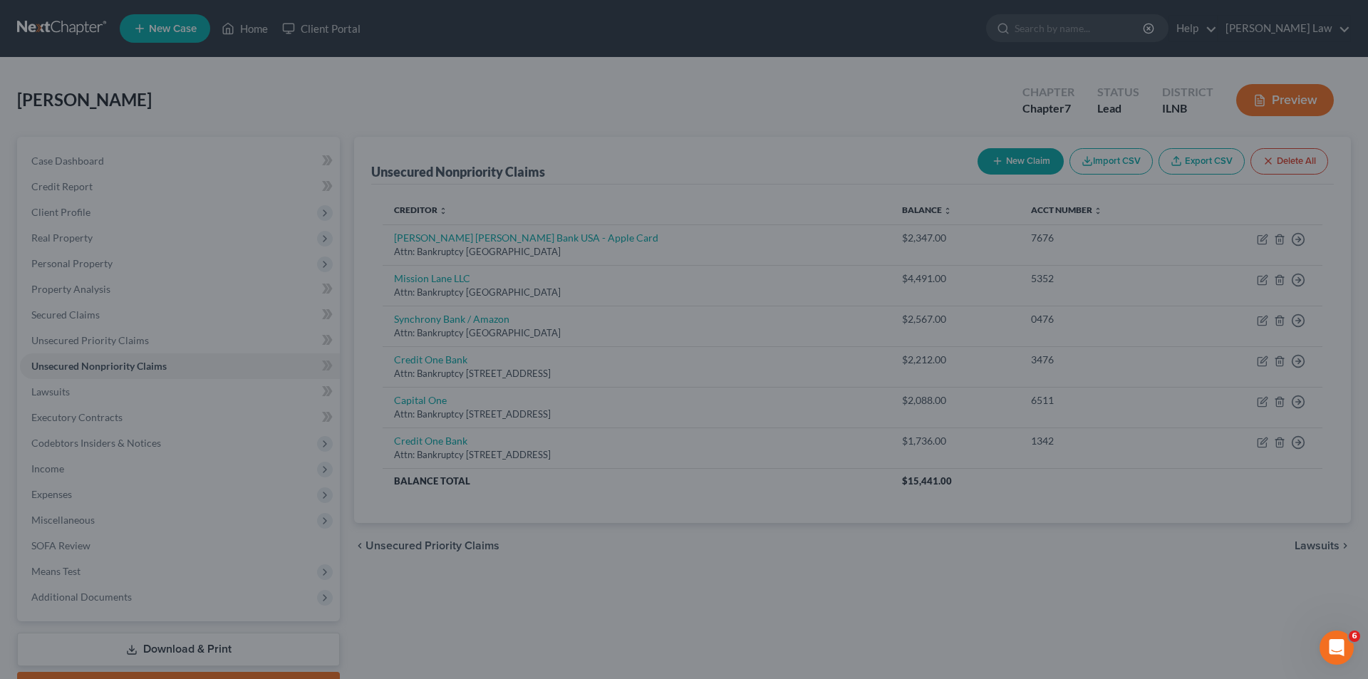
type input "647.00"
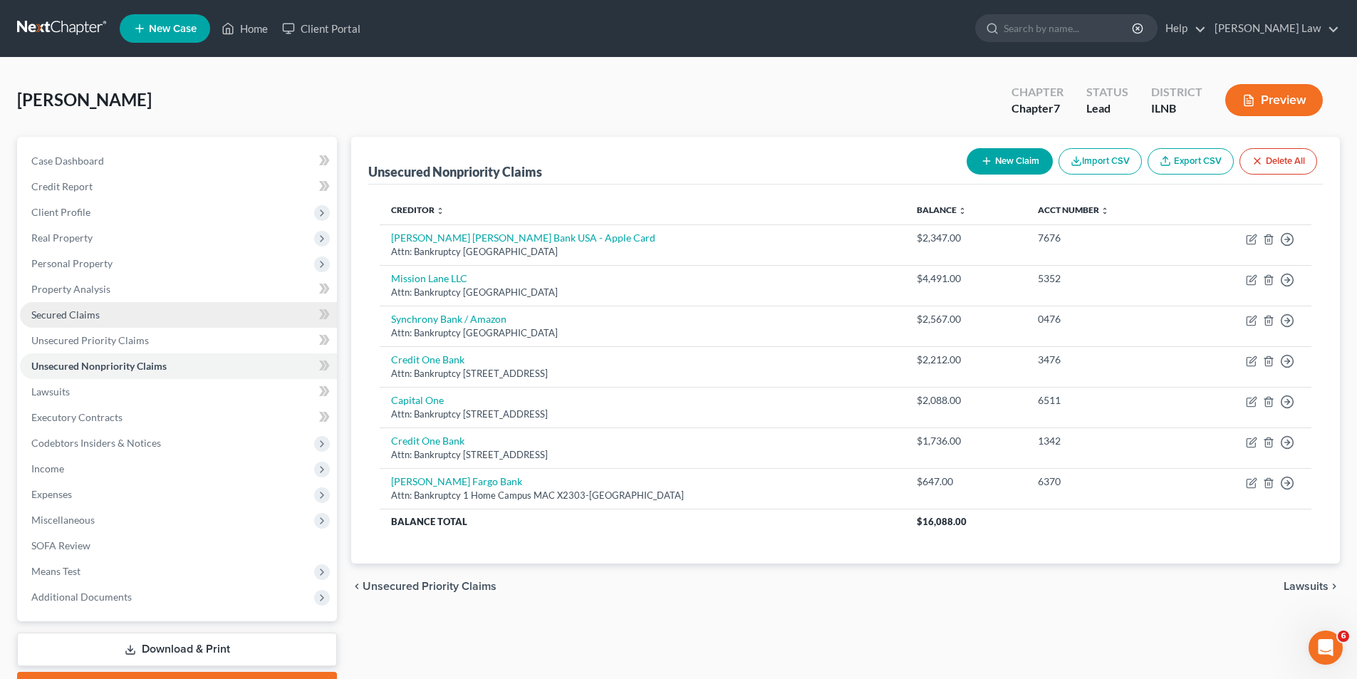
click at [66, 316] on span "Secured Claims" at bounding box center [65, 314] width 68 height 12
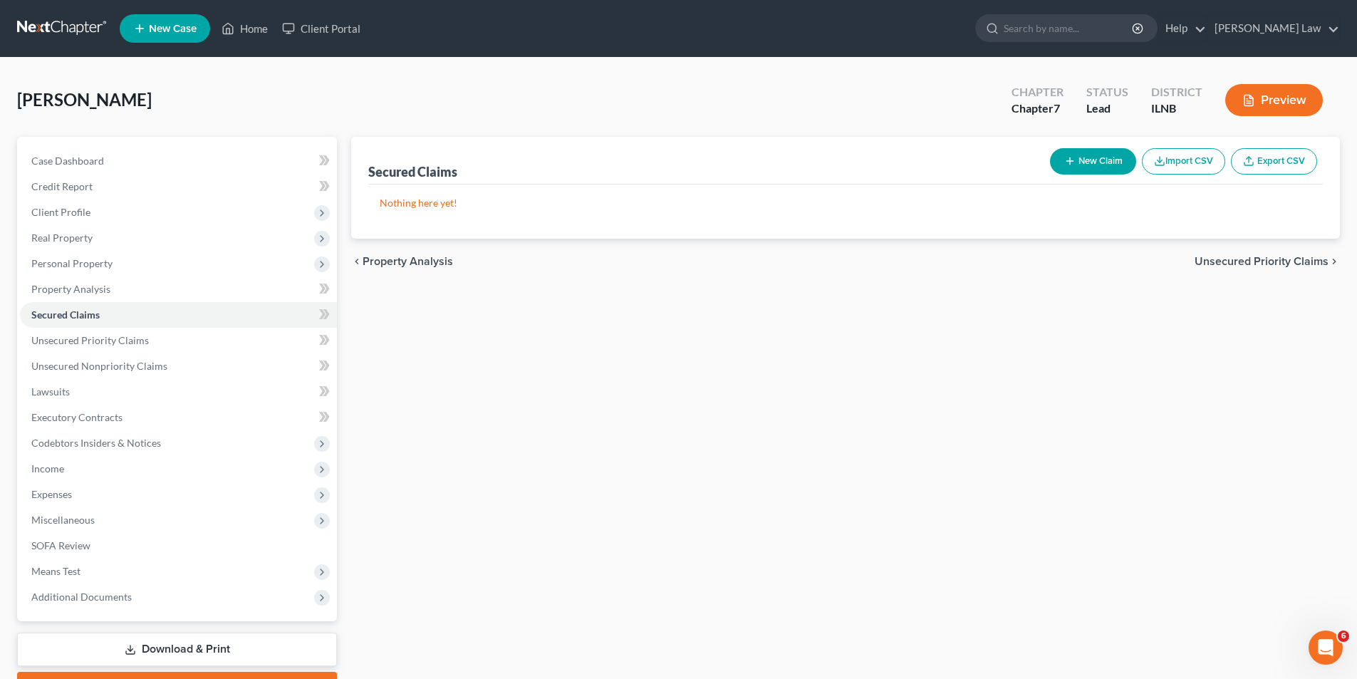
click at [1112, 162] on button "New Claim" at bounding box center [1093, 161] width 86 height 26
select select "0"
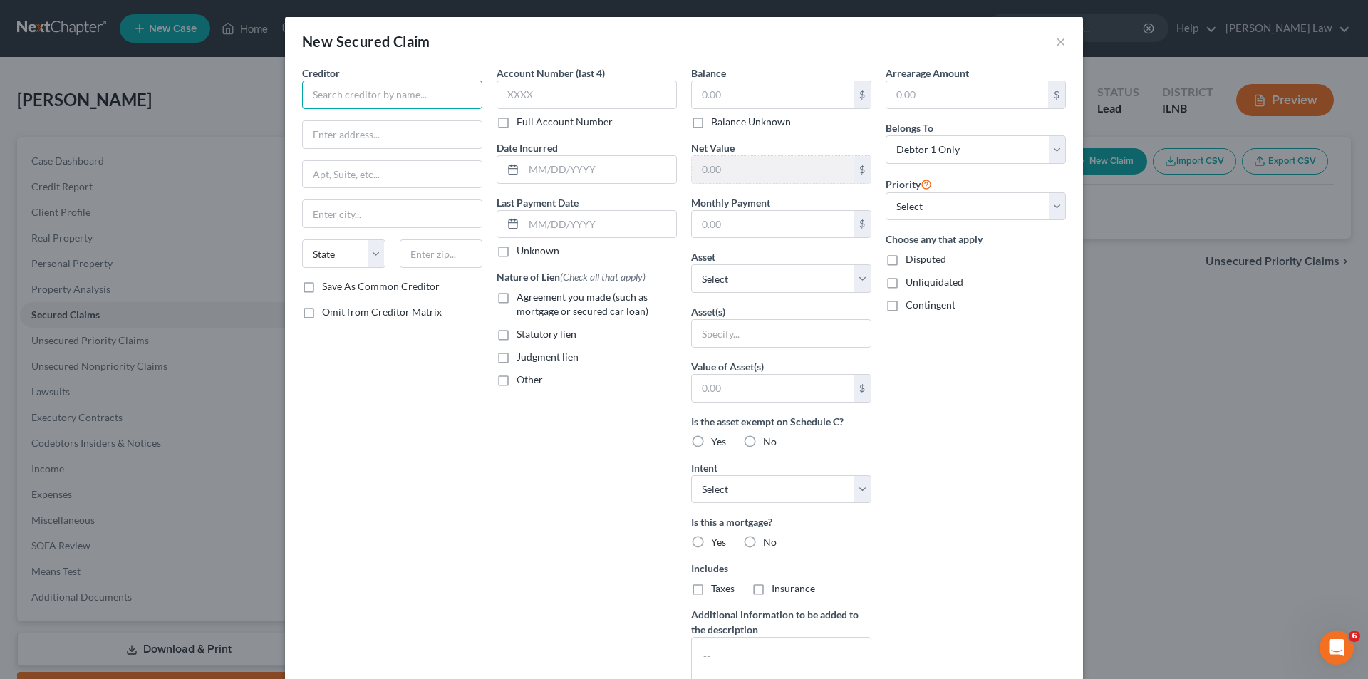
click at [378, 95] on input "text" at bounding box center [392, 94] width 180 height 28
drag, startPoint x: 398, startPoint y: 96, endPoint x: 360, endPoint y: 102, distance: 37.5
click at [360, 102] on input "Capital One Auto Fi" at bounding box center [392, 94] width 180 height 28
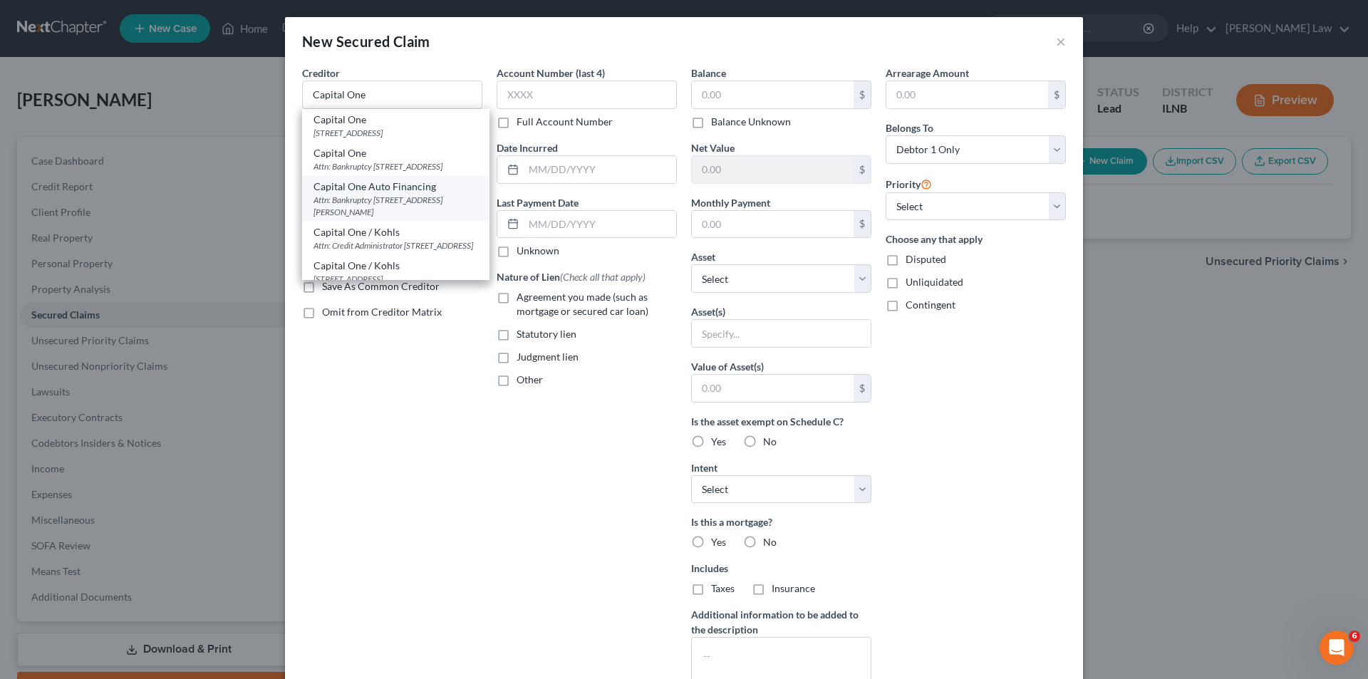
click at [398, 218] on div "Attn: Bankruptcy 7933 Preston Rd., Plano, TX 75024" at bounding box center [395, 206] width 165 height 24
type input "Capital One Auto Financing"
type input "Attn: Bankruptcy"
type input "7933 Preston Rd."
type input "Plano"
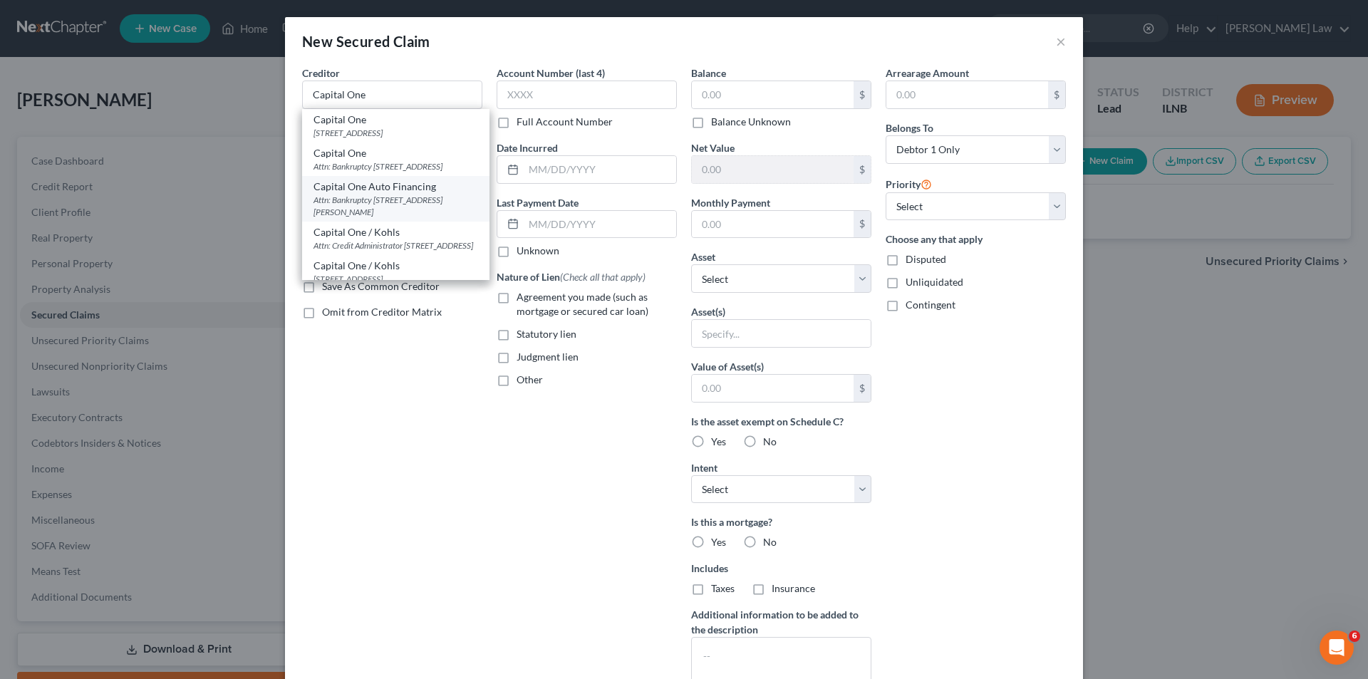
select select "45"
type input "75024"
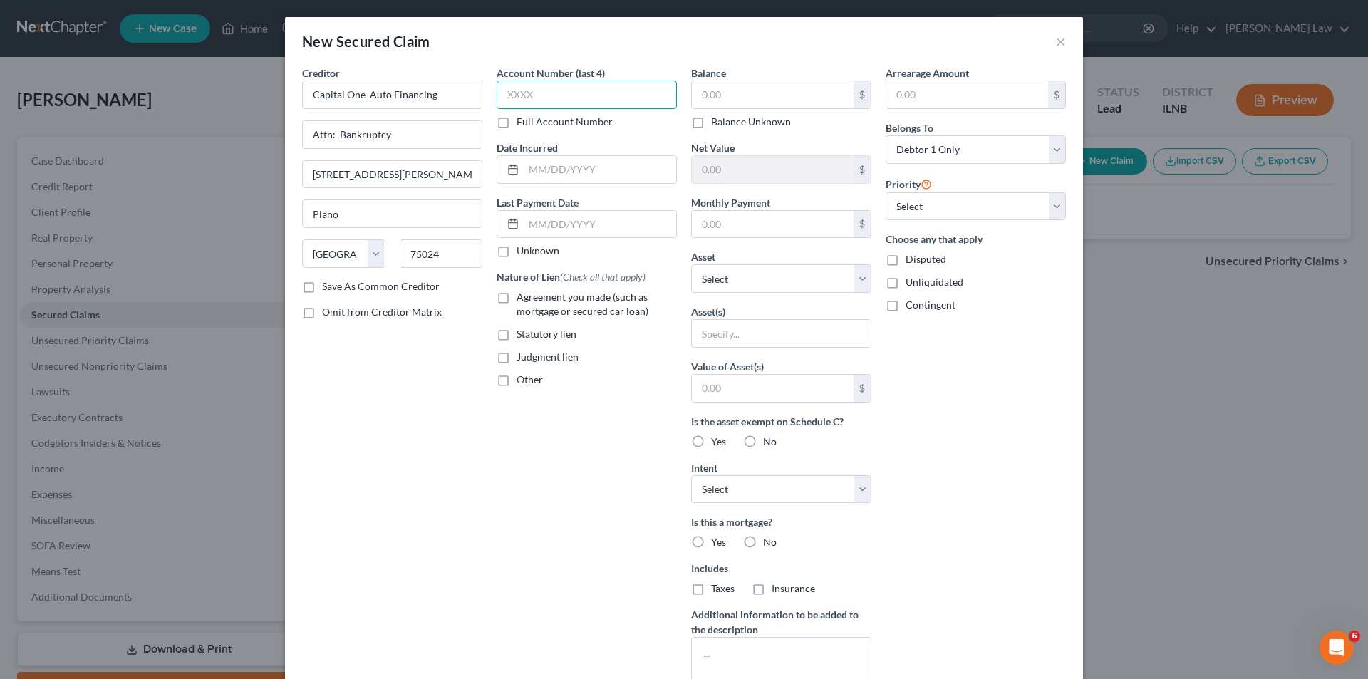
click at [506, 95] on input "text" at bounding box center [587, 94] width 180 height 28
type input "1001"
click at [700, 93] on input "text" at bounding box center [773, 94] width 162 height 27
type input "34,343"
click at [854, 274] on select "Select Other Multiple Assets Clothing - Debtor clothing , shoes, coats - $300.0" at bounding box center [781, 278] width 180 height 28
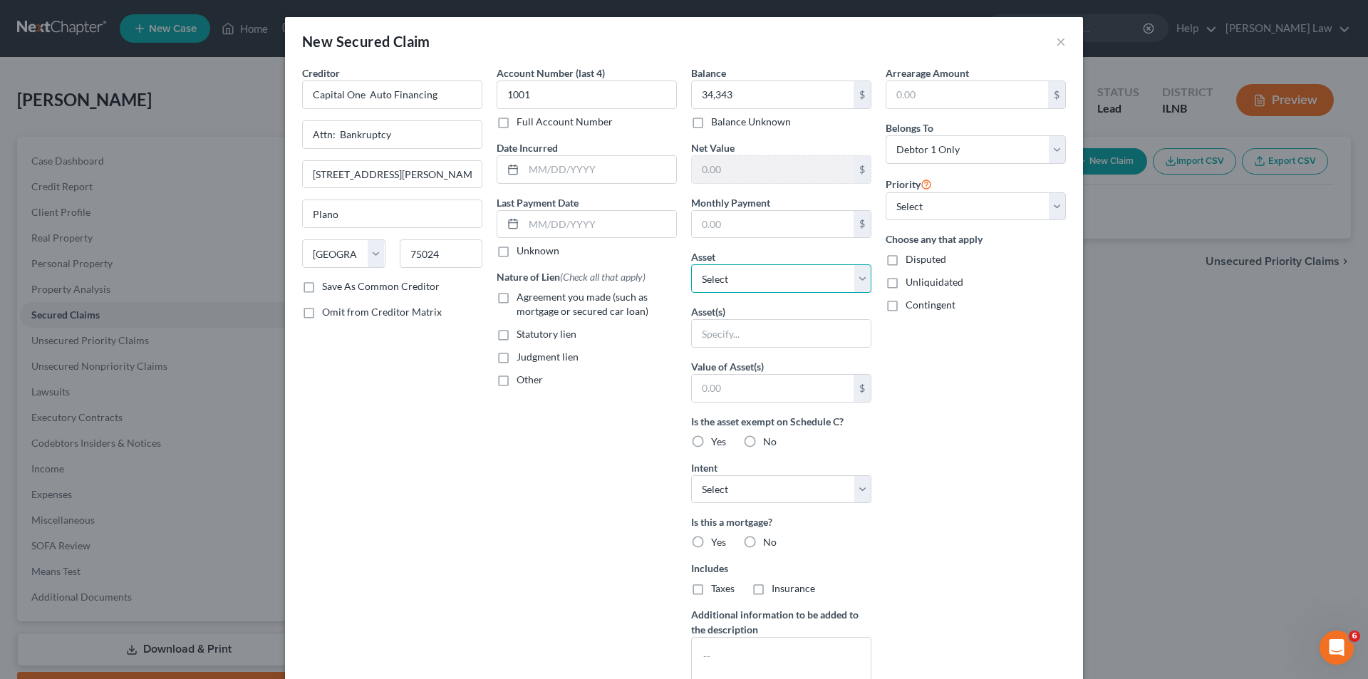
click at [854, 274] on select "Select Other Multiple Assets Clothing - Debtor clothing , shoes, coats - $300.0" at bounding box center [781, 278] width 180 height 28
click at [930, 389] on div "Arrearage Amount $ Belongs To * Select Debtor 1 Only Debtor 2 Only Debtor 1 And…" at bounding box center [975, 383] width 194 height 635
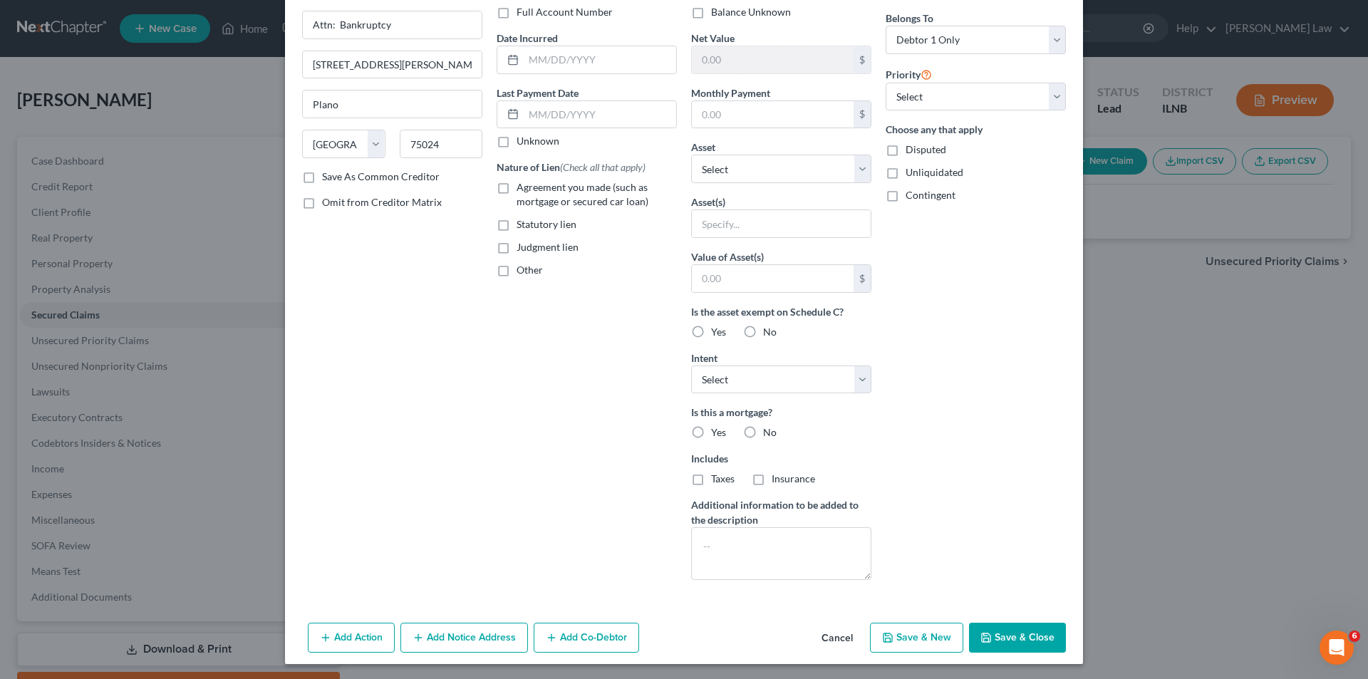
scroll to position [112, 0]
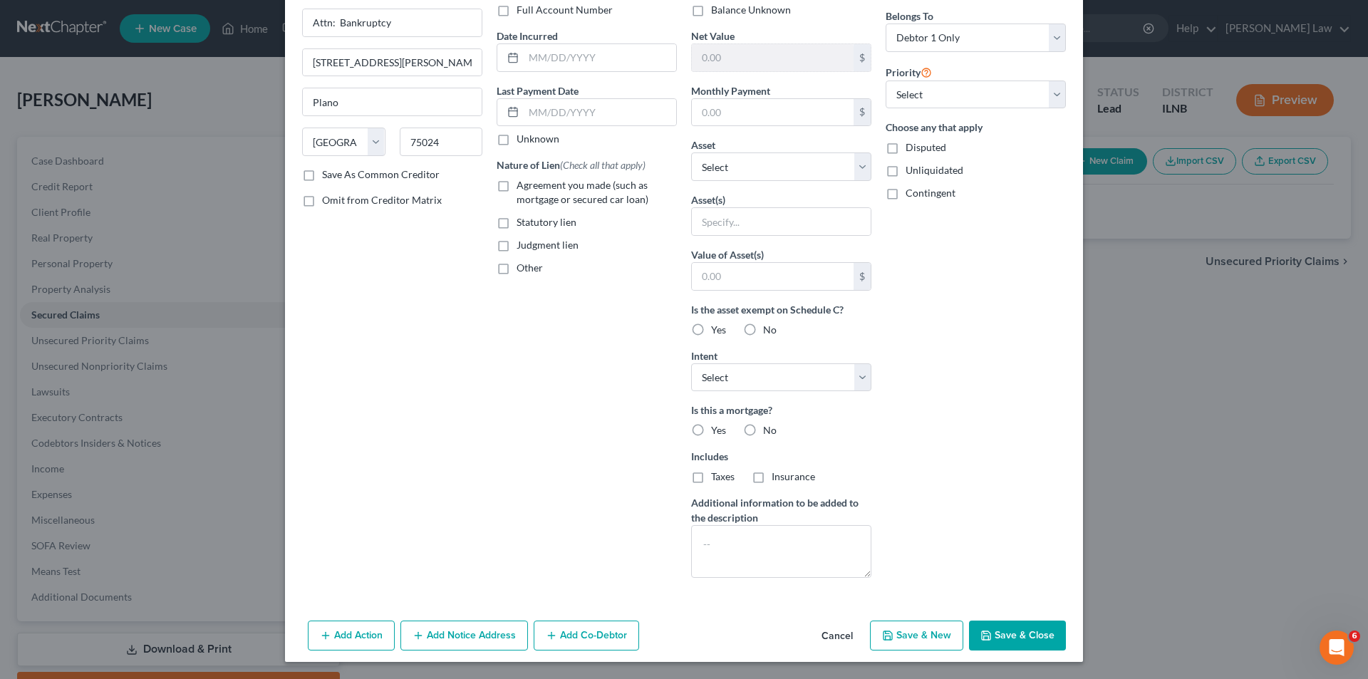
click at [763, 424] on label "No" at bounding box center [770, 430] width 14 height 14
click at [769, 424] on input "No" at bounding box center [773, 427] width 9 height 9
radio input "true"
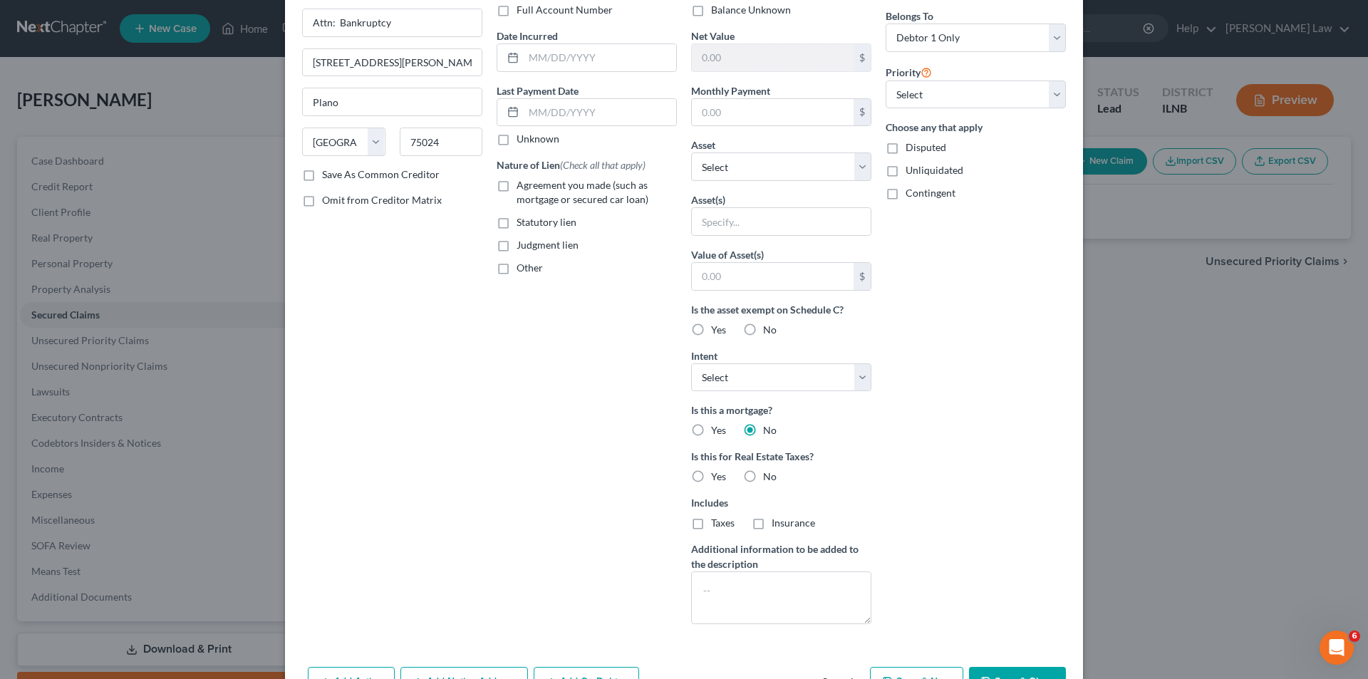
click at [763, 475] on label "No" at bounding box center [770, 476] width 14 height 14
click at [769, 475] on input "No" at bounding box center [773, 473] width 9 height 9
radio input "true"
click at [996, 675] on button "Save & Close" at bounding box center [1017, 682] width 97 height 30
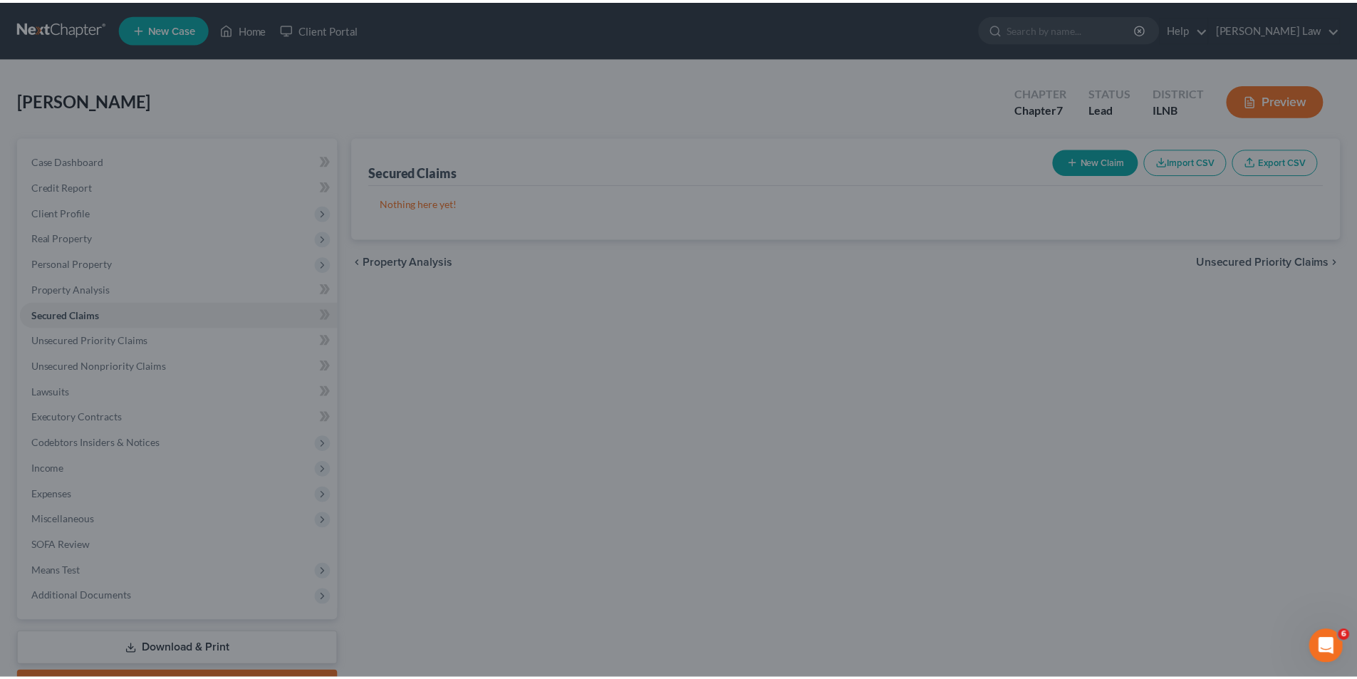
scroll to position [3, 0]
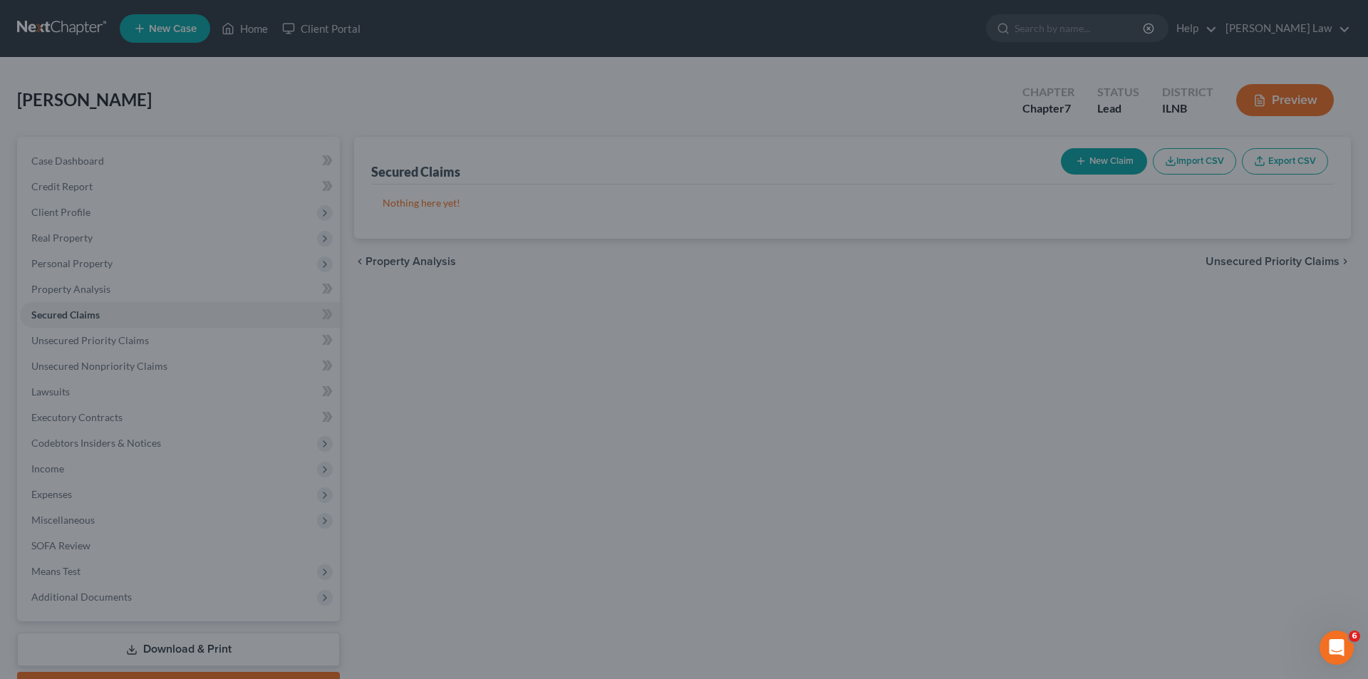
type input "34,343.00"
type input "0"
type input "0.00"
